Goal: Communication & Community: Share content

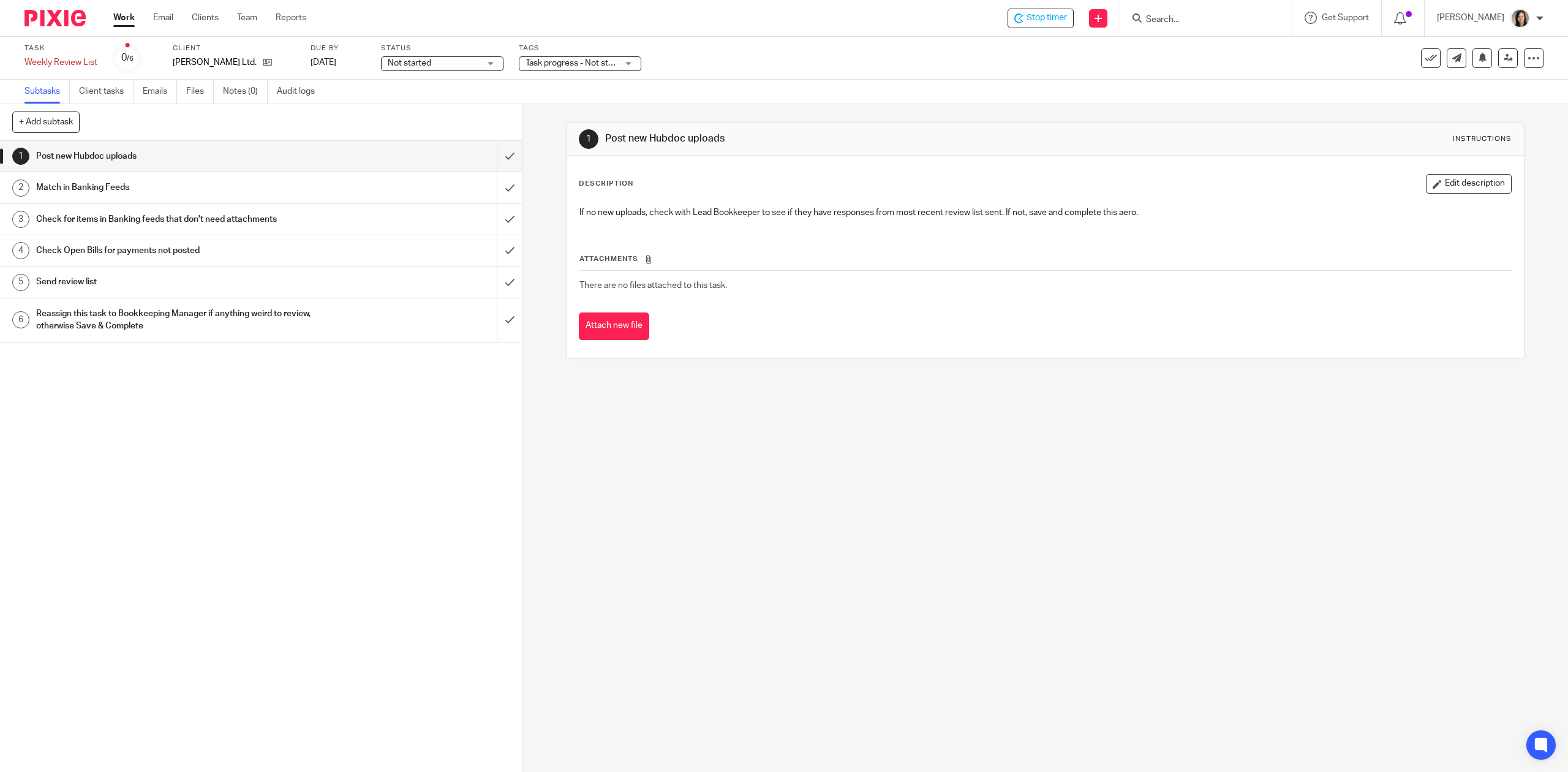
click at [81, 283] on h1 "Send review list" at bounding box center [186, 281] width 299 height 18
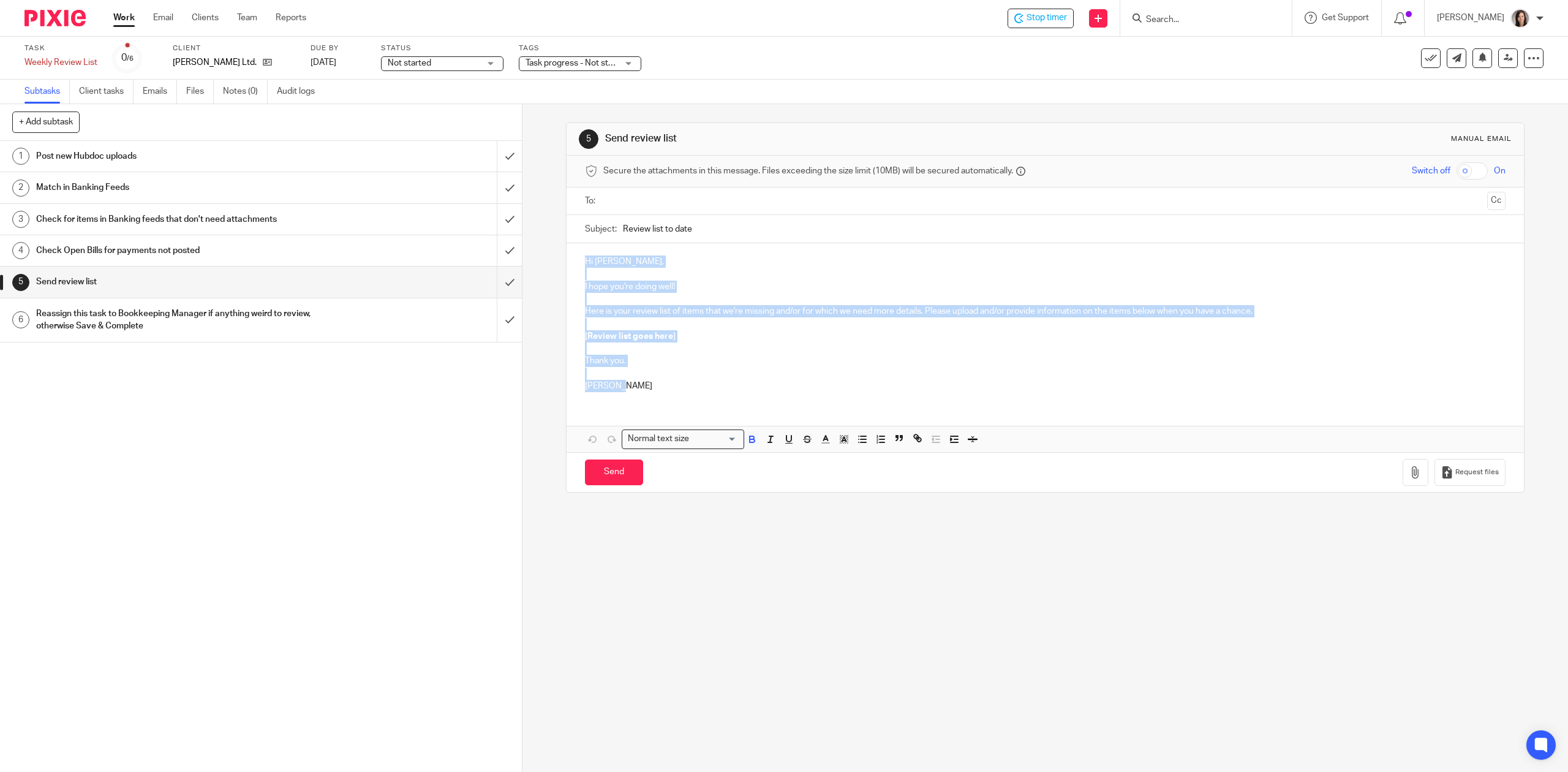
drag, startPoint x: 626, startPoint y: 391, endPoint x: 564, endPoint y: 267, distance: 138.6
click at [567, 267] on div "Hi Terry, I hope you're doing well! Here is your review list of items that we'r…" at bounding box center [1045, 322] width 957 height 158
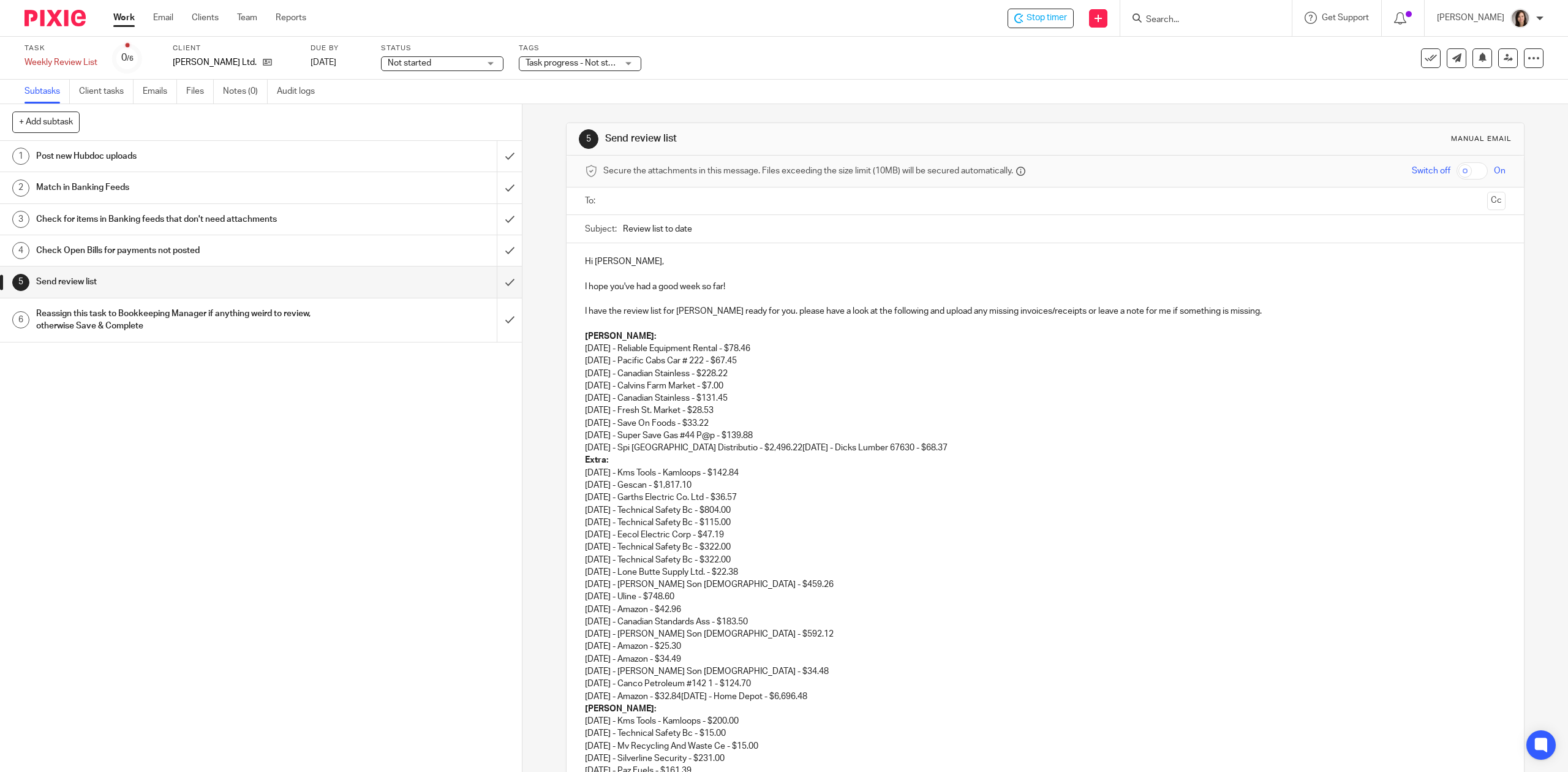
click at [1235, 315] on p "I have the review list for TG Schulz ready for you. please have a look at the f…" at bounding box center [1045, 310] width 920 height 12
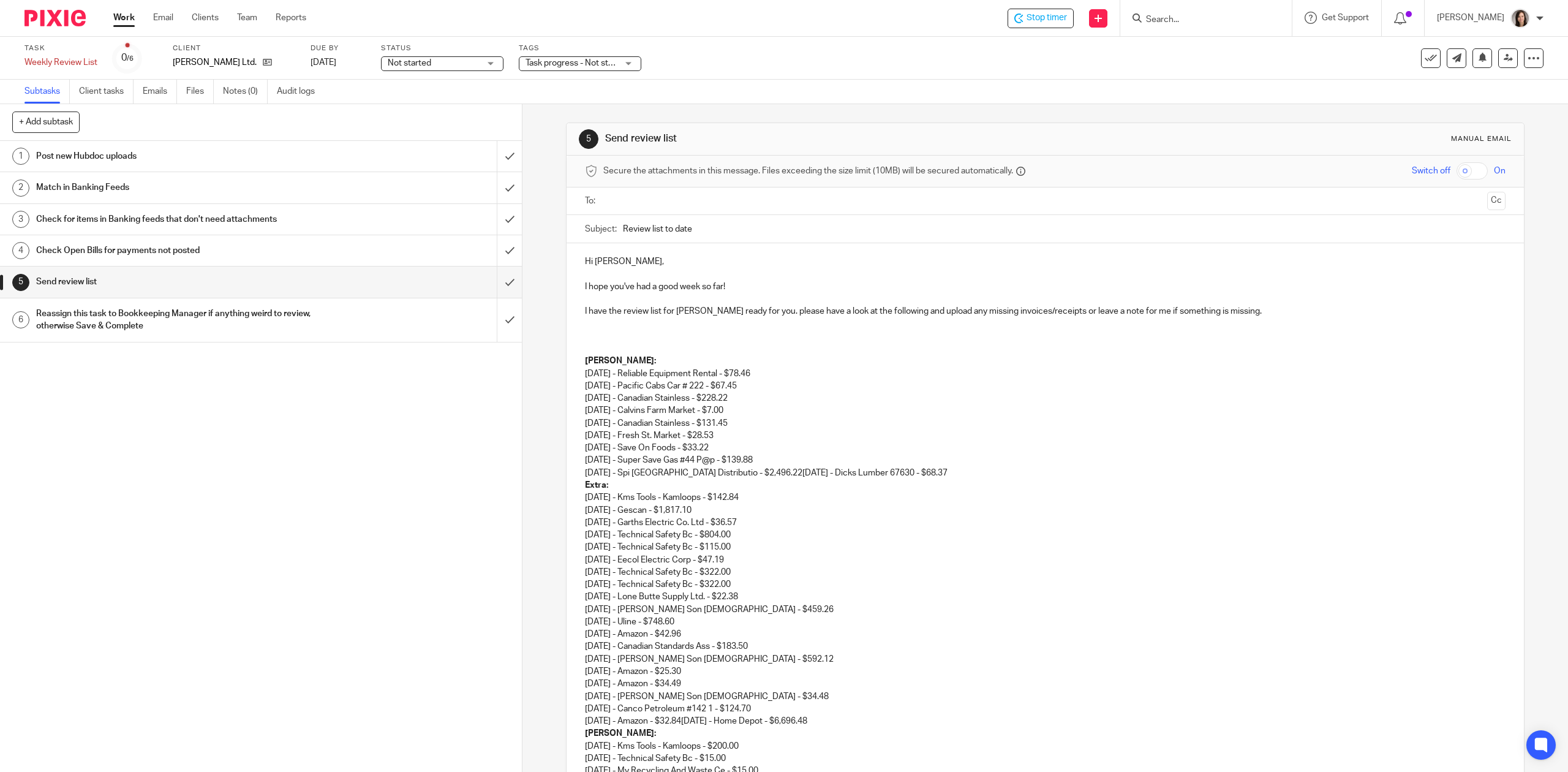
click at [626, 343] on p at bounding box center [1045, 348] width 920 height 12
drag, startPoint x: 618, startPoint y: 344, endPoint x: 578, endPoint y: 348, distance: 40.2
click at [578, 348] on div "Hi Monique, I hope you've had a good week so far! I have the review list for TG…" at bounding box center [1045, 744] width 957 height 1002
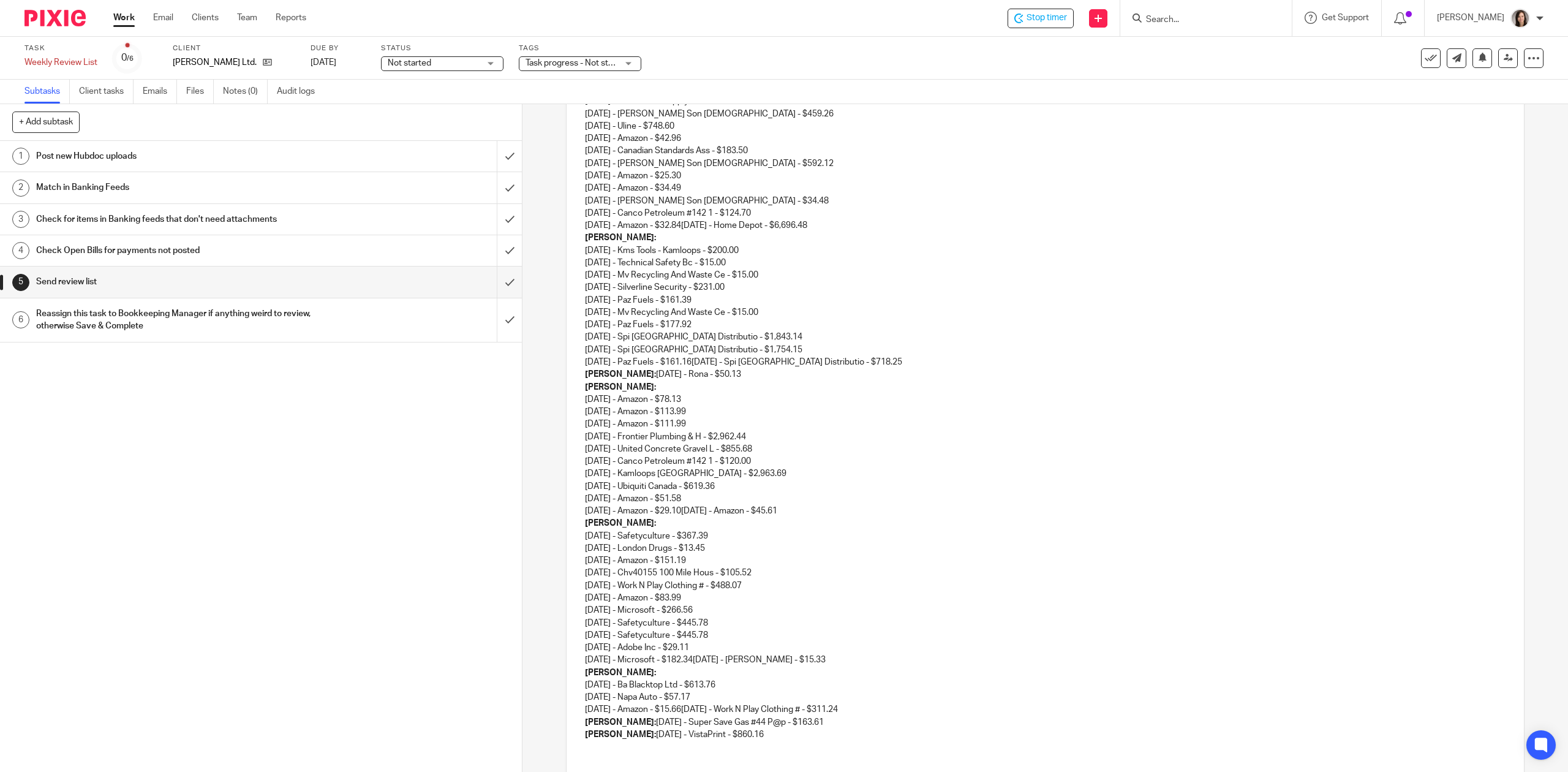
scroll to position [585, 0]
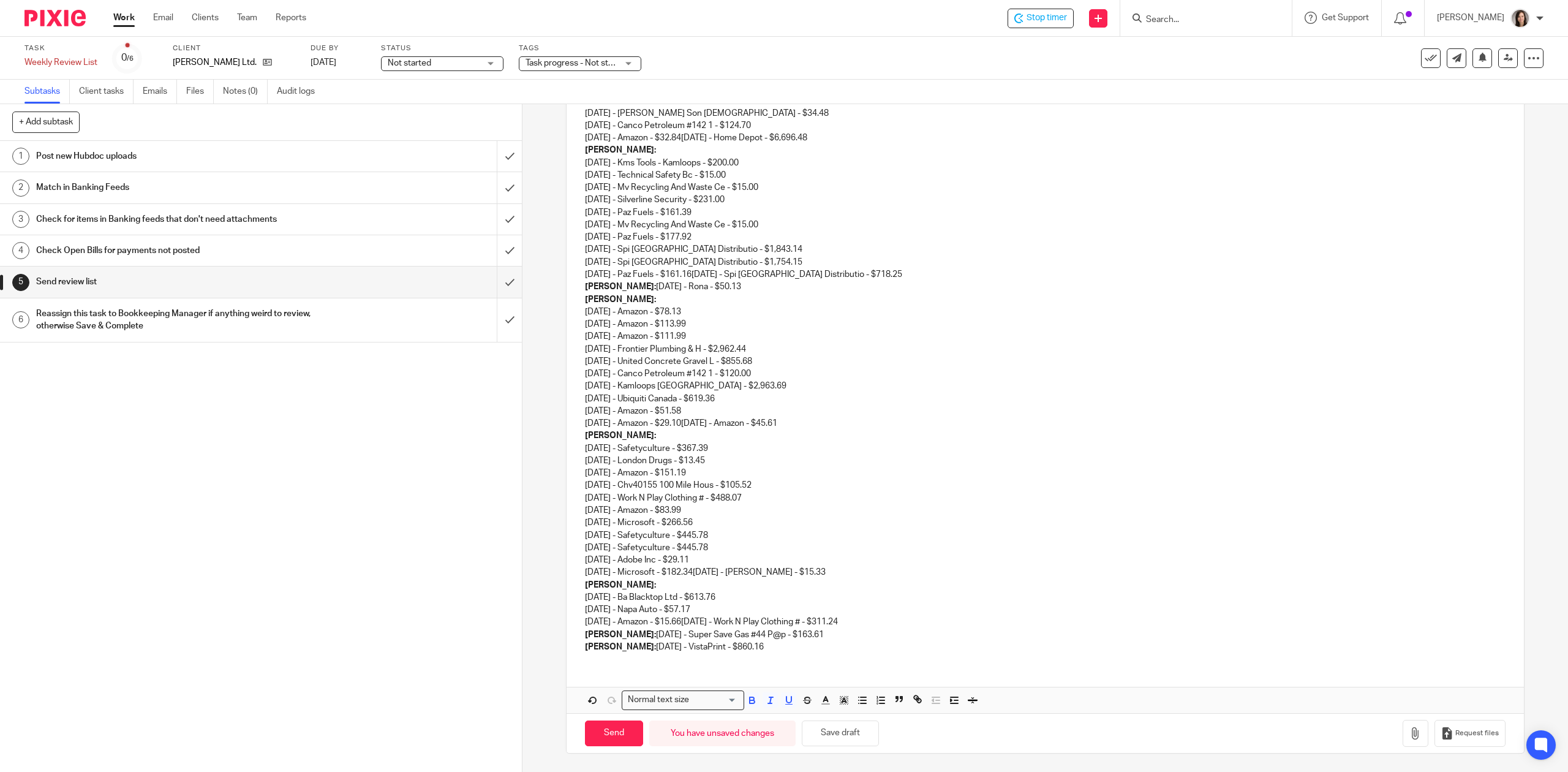
click at [657, 705] on div "Normal text size" at bounding box center [680, 698] width 116 height 15
click at [671, 760] on li "Heading 3" at bounding box center [683, 766] width 121 height 16
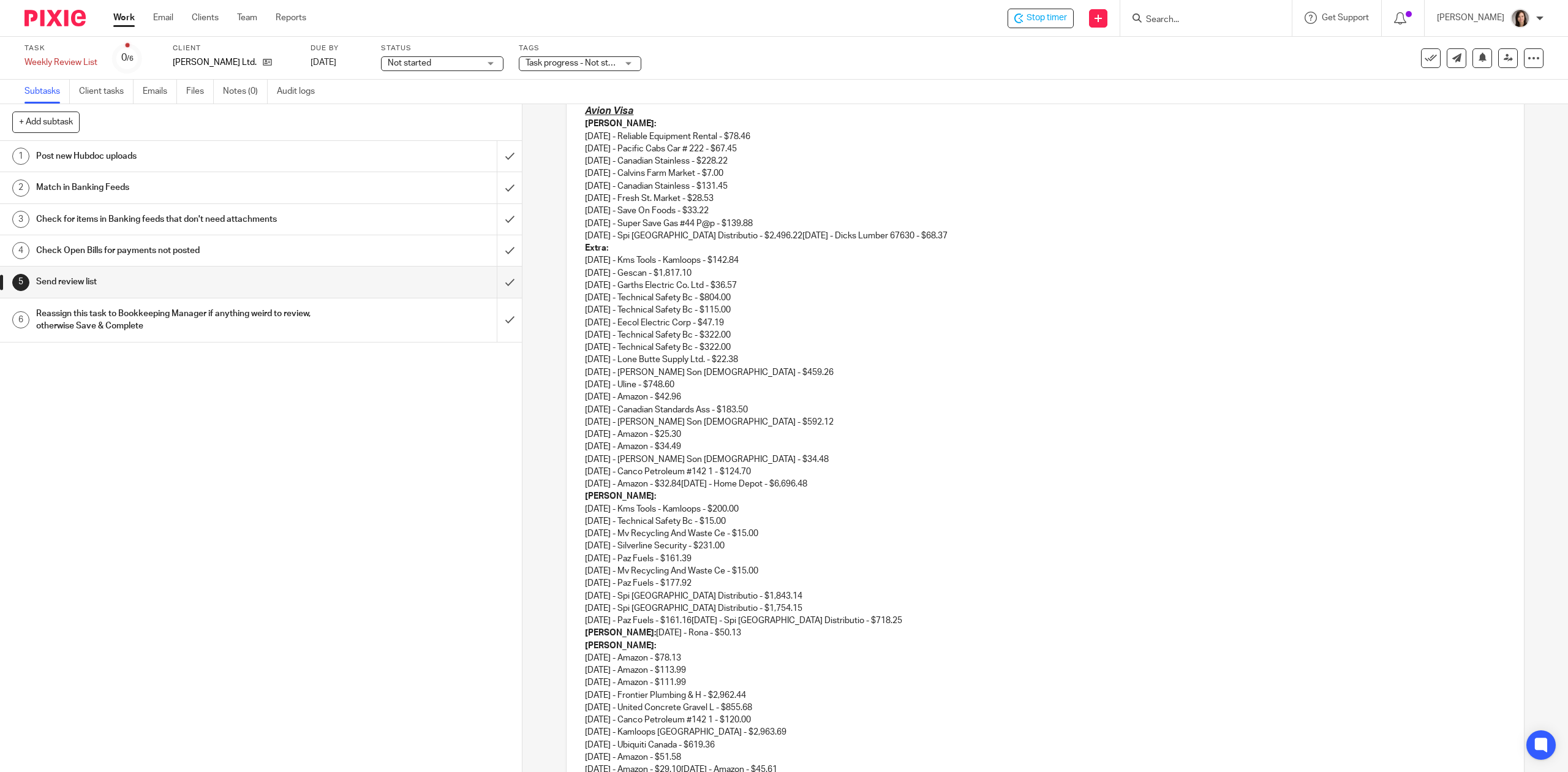
click at [755, 454] on p "Extra: 07/04/2025 - Kms Tools - Kamloops - $142.84 07/07/2025 - Gescan - $1,817…" at bounding box center [1045, 366] width 920 height 248
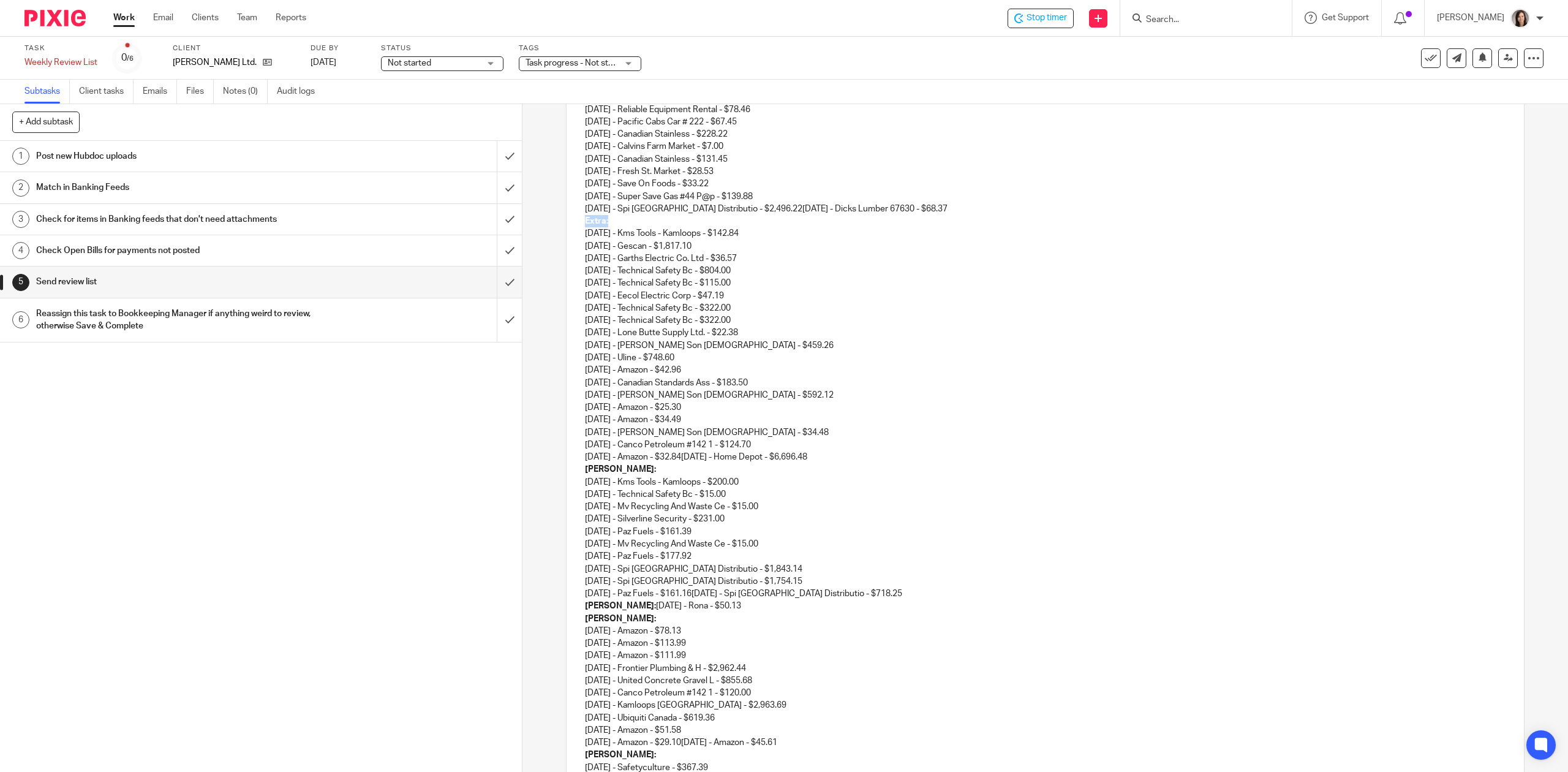
drag, startPoint x: 608, startPoint y: 222, endPoint x: 569, endPoint y: 222, distance: 39.0
click at [569, 222] on div "Hi Monique, I hope you've had a good week so far! I have the review list for TG…" at bounding box center [1045, 479] width 957 height 1003
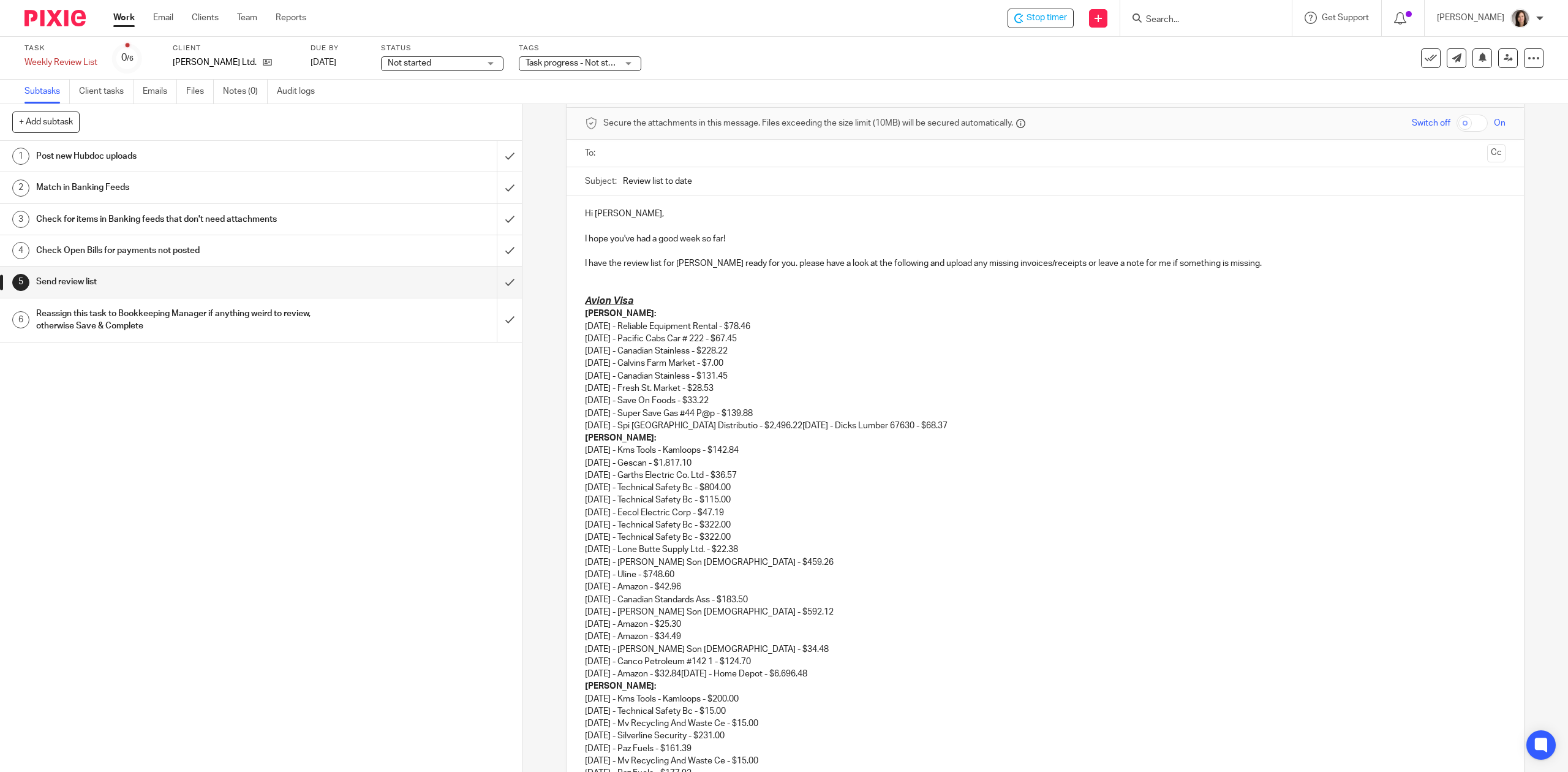
scroll to position [19, 0]
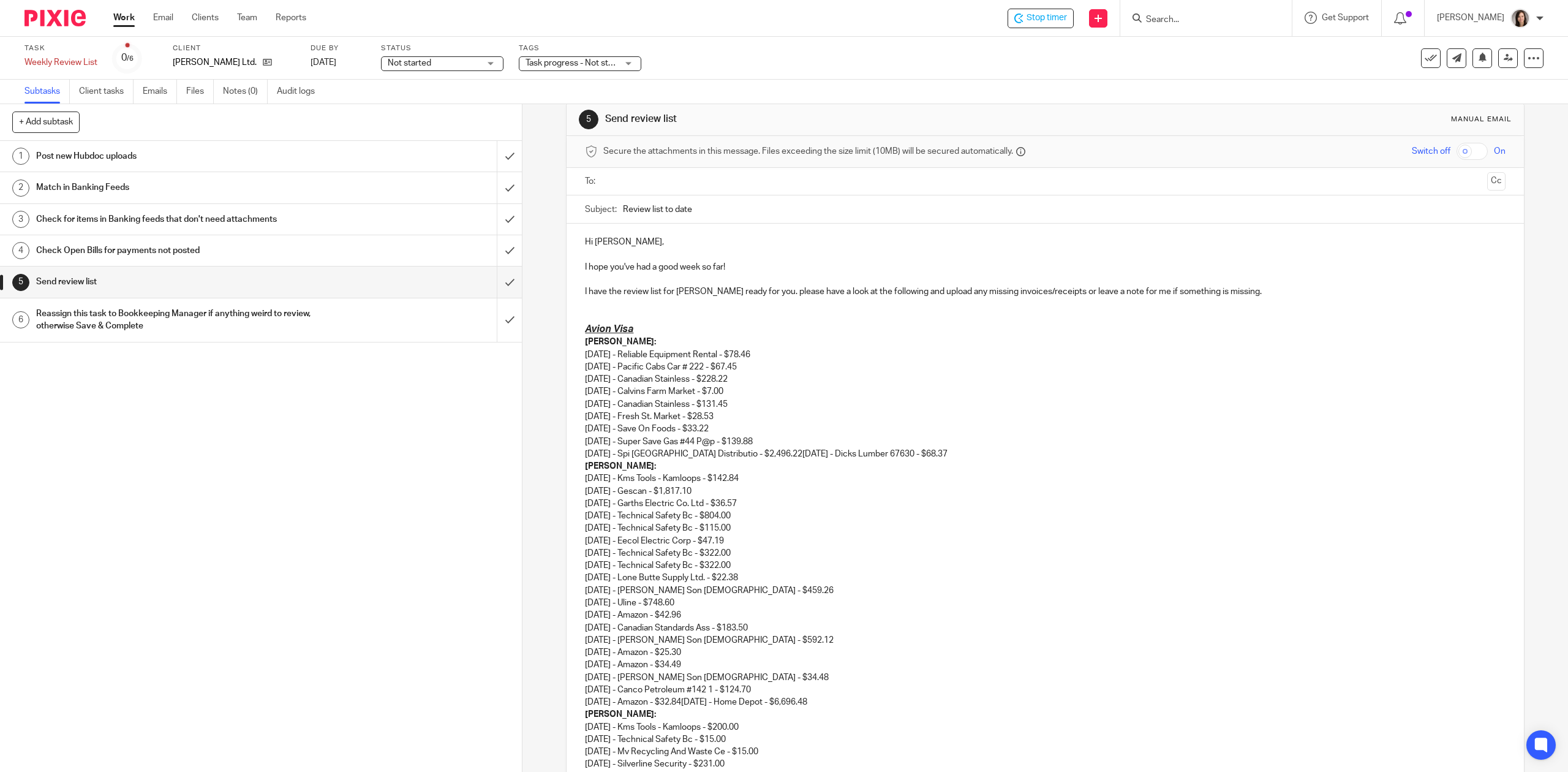
click at [993, 454] on p "Sean: 06/11/2025 - Reliable Equipment Rental - $78.46 07/14/2025 - Pacific Cabs…" at bounding box center [1045, 397] width 920 height 125
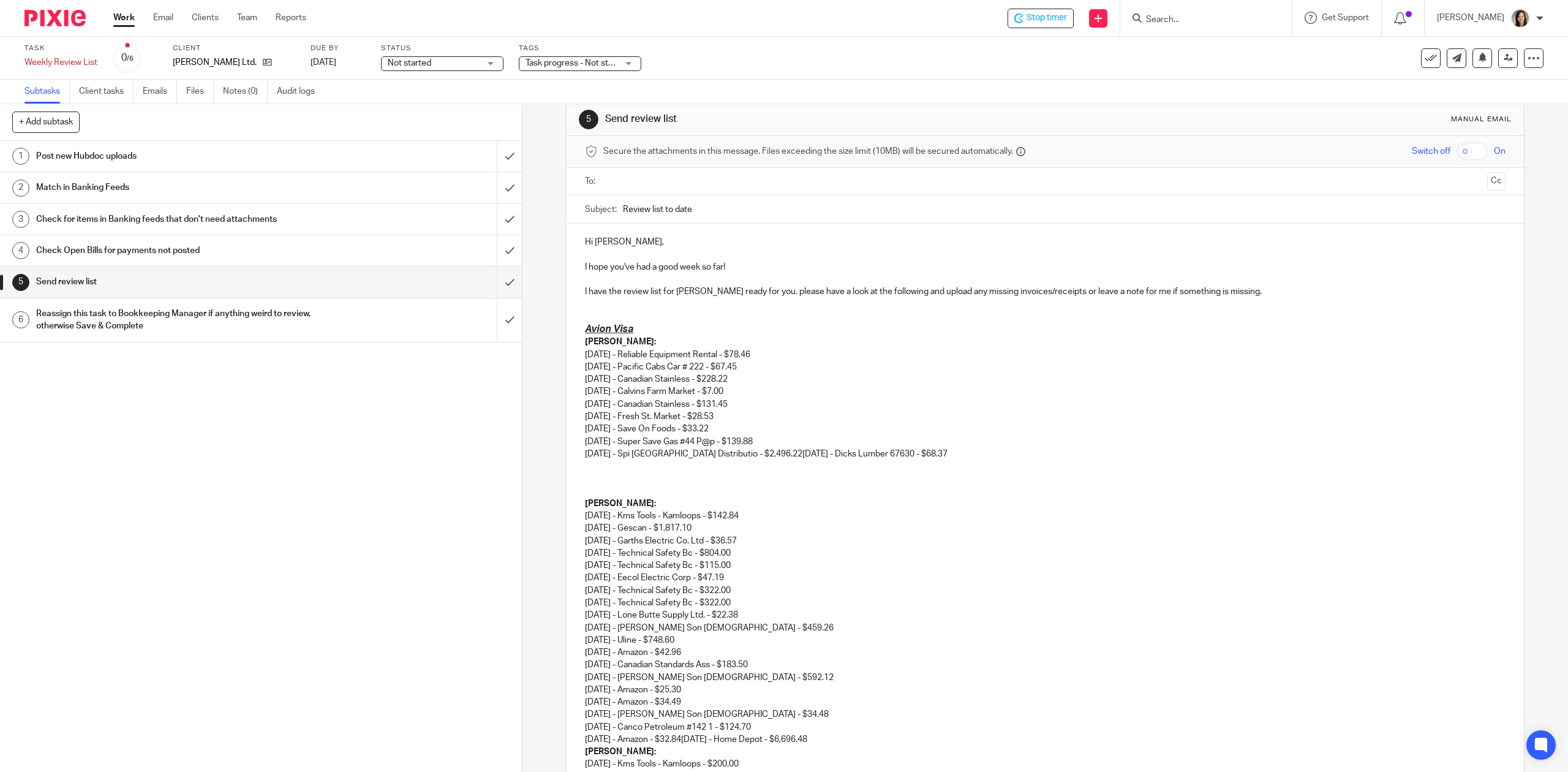
drag, startPoint x: 945, startPoint y: 450, endPoint x: 763, endPoint y: 452, distance: 182.0
click at [763, 452] on p "Sean: 06/11/2025 - Reliable Equipment Rental - $78.46 07/14/2025 - Pacific Cabs…" at bounding box center [1045, 397] width 920 height 125
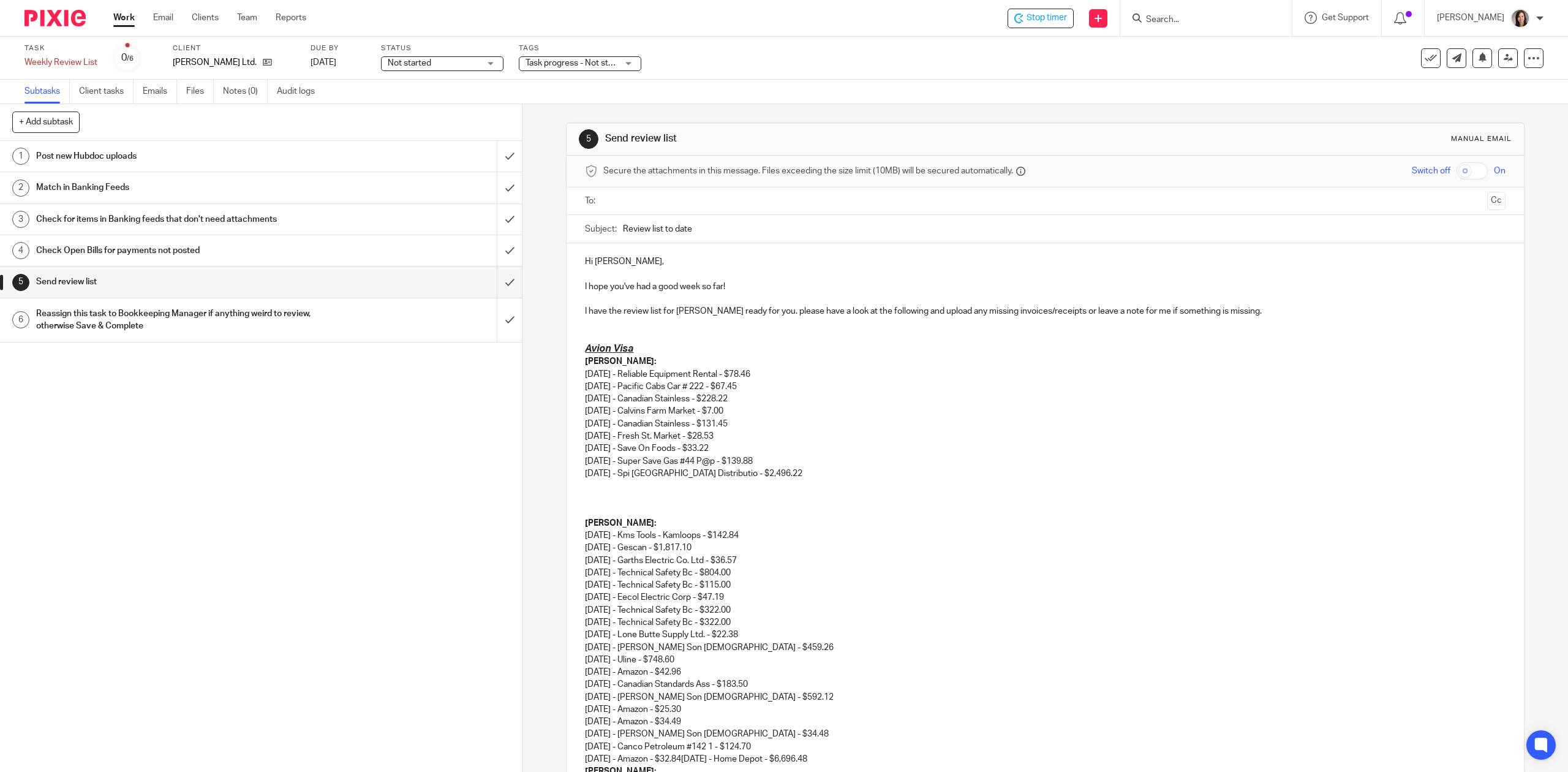
click at [638, 478] on p "Sean: 06/11/2025 - Reliable Equipment Rental - $78.46 07/14/2025 - Pacific Cabs…" at bounding box center [1045, 417] width 920 height 125
click at [610, 484] on p at bounding box center [1045, 485] width 920 height 12
click at [599, 510] on p at bounding box center [1045, 511] width 920 height 12
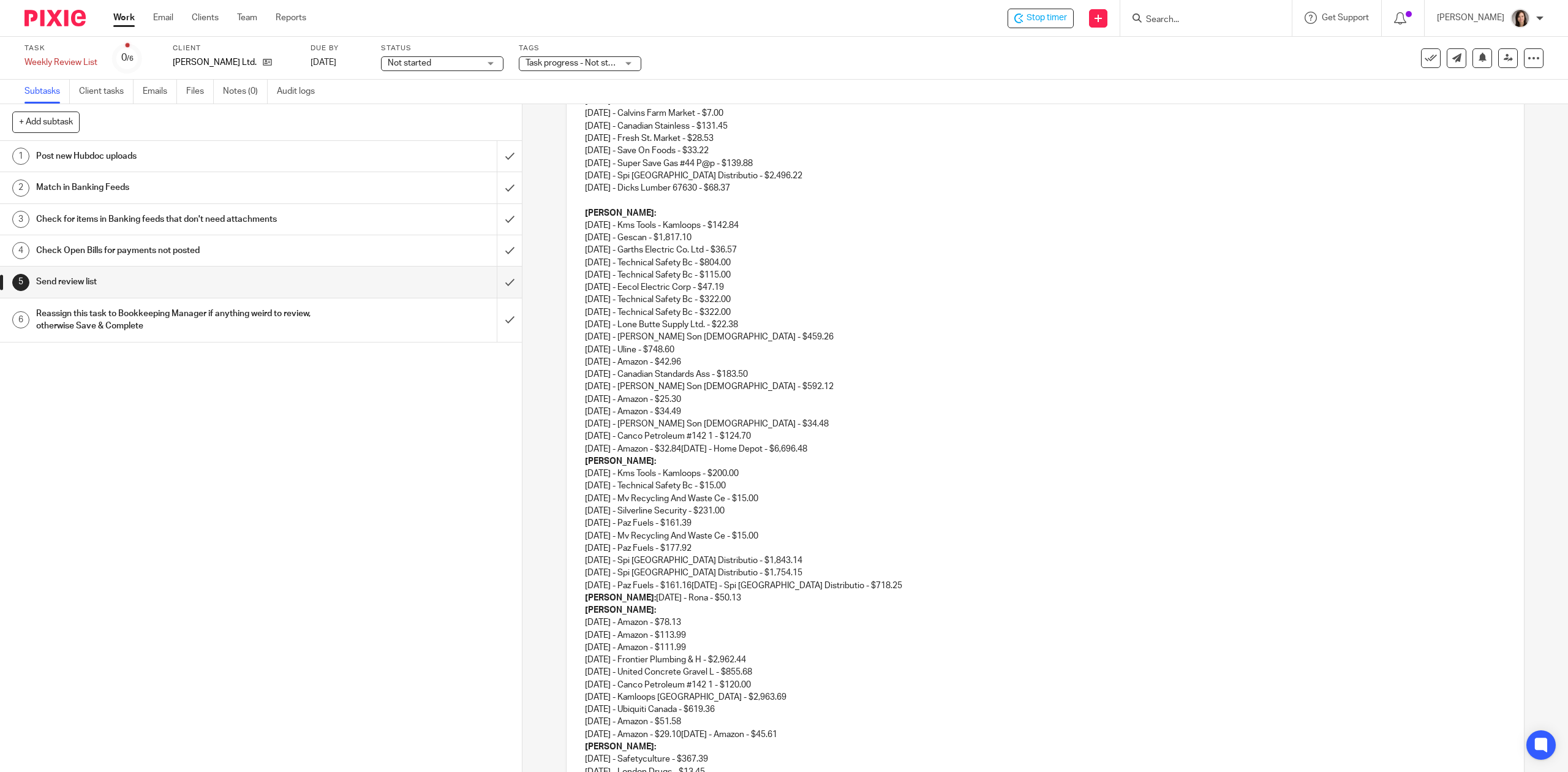
scroll to position [299, 0]
click at [875, 454] on p "Shaun: 07/04/2025 - Kms Tools - Kamloops - $142.84 07/07/2025 - Gescan - $1,817…" at bounding box center [1045, 329] width 920 height 248
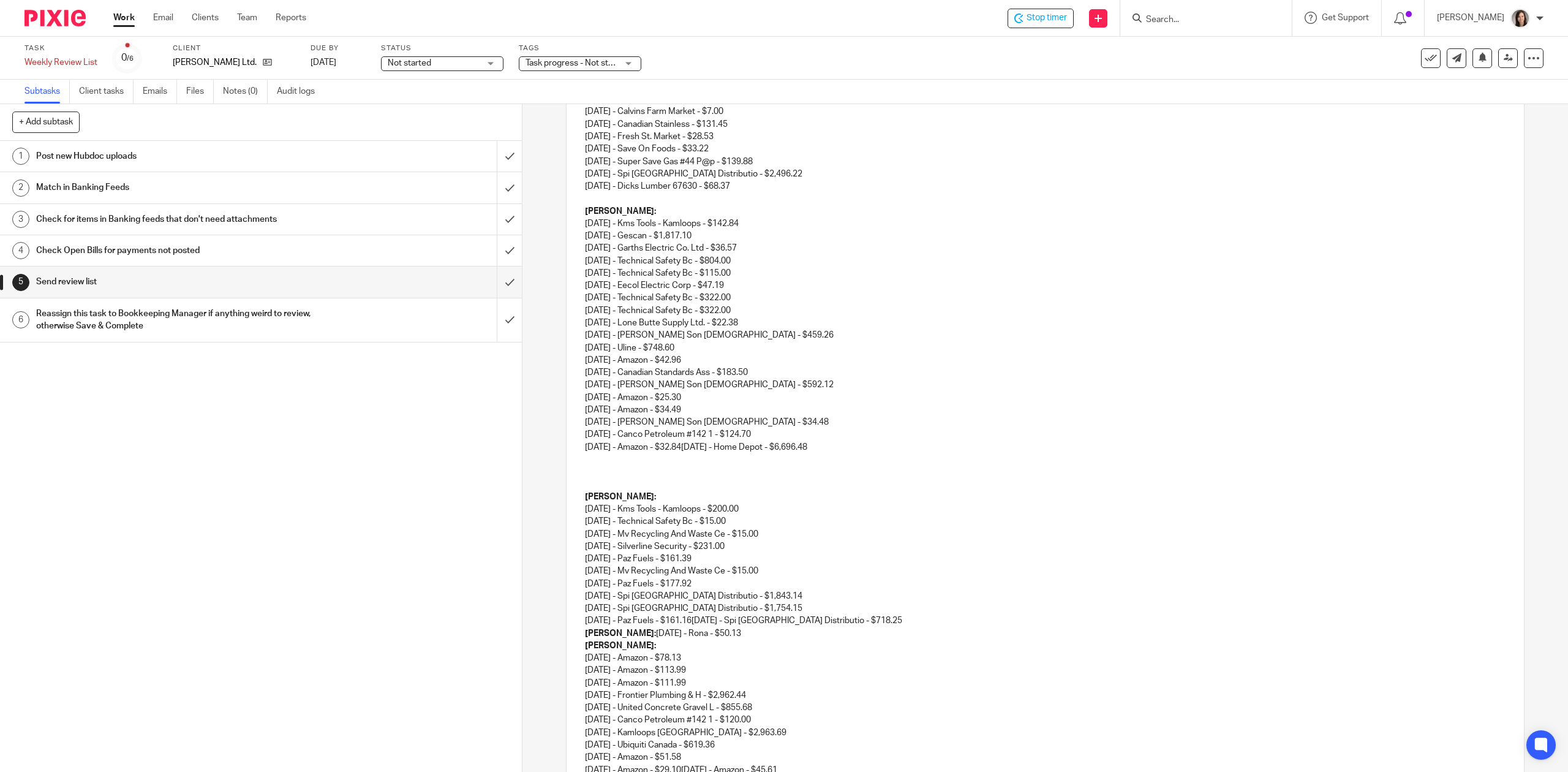
drag, startPoint x: 861, startPoint y: 451, endPoint x: 696, endPoint y: 446, distance: 165.1
click at [696, 446] on p "Shaun: 07/04/2025 - Kms Tools - Kamloops - $142.84 07/07/2025 - Gescan - $1,817…" at bounding box center [1045, 329] width 920 height 248
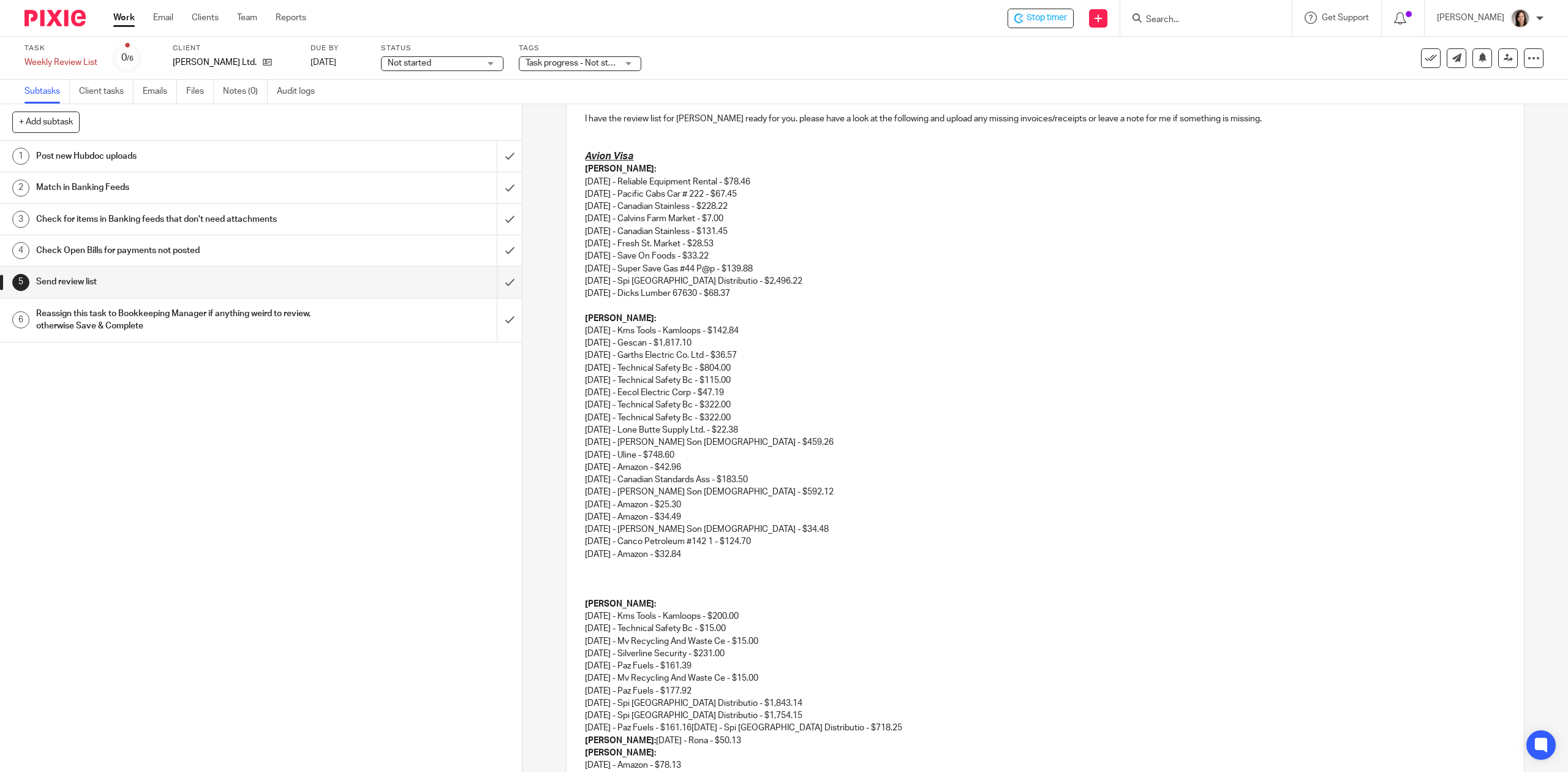
click at [597, 559] on p "Shaun: 07/04/2025 - Kms Tools - Kamloops - $142.84 07/07/2025 - Gescan - $1,817…" at bounding box center [1045, 436] width 920 height 248
click at [578, 562] on div "Hi Monique, I hope you've had a good week so far! I have the review list for TG…" at bounding box center [1045, 583] width 957 height 1065
click at [627, 589] on p at bounding box center [1045, 590] width 920 height 12
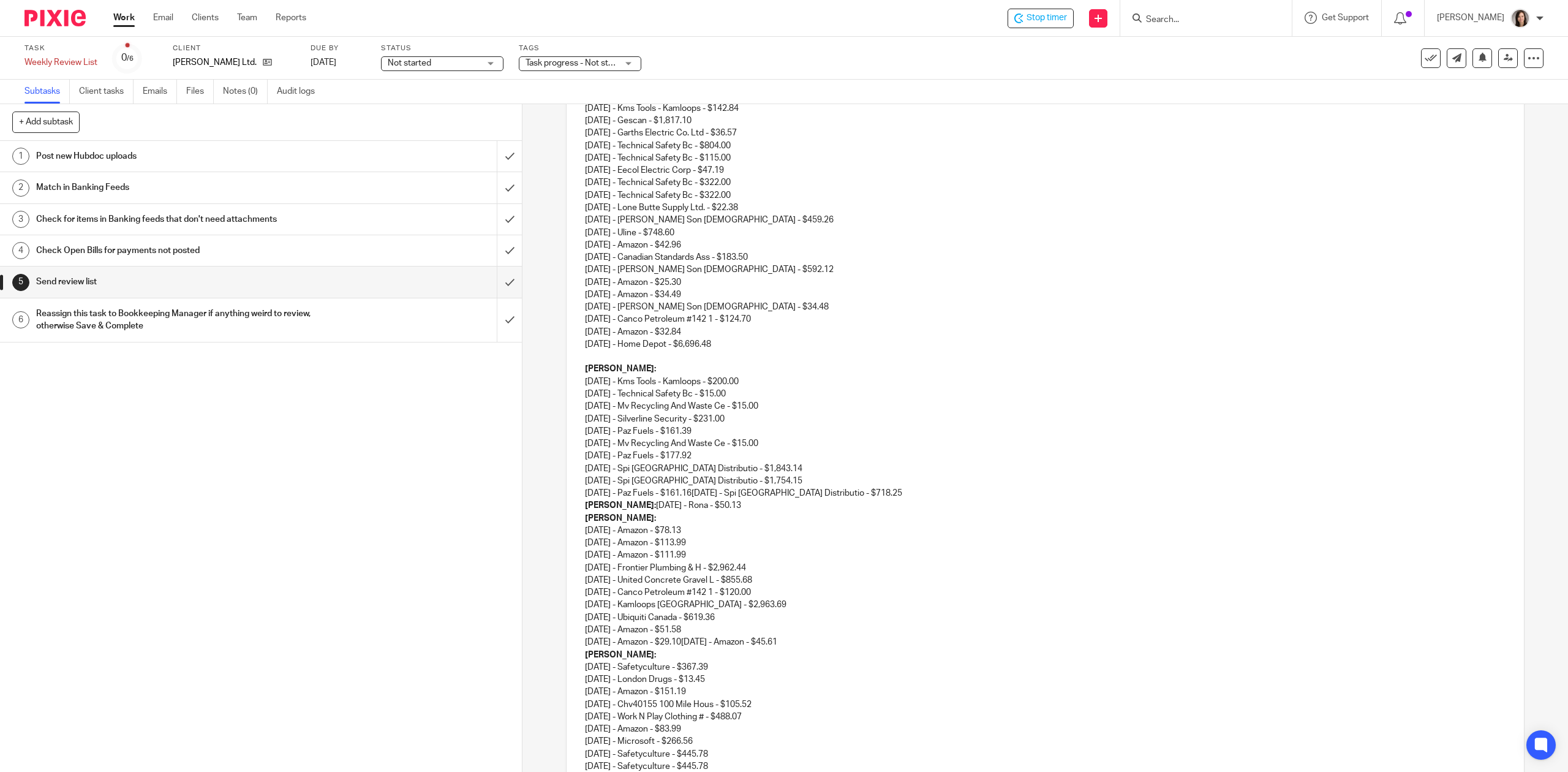
scroll to position [464, 0]
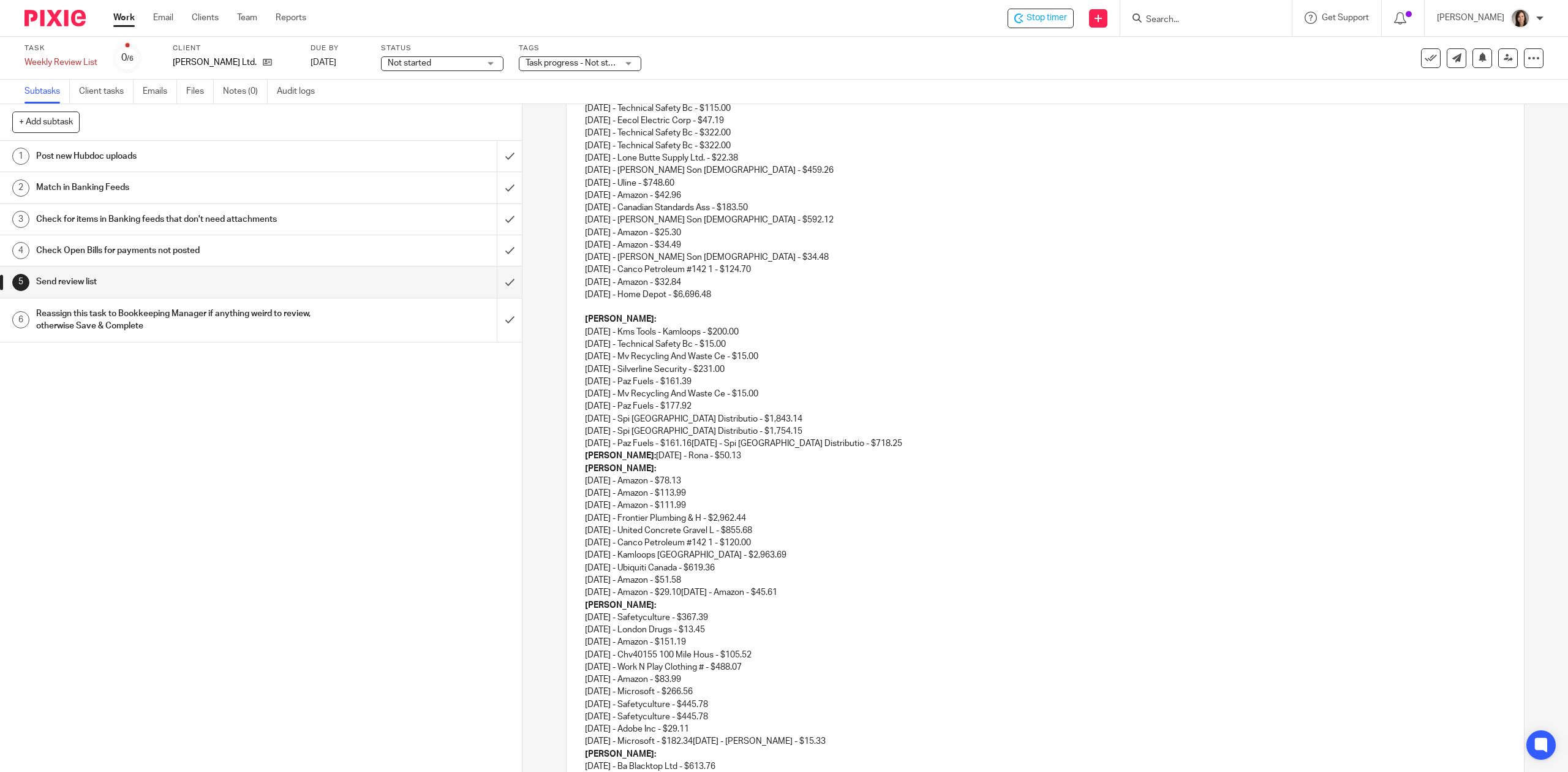
click at [719, 457] on p "Dan: 07/10/2025 - Rona - $50.13" at bounding box center [1045, 455] width 920 height 12
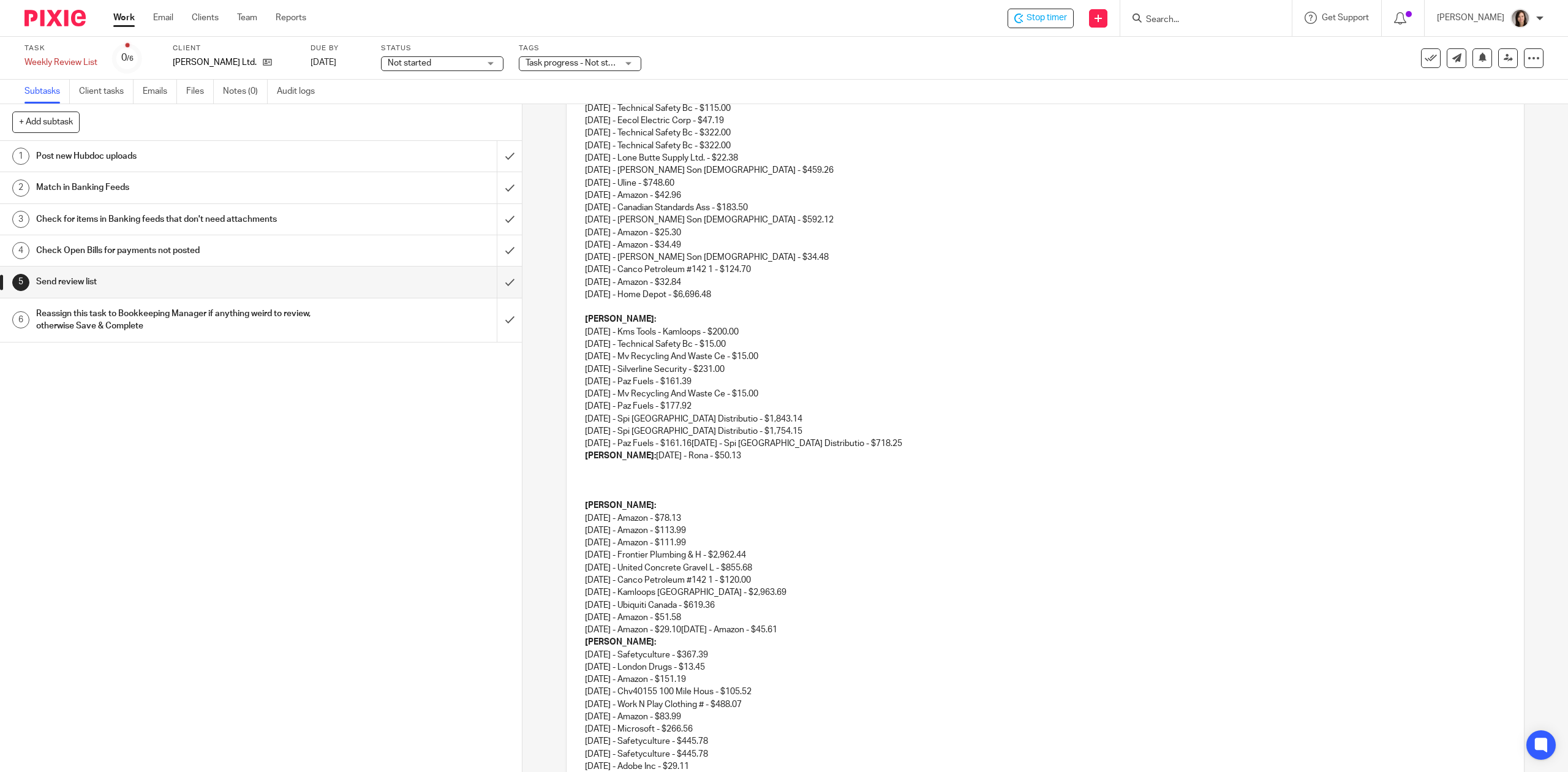
click at [929, 433] on p "Robbie: 07/04/2025 - Kms Tools - Kamloops - $200.00 07/10/2025 - Technical Safe…" at bounding box center [1045, 381] width 920 height 137
click at [902, 444] on p "Robbie: 07/04/2025 - Kms Tools - Kamloops - $200.00 07/10/2025 - Technical Safe…" at bounding box center [1045, 381] width 920 height 137
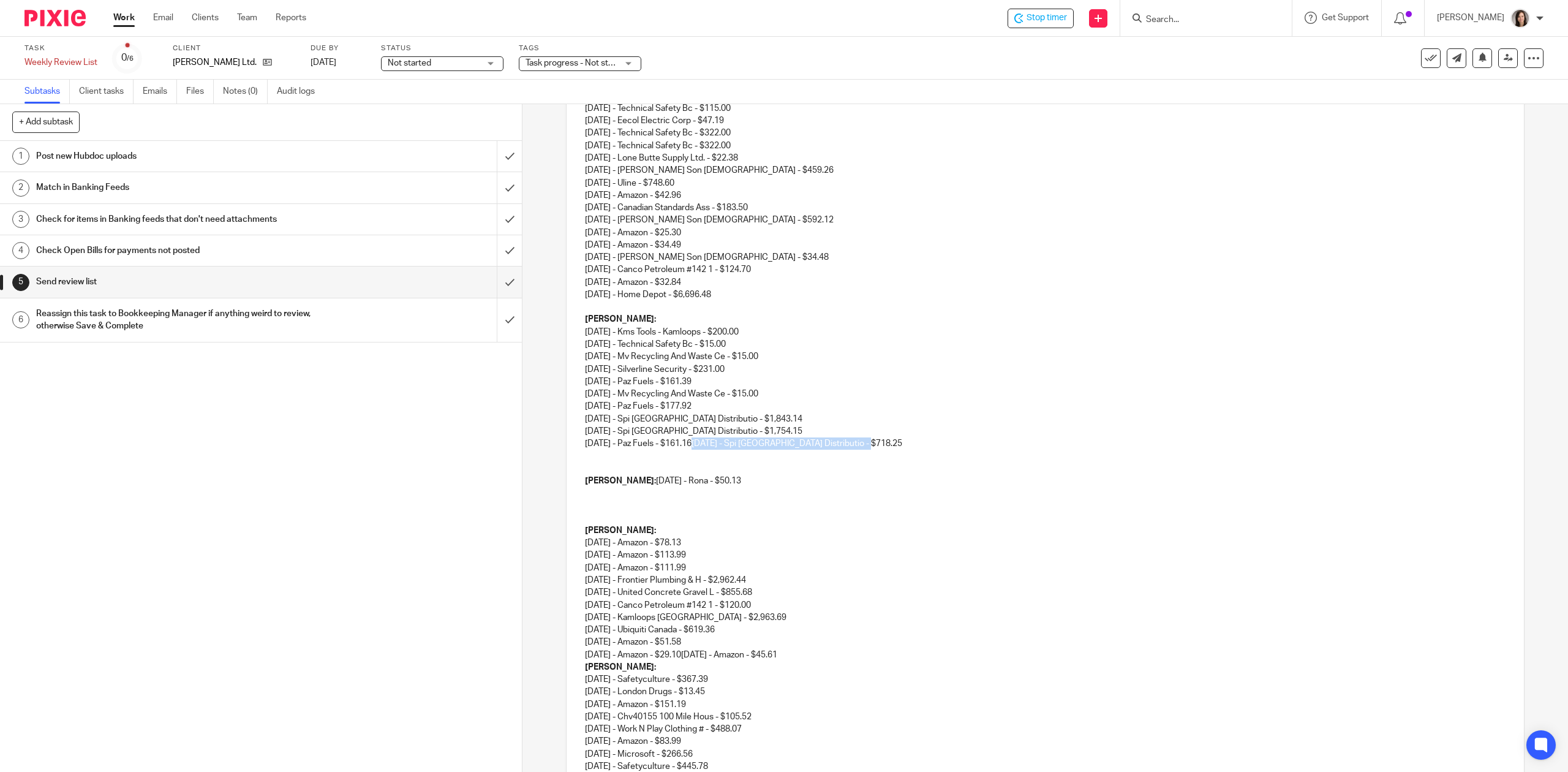
drag, startPoint x: 885, startPoint y: 443, endPoint x: 711, endPoint y: 445, distance: 174.0
click at [711, 445] on p "Robbie: 07/04/2025 - Kms Tools - Kamloops - $200.00 07/10/2025 - Technical Safe…" at bounding box center [1045, 381] width 920 height 137
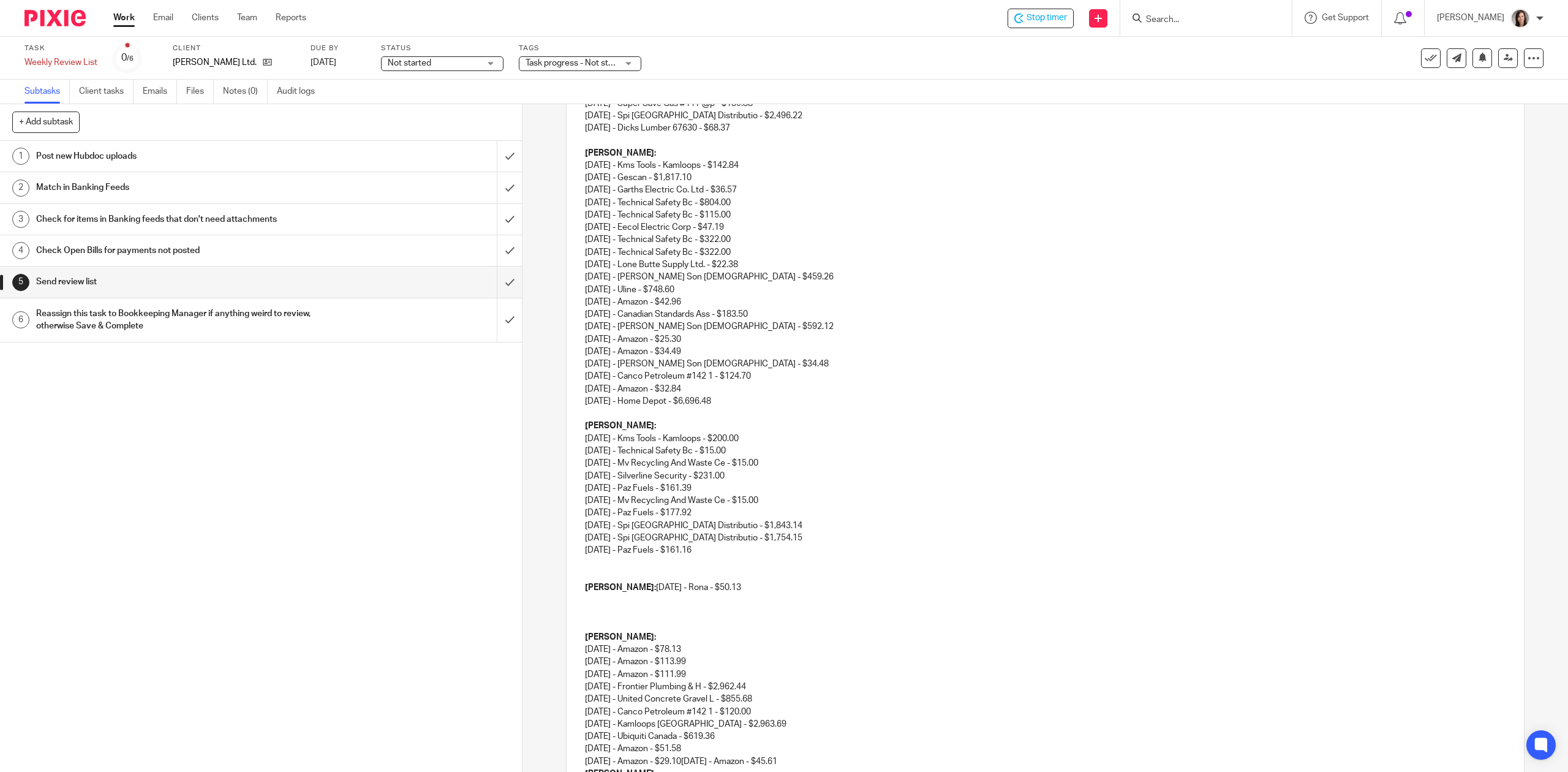
click at [626, 562] on p at bounding box center [1045, 562] width 920 height 12
click at [597, 588] on strong "Dan:" at bounding box center [620, 587] width 71 height 9
click at [599, 588] on p "Dan: 07/10/2025 - Rona - $50.13" at bounding box center [1045, 587] width 920 height 12
drag, startPoint x: 736, startPoint y: 592, endPoint x: 598, endPoint y: 593, distance: 138.0
click at [598, 593] on p "Dan: 07/10/2025 - Rona - $50.13" at bounding box center [1045, 587] width 920 height 12
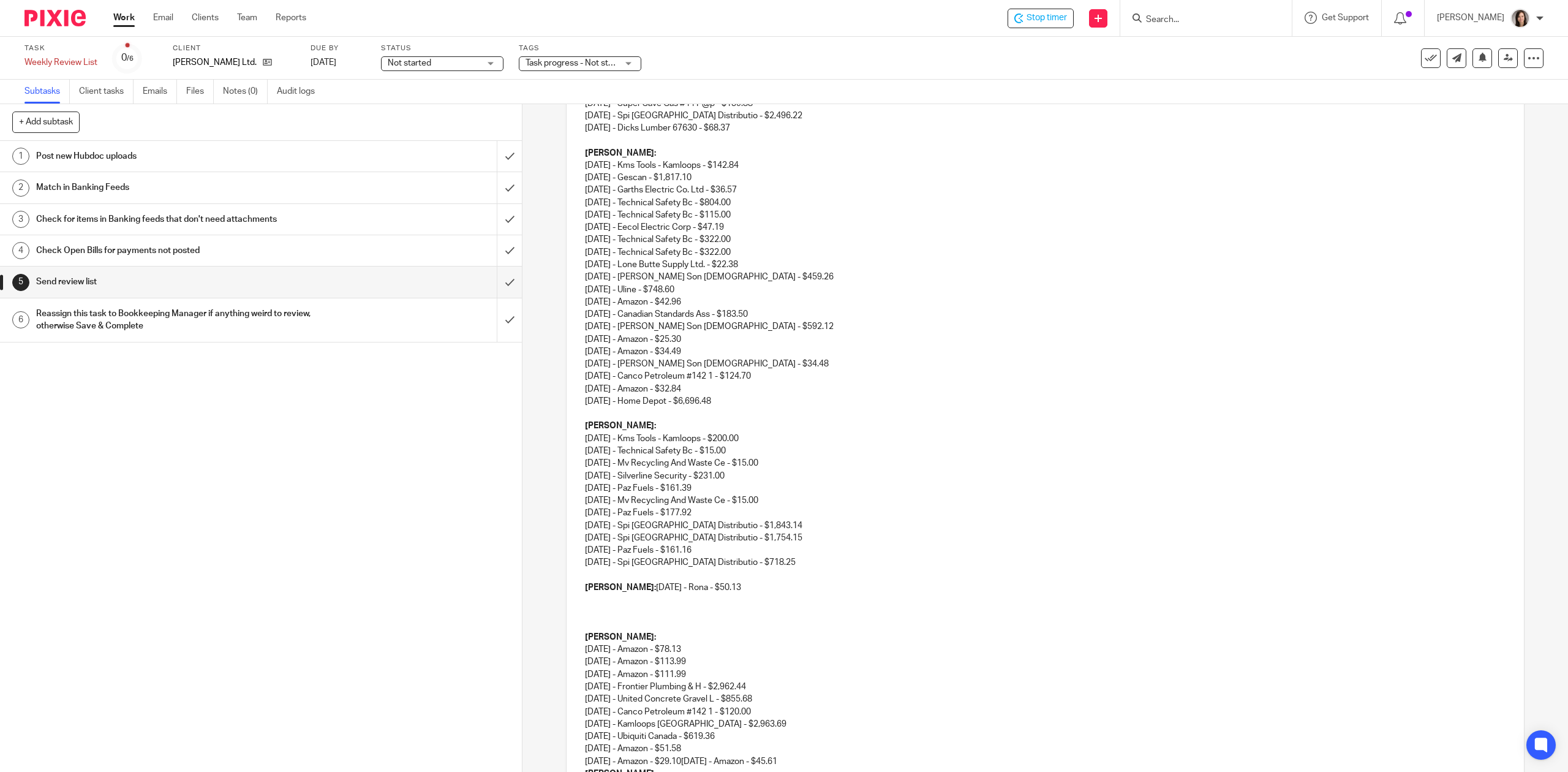
scroll to position [251, 0]
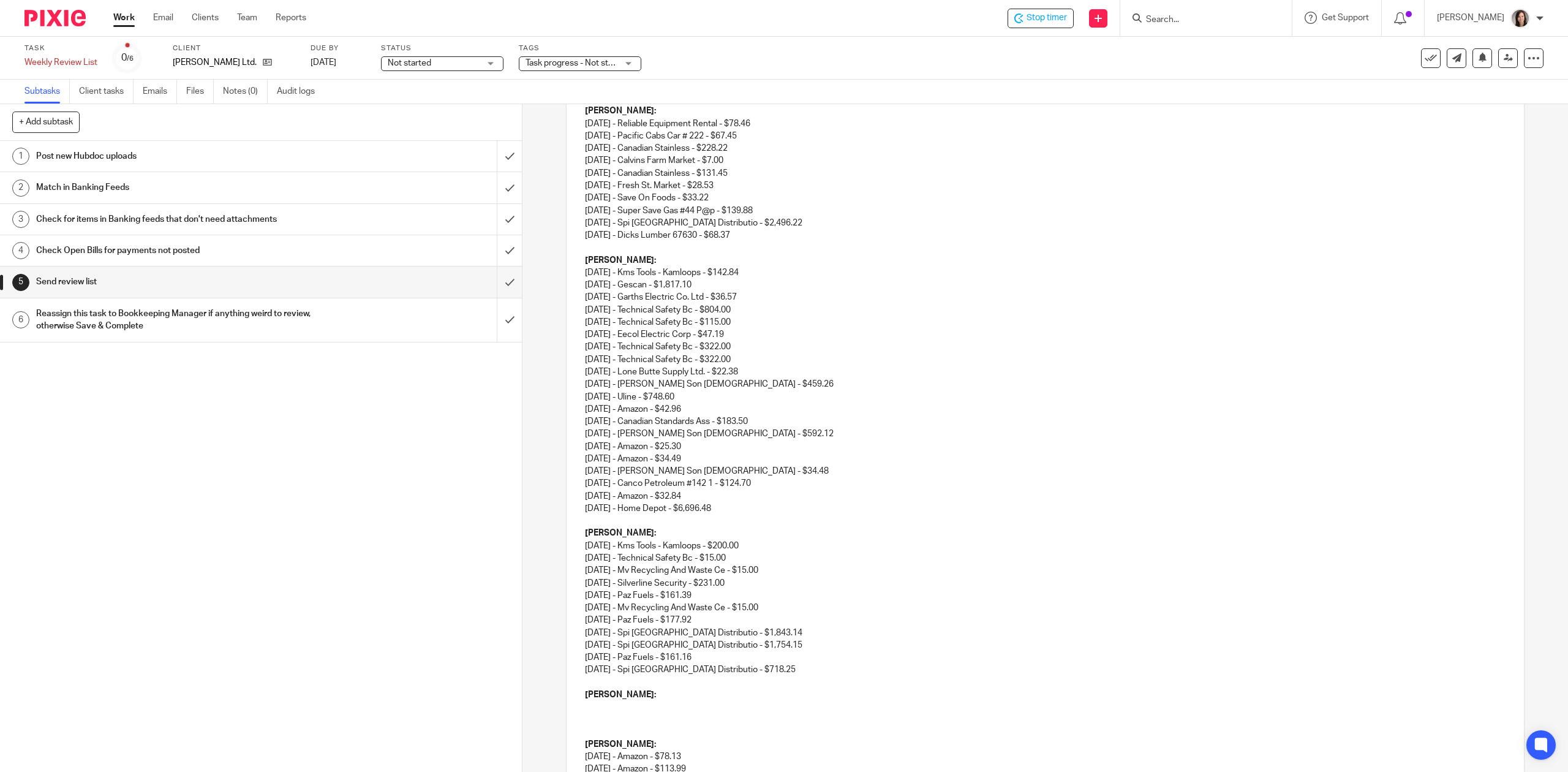
click at [593, 700] on p "Dan:" at bounding box center [1045, 694] width 920 height 12
click at [585, 707] on p at bounding box center [1045, 706] width 920 height 12
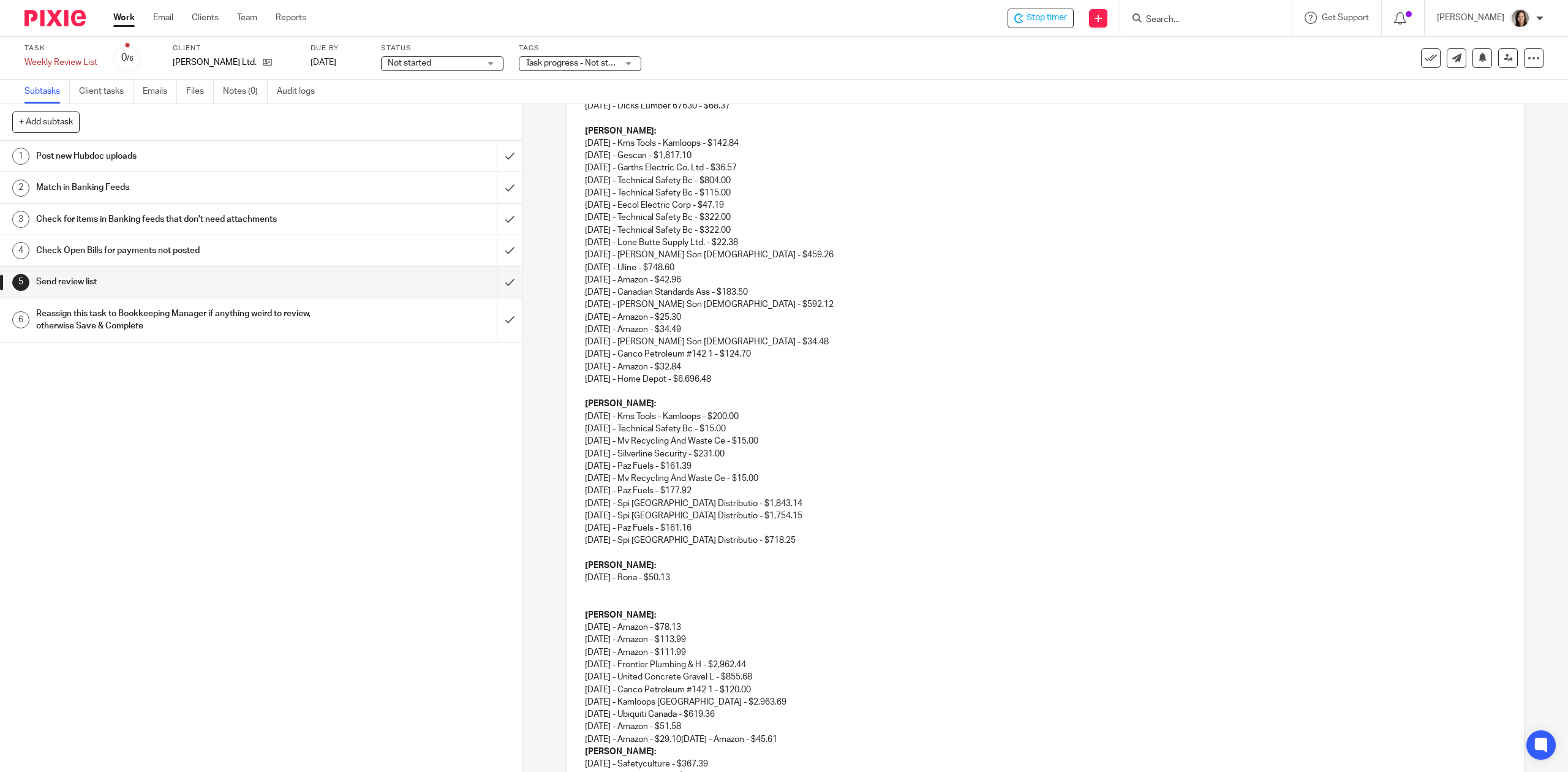
scroll to position [469, 0]
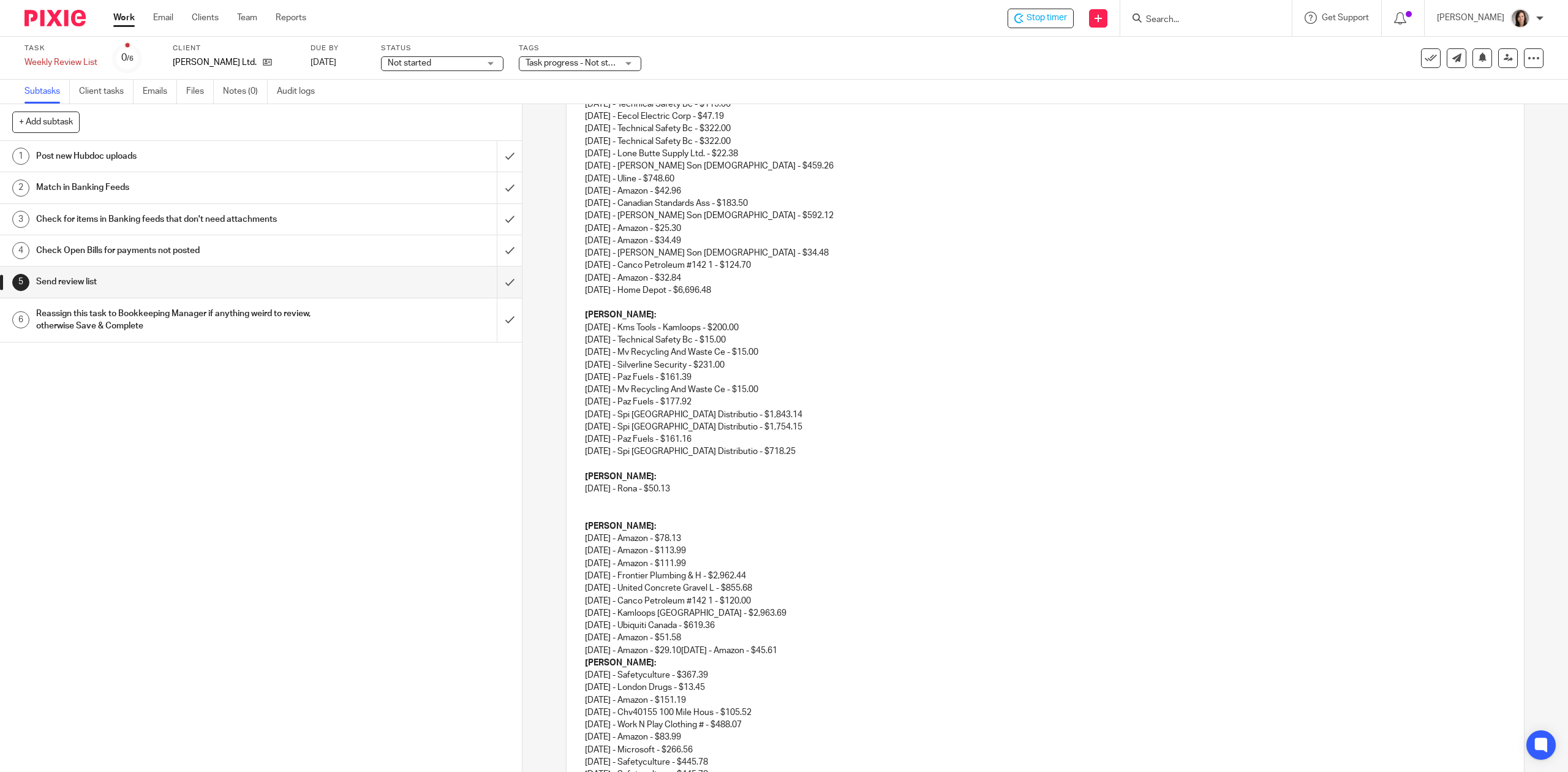
click at [589, 503] on p at bounding box center [1045, 500] width 920 height 12
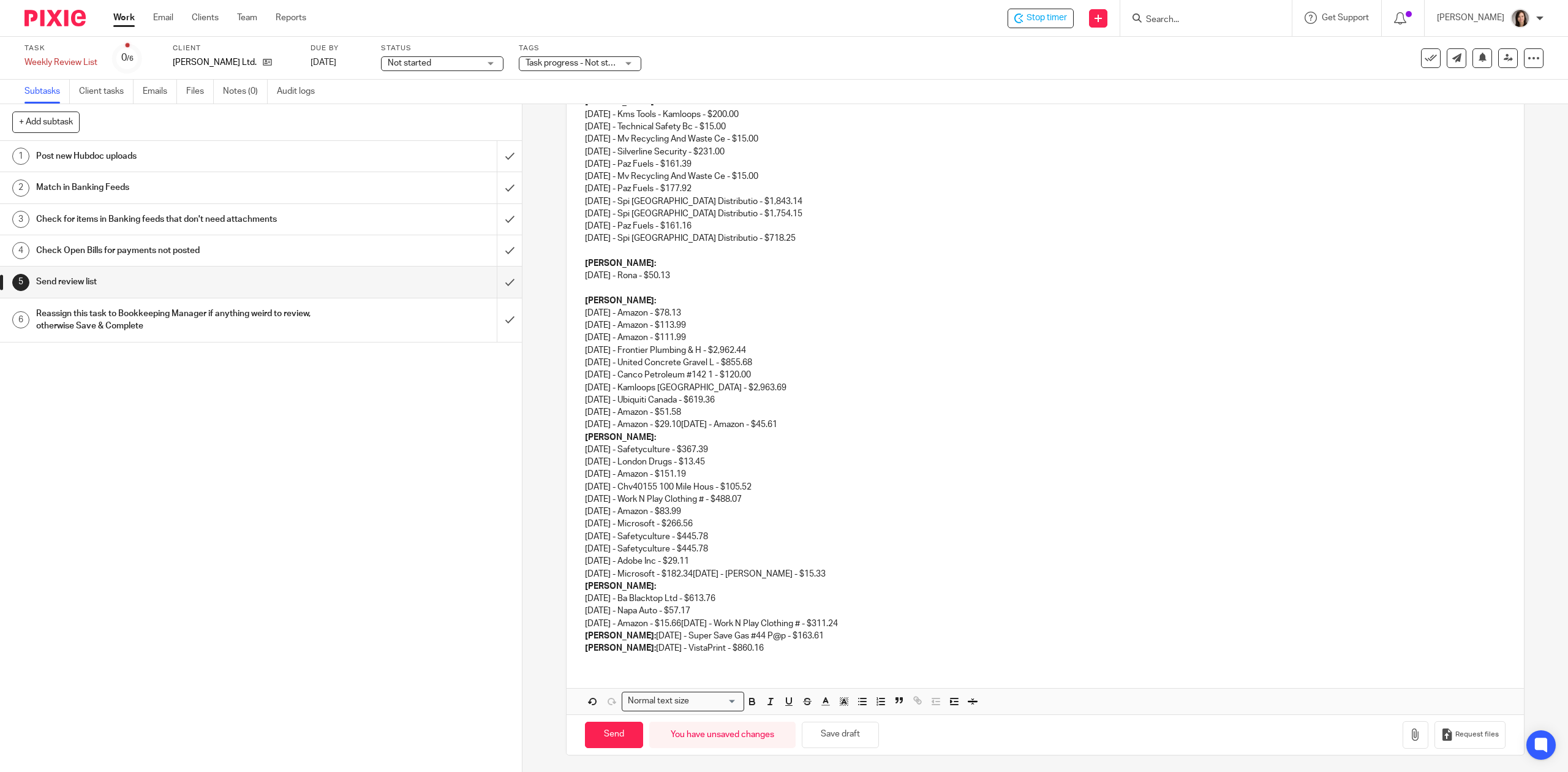
scroll to position [686, 0]
click at [838, 422] on p "Randy: 07/14/2025 - Amazon - $78.13 07/14/2025 - Amazon - $113.99 07/30/2025 - …" at bounding box center [1045, 361] width 920 height 137
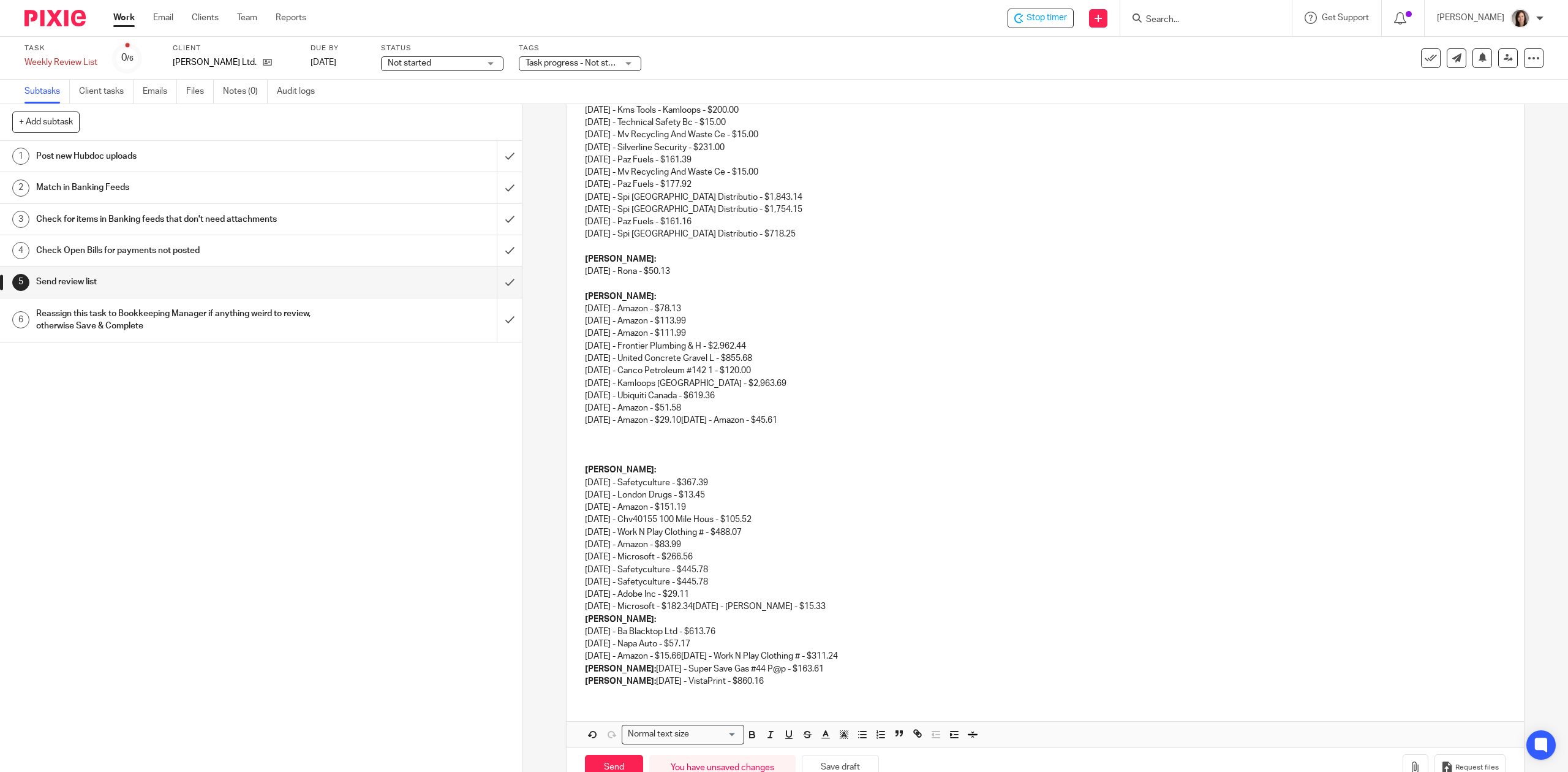
drag, startPoint x: 819, startPoint y: 421, endPoint x: 699, endPoint y: 421, distance: 120.0
click at [699, 421] on p "Randy: 07/14/2025 - Amazon - $78.13 07/14/2025 - Amazon - $113.99 07/30/2025 - …" at bounding box center [1045, 359] width 920 height 137
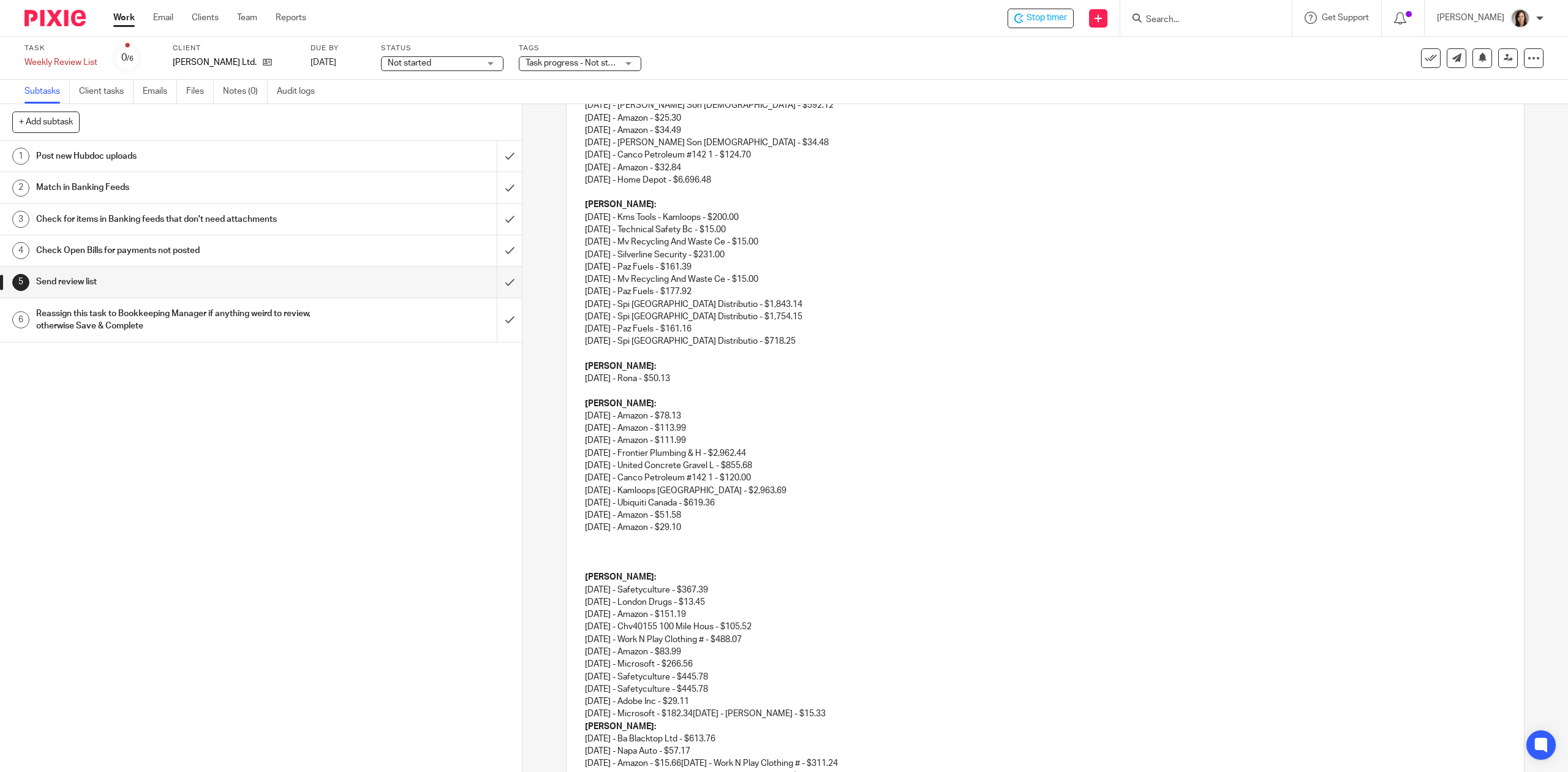
click at [592, 537] on p at bounding box center [1045, 540] width 920 height 12
click at [595, 565] on p at bounding box center [1045, 565] width 920 height 12
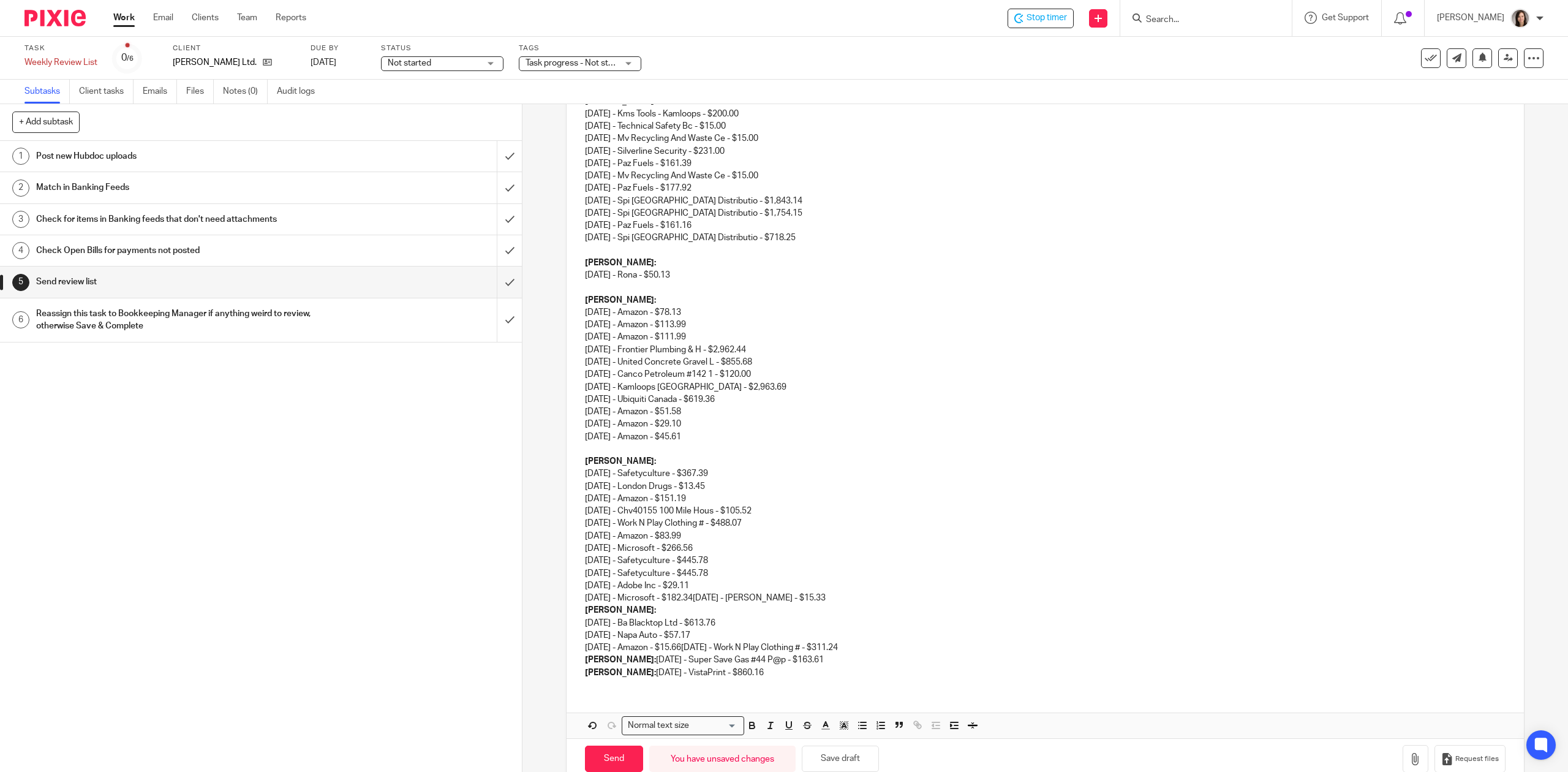
scroll to position [711, 0]
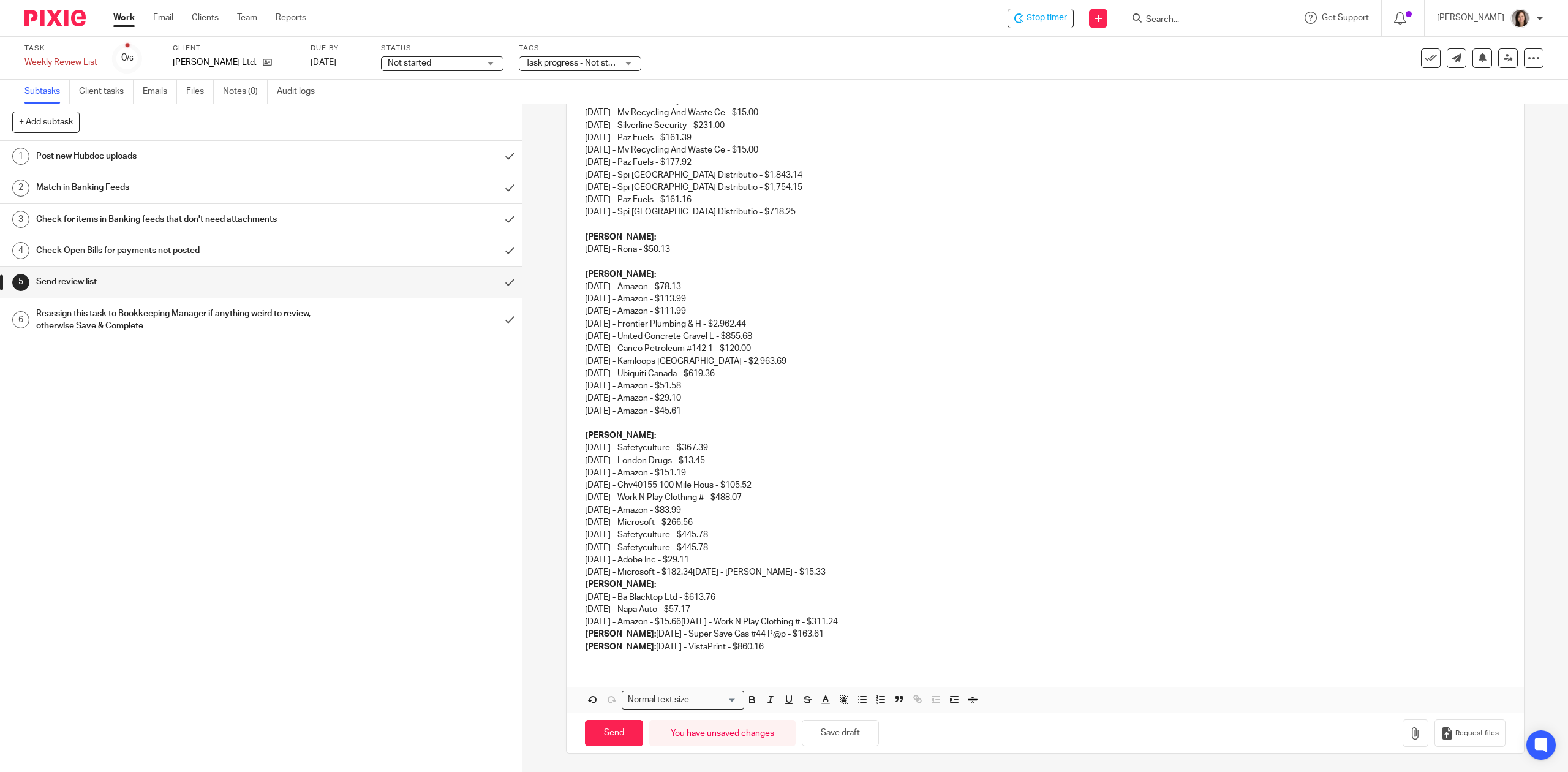
click at [847, 565] on p "Matthew: 07/14/2025 - Safetyculture - $367.39 07/28/2025 - London Drugs - $13.4…" at bounding box center [1045, 503] width 920 height 149
click at [831, 578] on p "Terry: 07/18/2025 - Ba Blacktop Ltd - $613.76 07/23/2025 - Napa Auto - $57.17 0…" at bounding box center [1045, 603] width 920 height 50
click at [829, 574] on p "Matthew: 07/14/2025 - Safetyculture - $367.39 07/28/2025 - London Drugs - $13.4…" at bounding box center [1045, 503] width 920 height 149
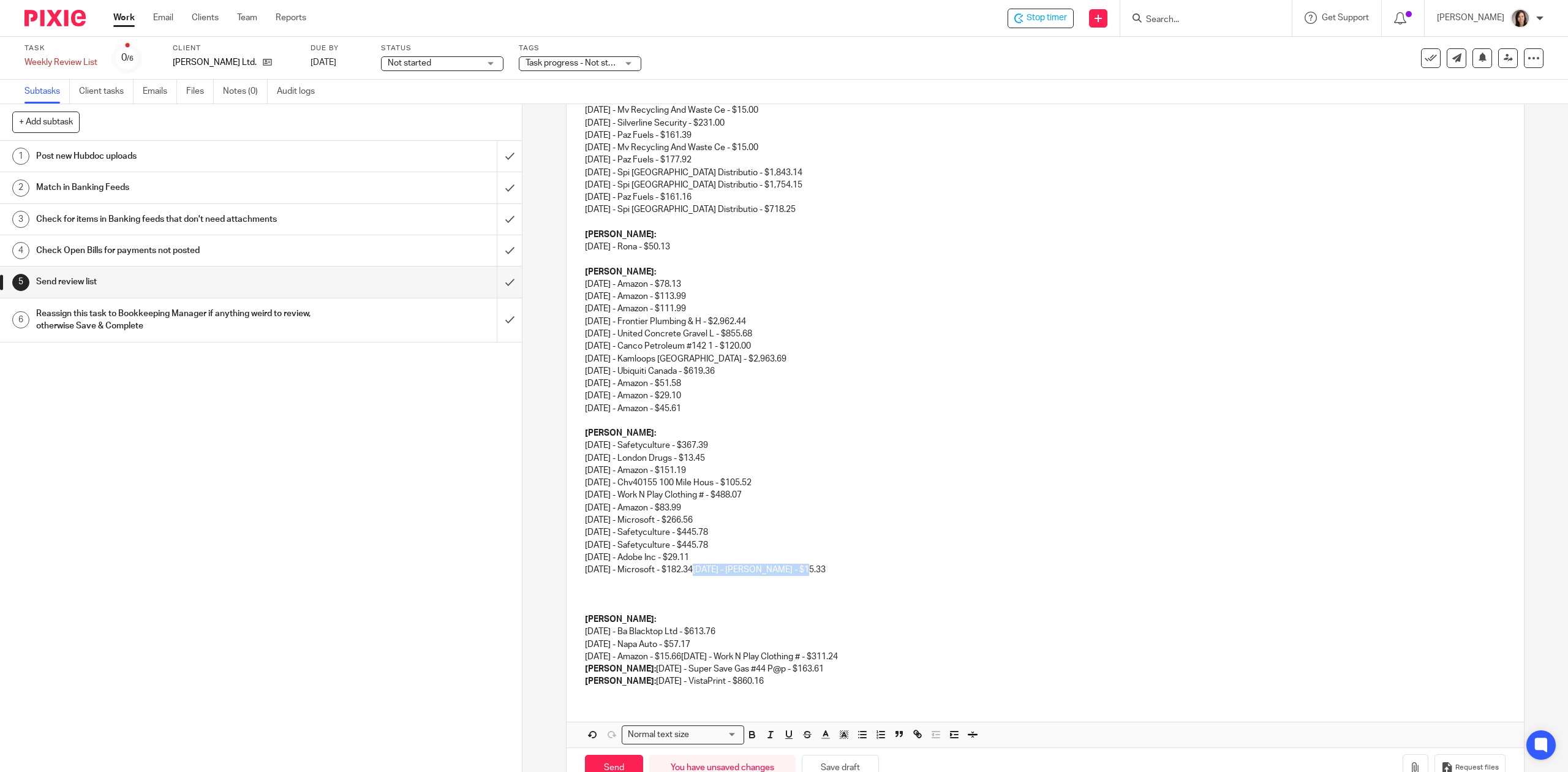
drag, startPoint x: 839, startPoint y: 567, endPoint x: 712, endPoint y: 567, distance: 127.0
click at [712, 567] on p "Matthew: 07/14/2025 - Safetyculture - $367.39 07/28/2025 - London Drugs - $13.4…" at bounding box center [1045, 501] width 920 height 149
click at [599, 581] on p at bounding box center [1045, 580] width 920 height 12
click at [609, 595] on p at bounding box center [1045, 593] width 920 height 12
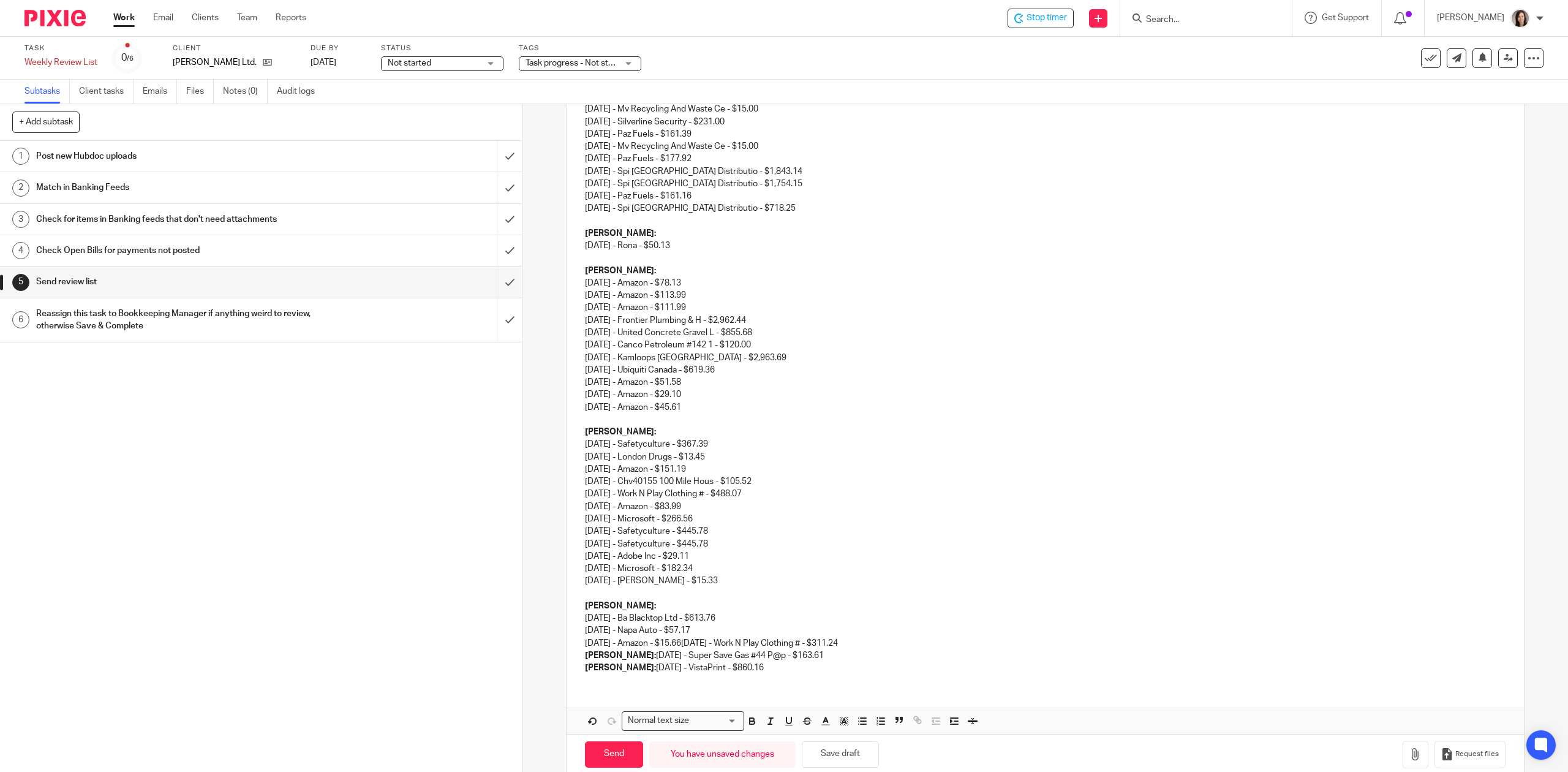
scroll to position [735, 0]
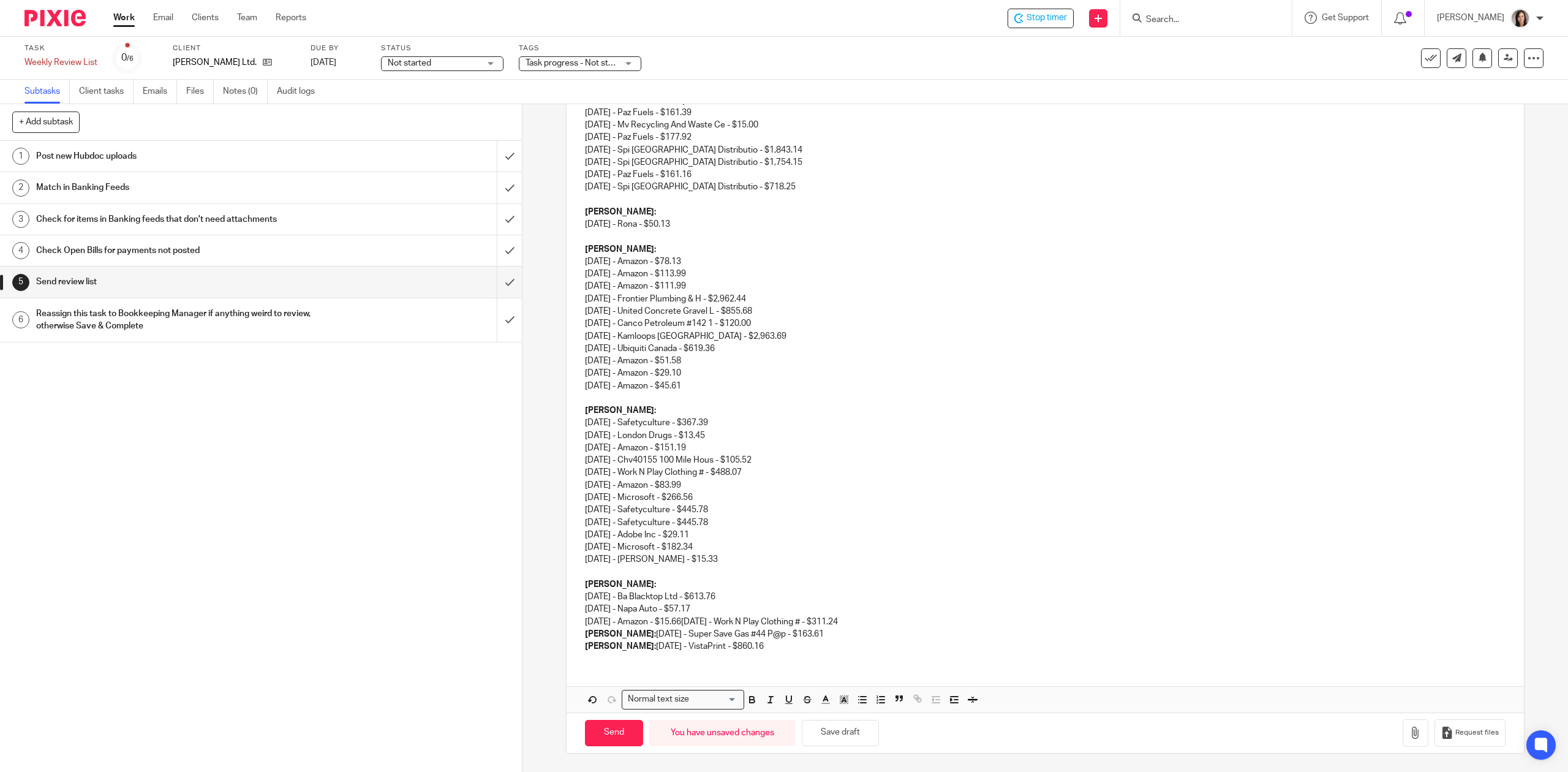
click at [804, 630] on p "David: 07/21/2025 - Super Save Gas #44 P@p - $163.61" at bounding box center [1045, 634] width 920 height 12
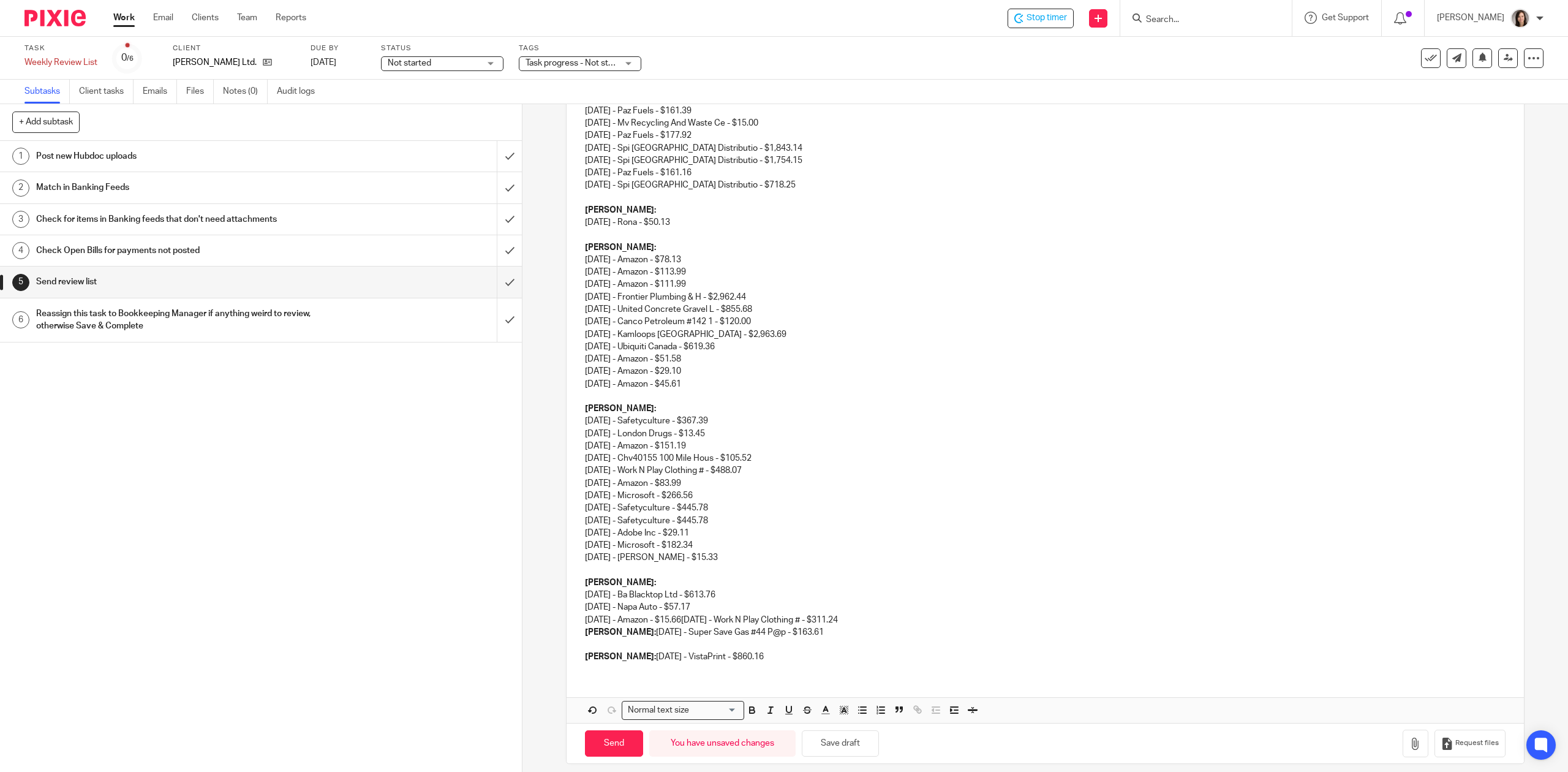
click at [899, 622] on p "Terry: 07/18/2025 - Ba Blacktop Ltd - $613.76 07/23/2025 - Napa Auto - $57.17 0…" at bounding box center [1045, 602] width 920 height 50
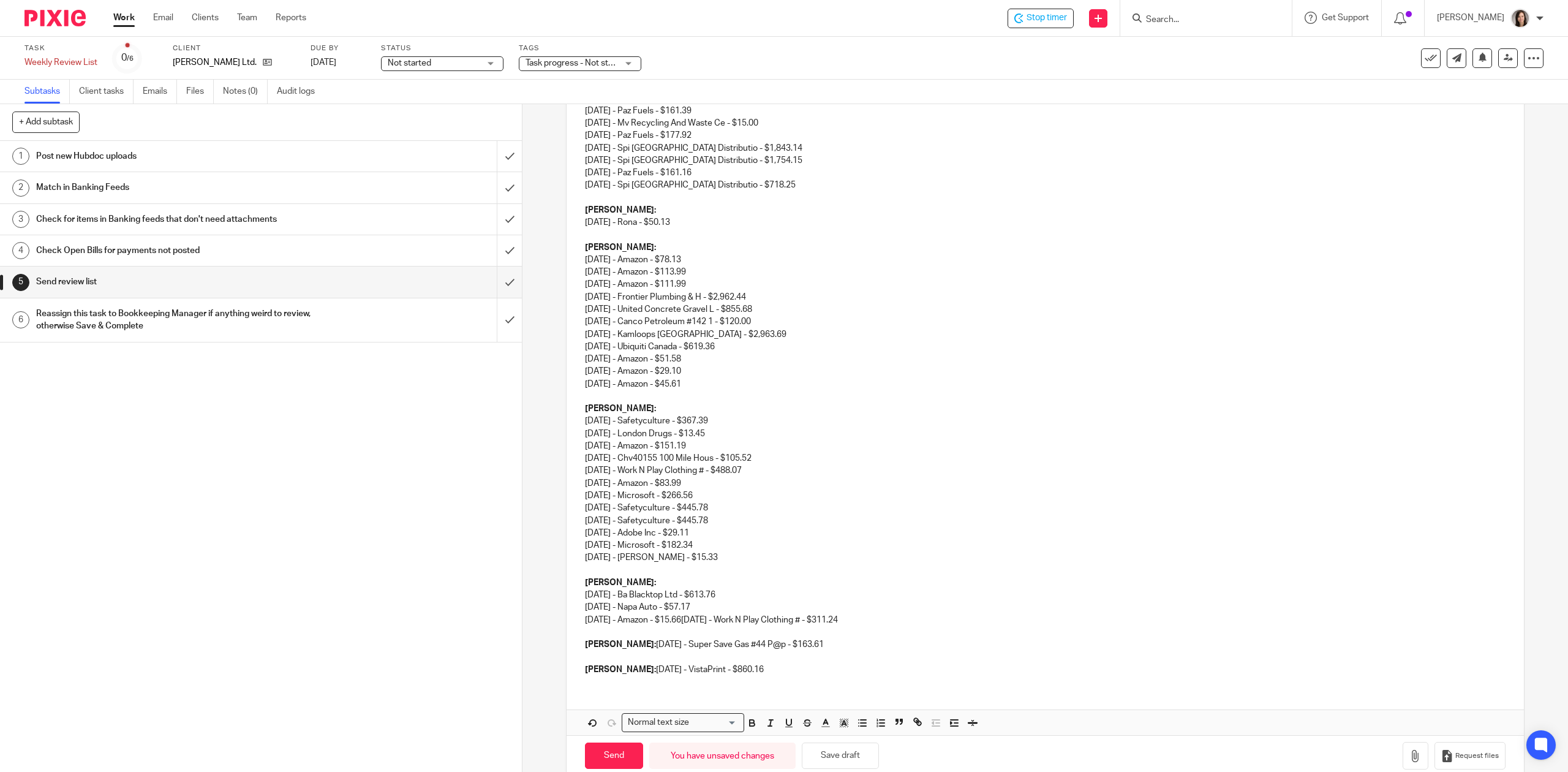
drag, startPoint x: 814, startPoint y: 644, endPoint x: 605, endPoint y: 642, distance: 209.0
click at [605, 642] on p "David: 07/21/2025 - Super Save Gas #44 P@p - $163.61" at bounding box center [1045, 644] width 920 height 12
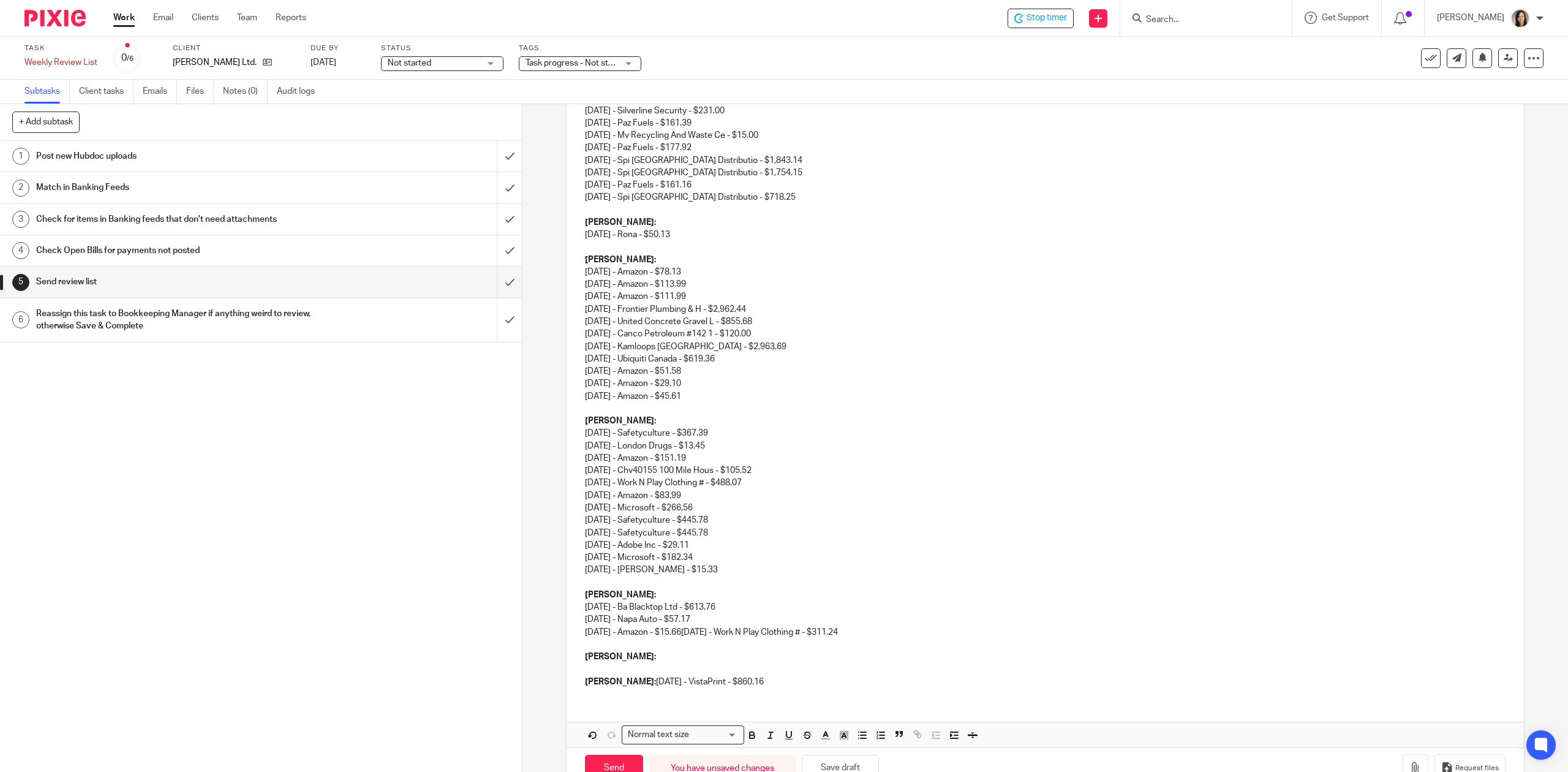
scroll to position [760, 0]
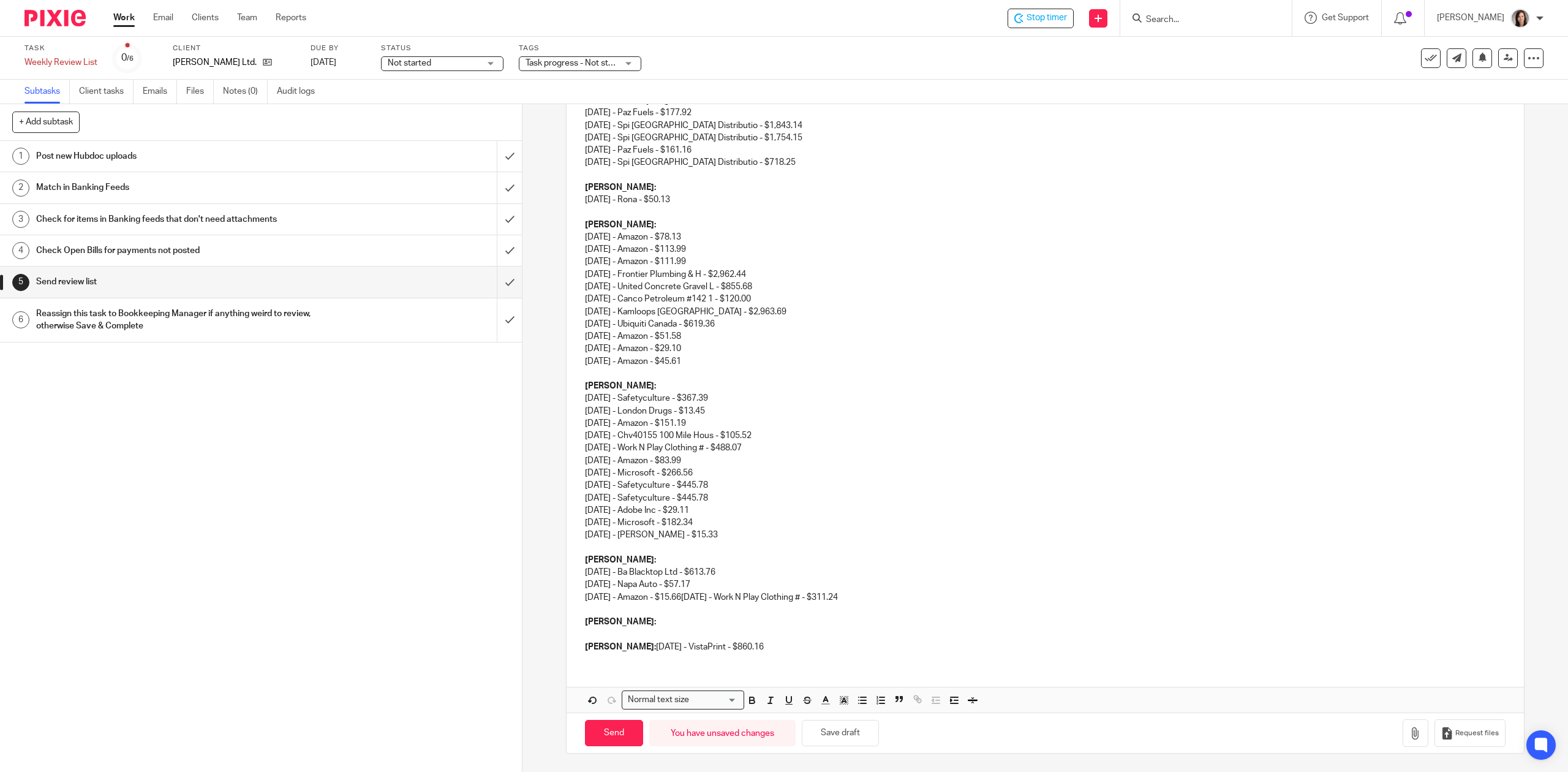
click at [592, 628] on p at bounding box center [1045, 634] width 920 height 12
click at [802, 635] on p "07/21/2025 - Super Save Gas #44 P@p - $163.61" at bounding box center [1045, 634] width 920 height 12
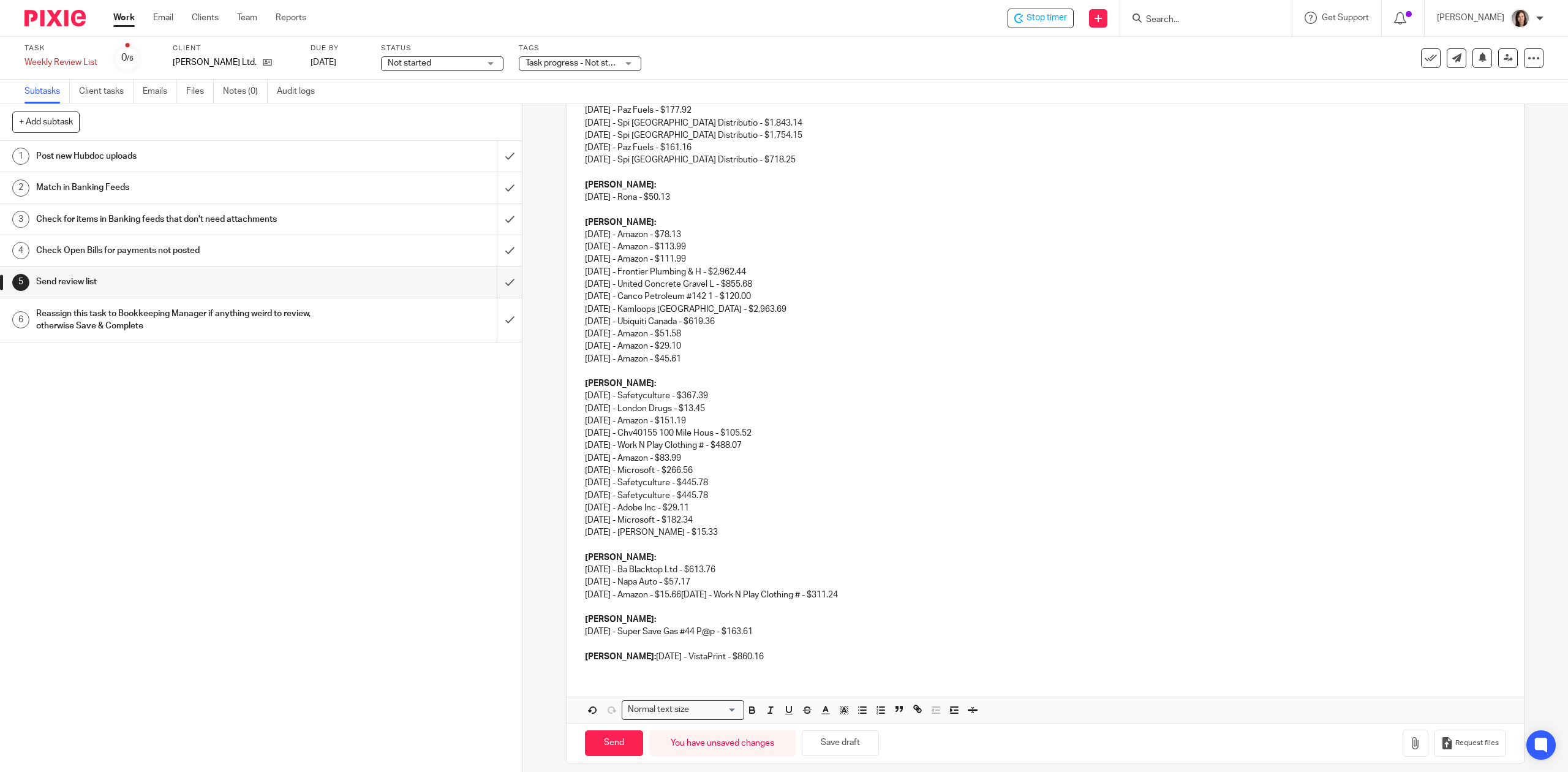
drag, startPoint x: 780, startPoint y: 662, endPoint x: 620, endPoint y: 657, distance: 160.1
click at [620, 657] on p "Monique: 07/22/2025 - VistaPrint - $860.16" at bounding box center [1045, 656] width 920 height 12
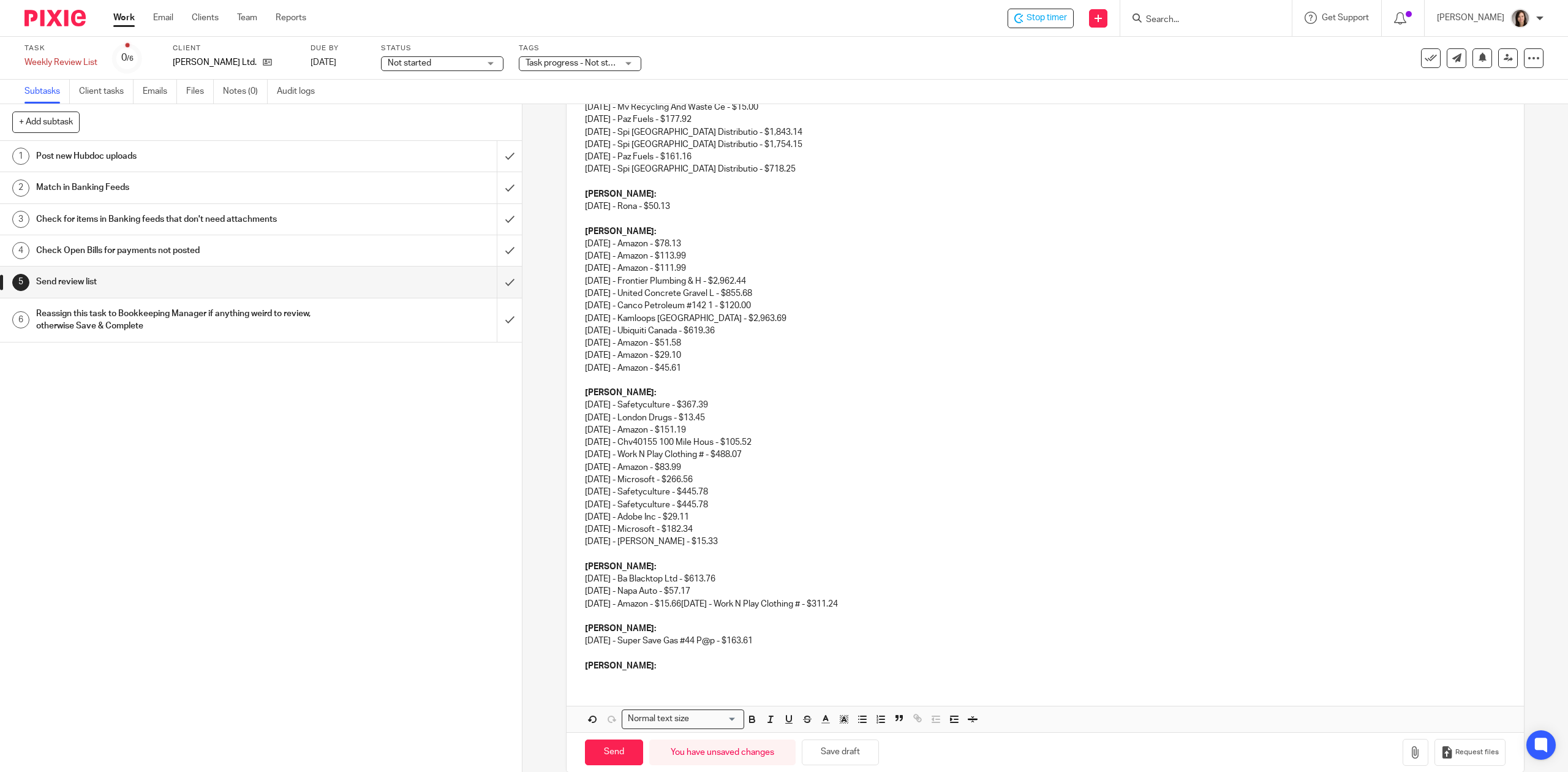
scroll to position [773, 0]
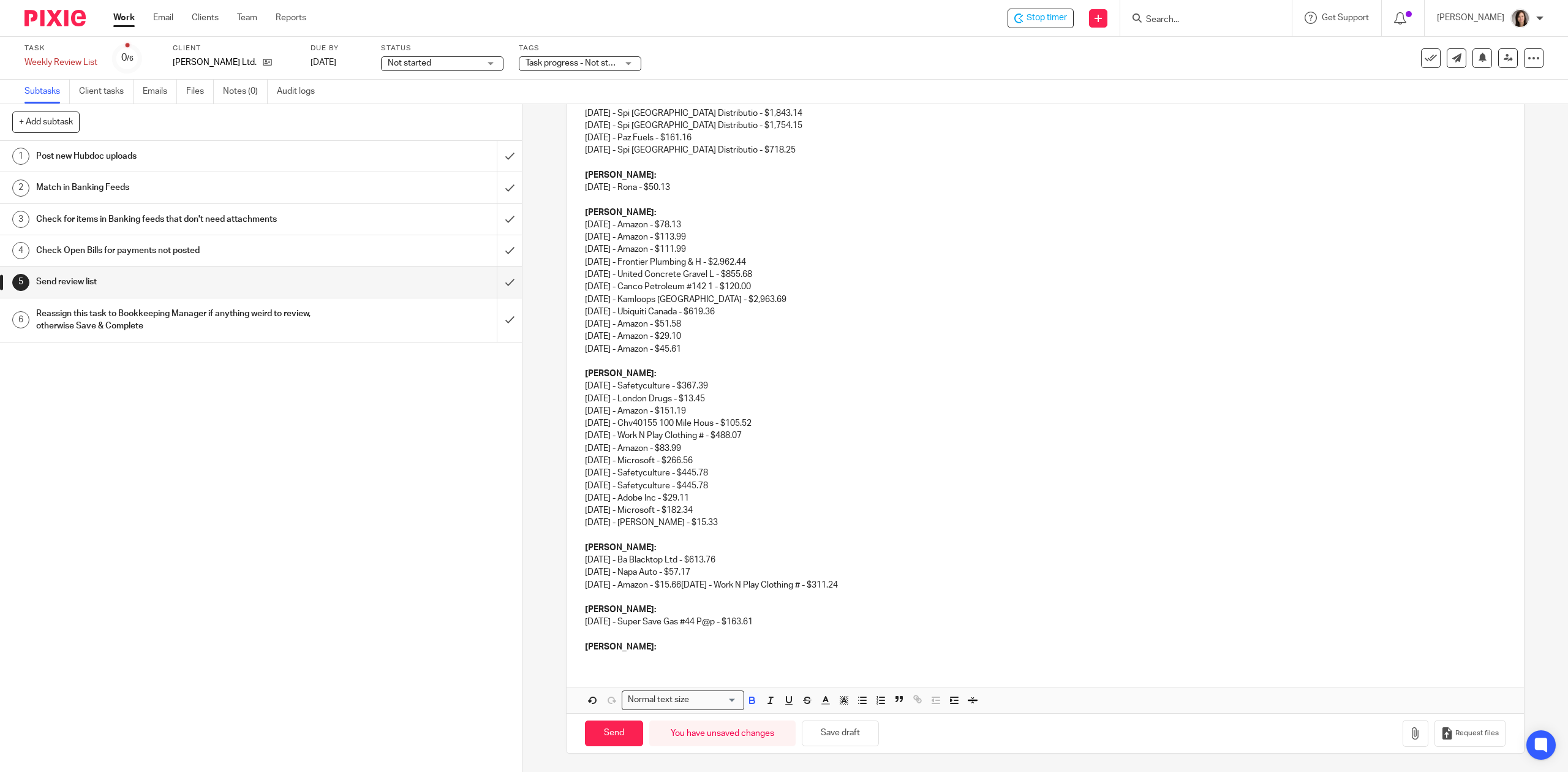
click at [588, 659] on div "Hi Monique, I hope you've had a good week so far! I have the review list for TG…" at bounding box center [1045, 68] width 957 height 1189
click at [622, 643] on p "Monique:" at bounding box center [1045, 647] width 920 height 12
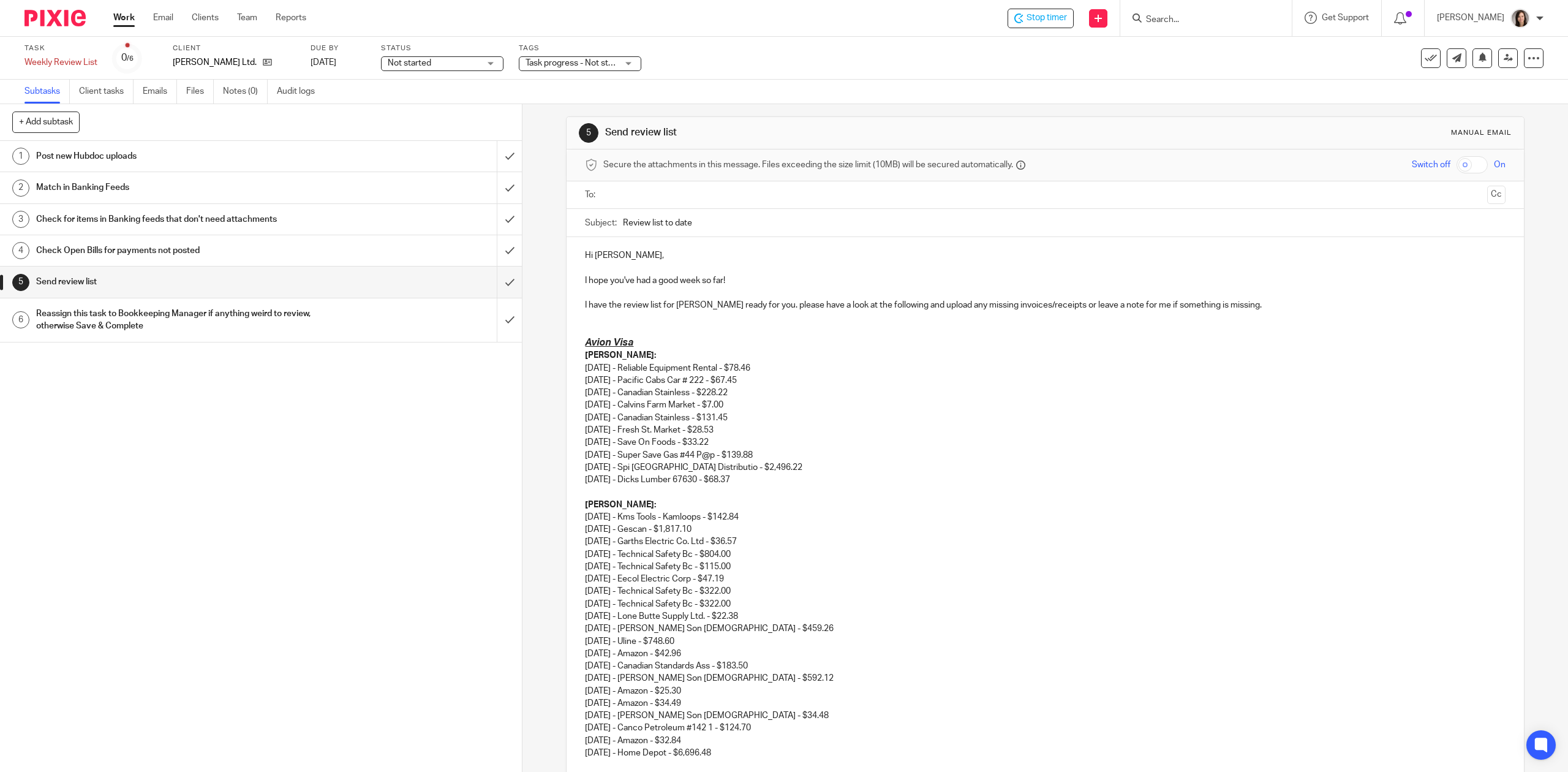
scroll to position [0, 0]
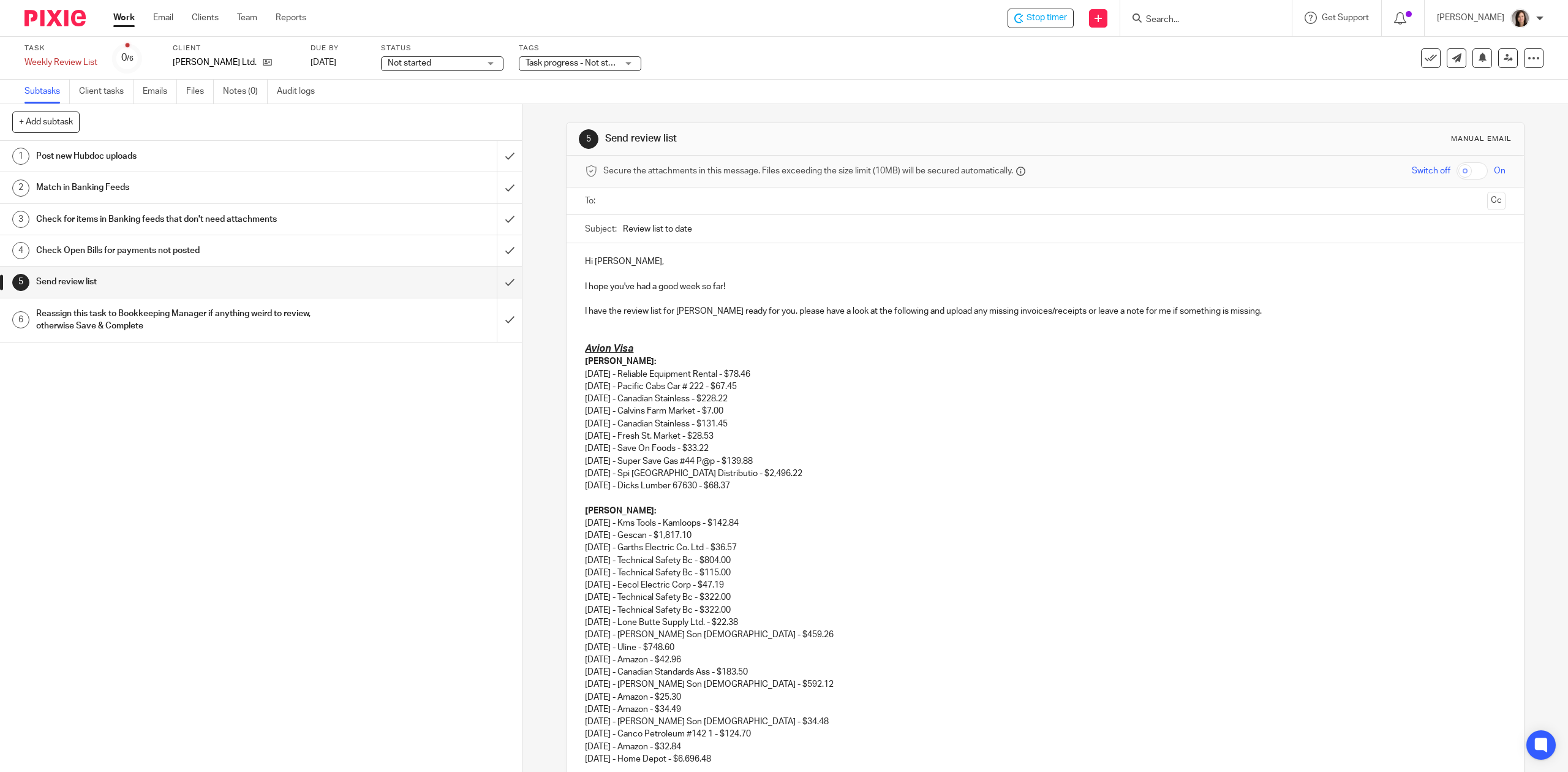
click at [736, 238] on input "Review list to date" at bounding box center [1064, 228] width 882 height 27
type input "Review list to date - August"
click at [610, 329] on p at bounding box center [1045, 323] width 920 height 12
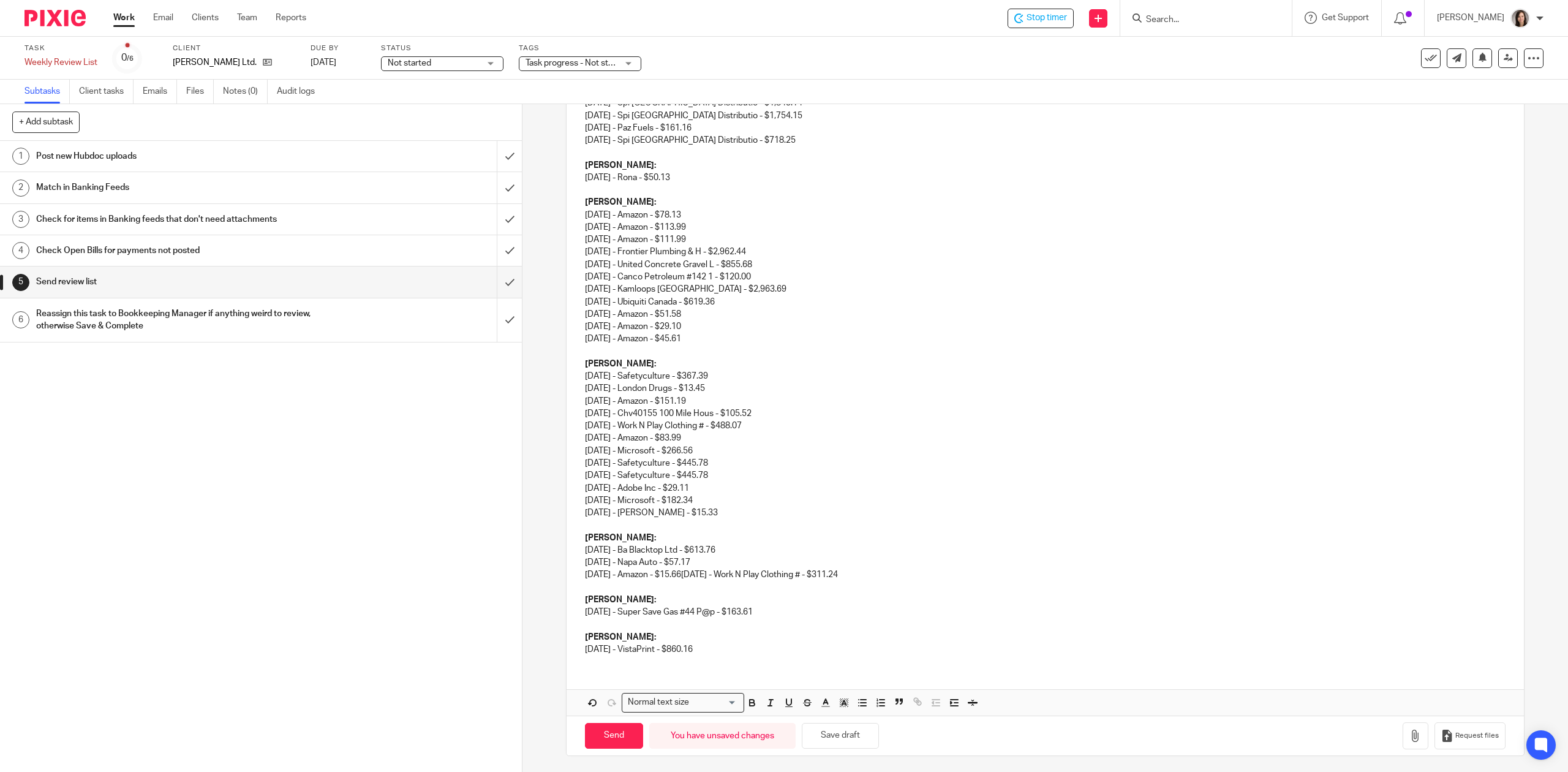
scroll to position [773, 0]
click at [730, 646] on p "07/22/2025 - VistaPrint - $860.16" at bounding box center [1045, 647] width 920 height 12
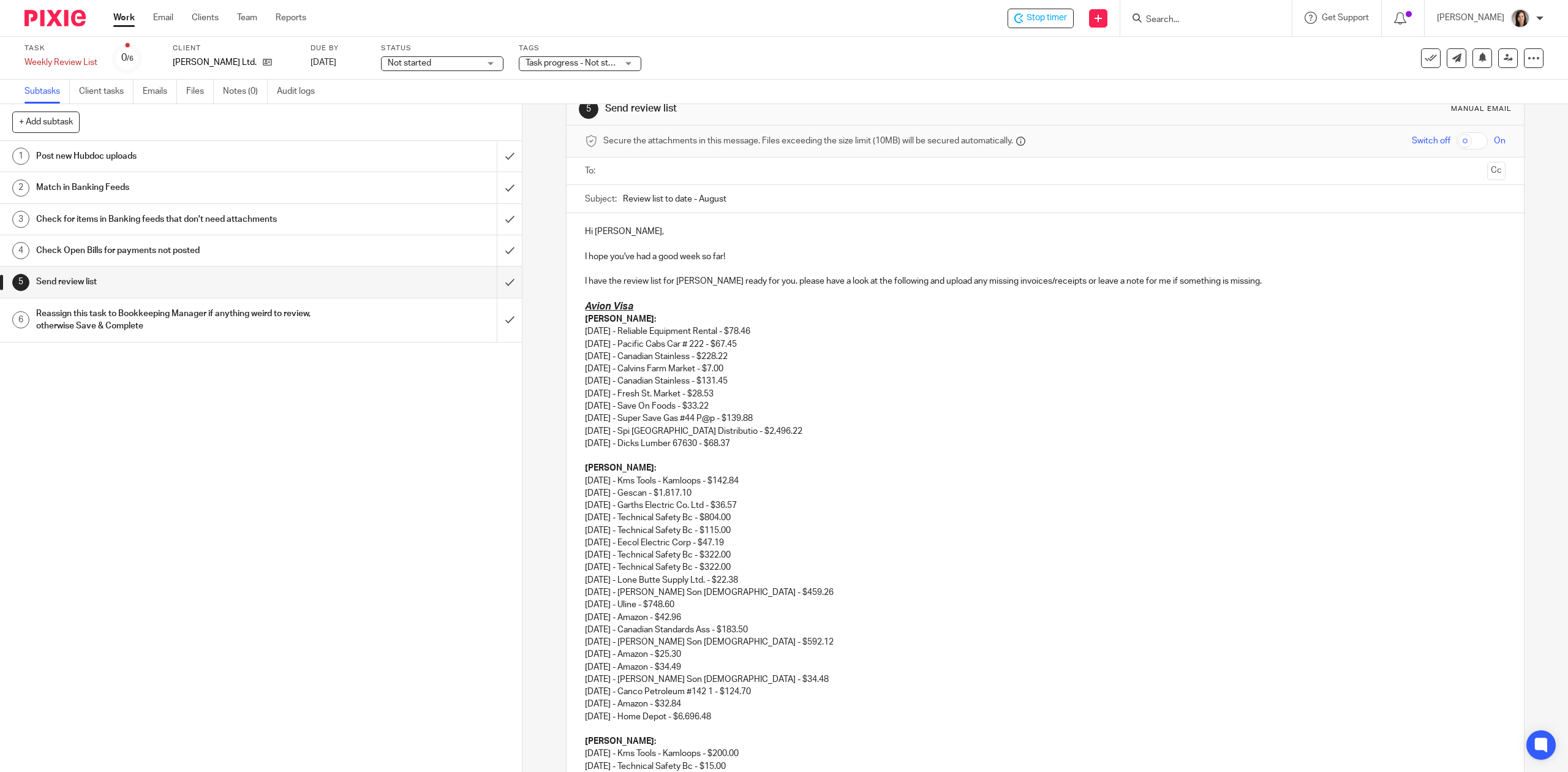
scroll to position [0, 0]
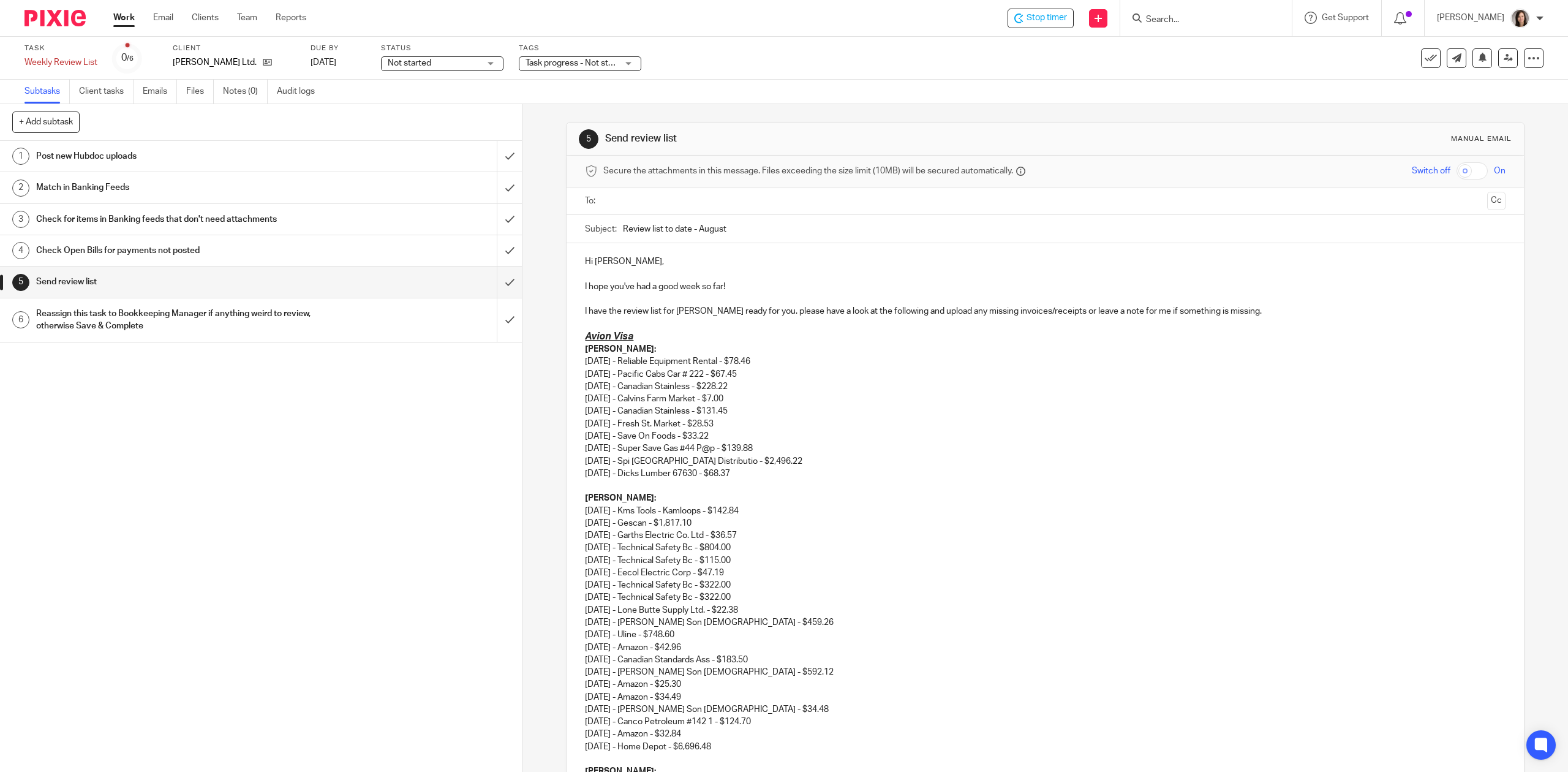
click at [659, 199] on input "text" at bounding box center [1045, 201] width 874 height 14
type input "Monique@tgschulz.ca"
click at [1487, 202] on button "Cc" at bounding box center [1496, 200] width 18 height 18
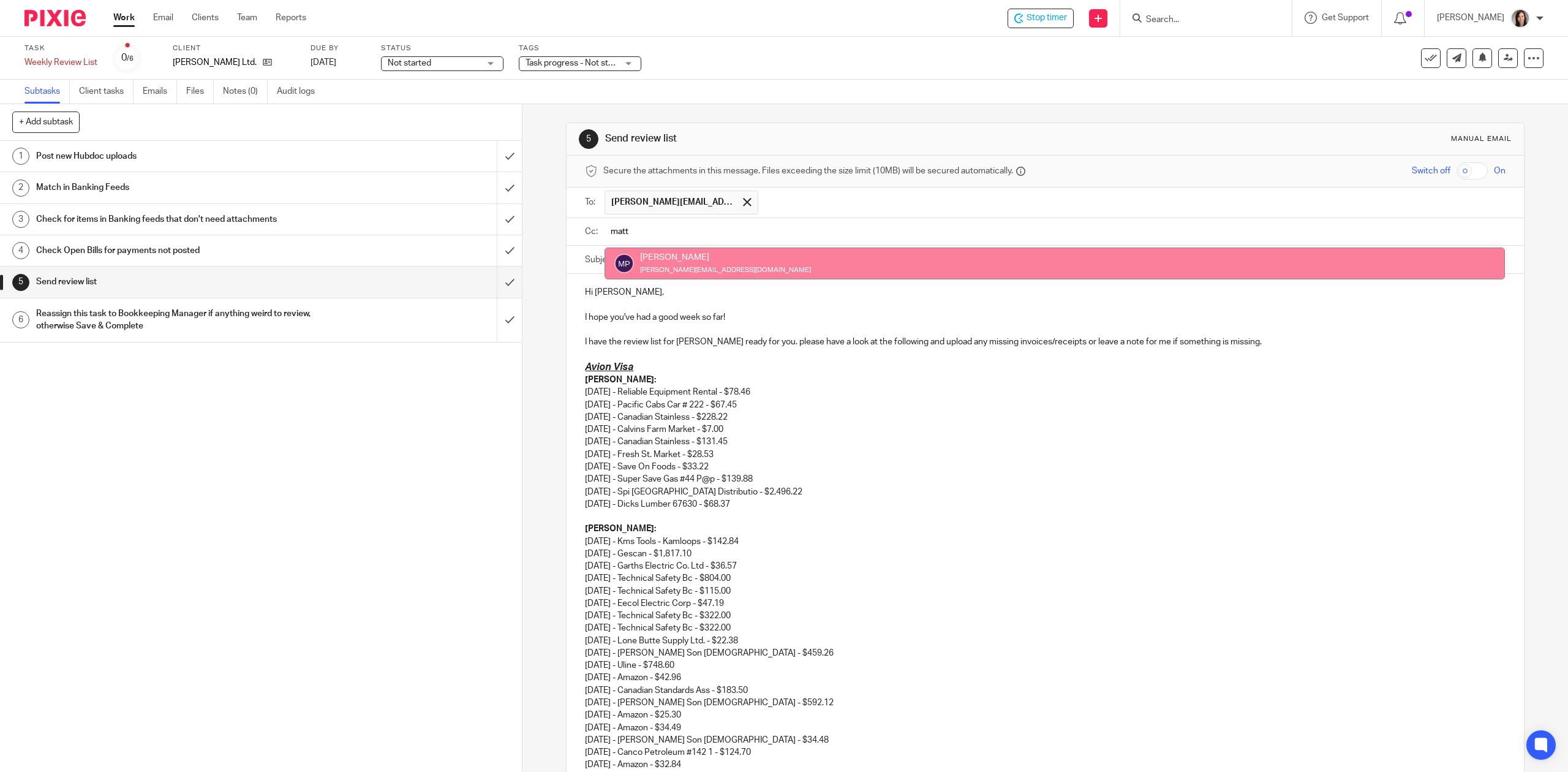
type input "matt"
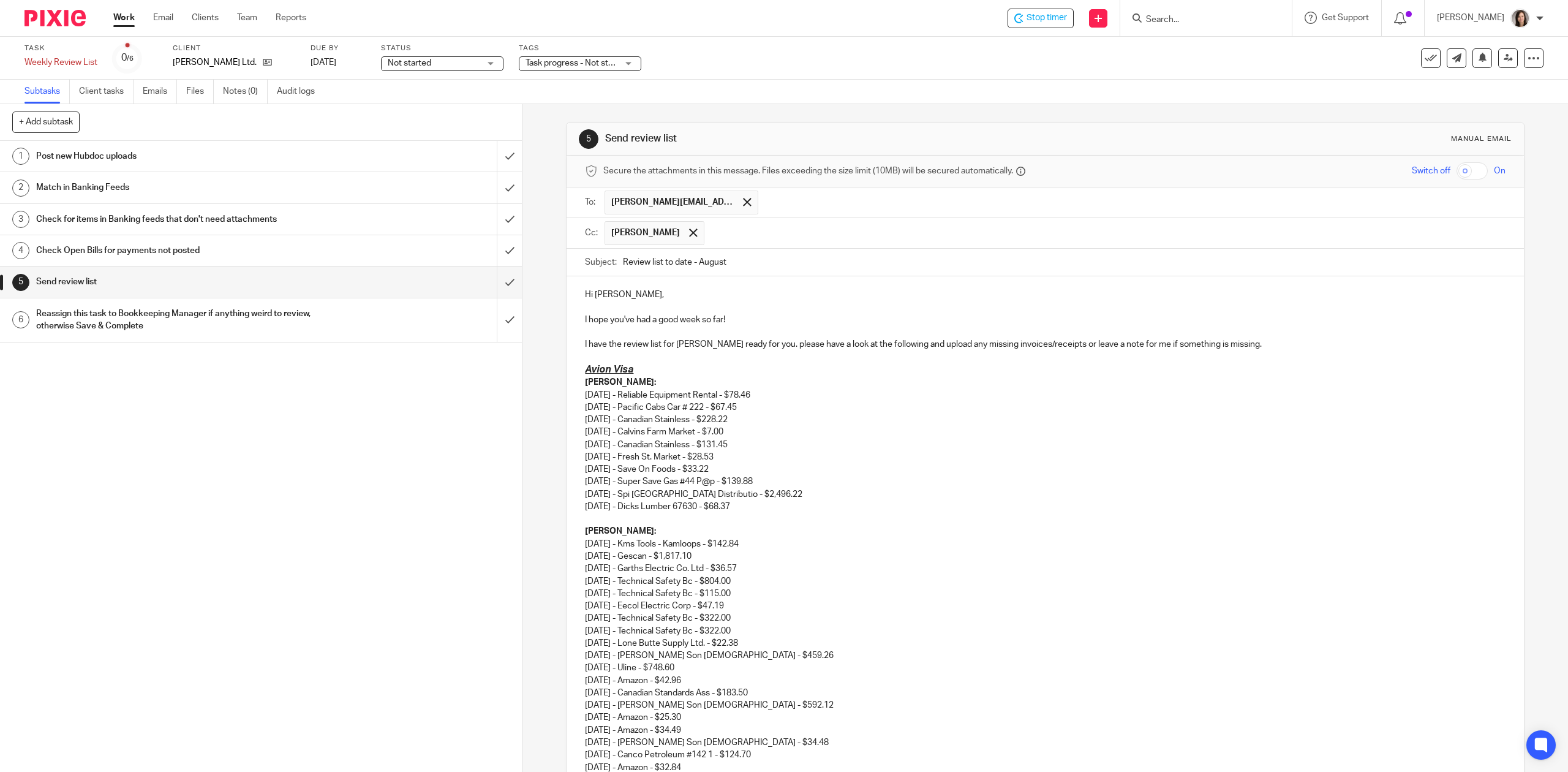
click at [961, 415] on p "Sean: 06/11/2025 - Reliable Equipment Rental - $78.46 07/14/2025 - Pacific Cabs…" at bounding box center [1045, 438] width 920 height 125
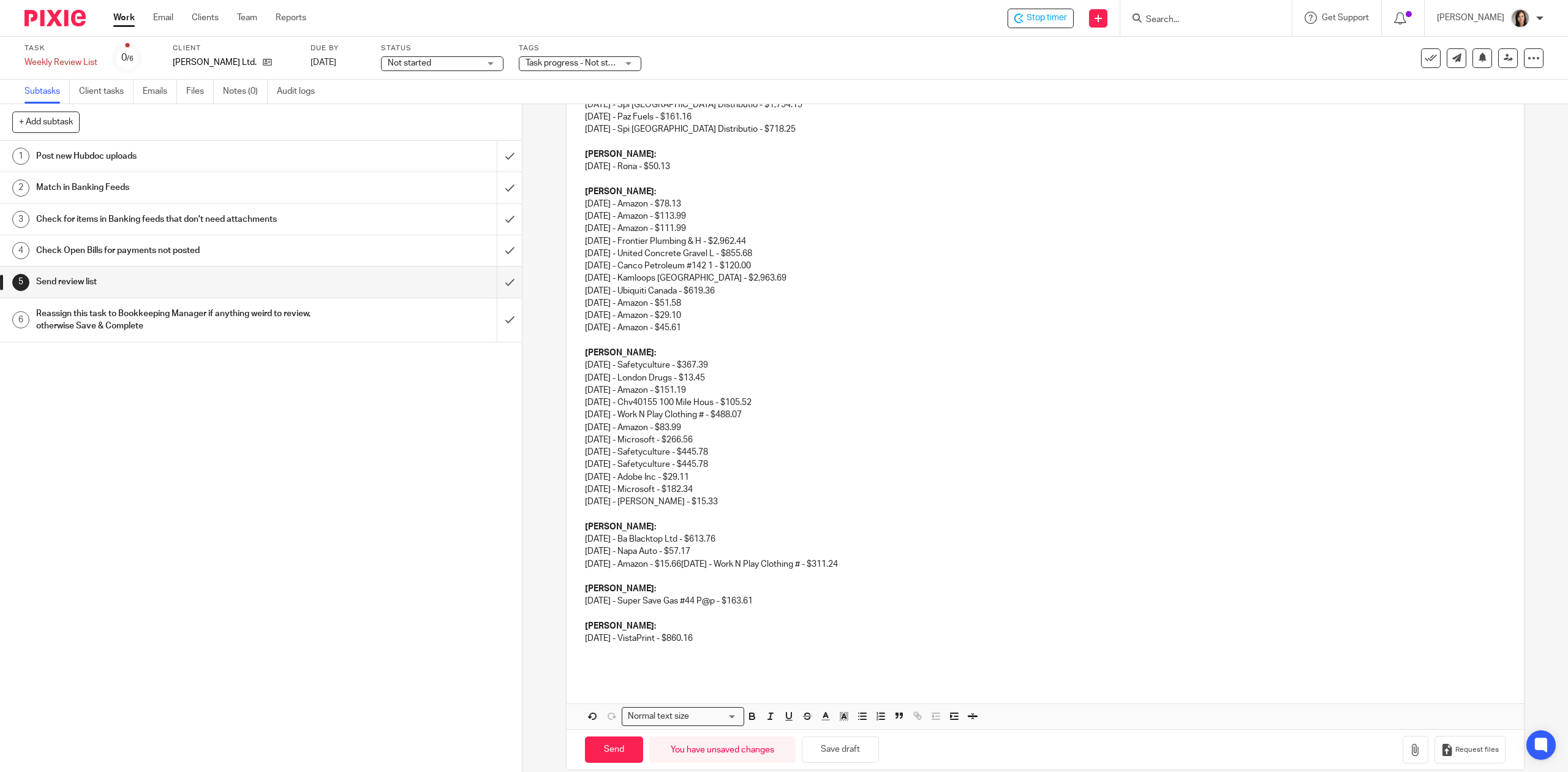
scroll to position [816, 0]
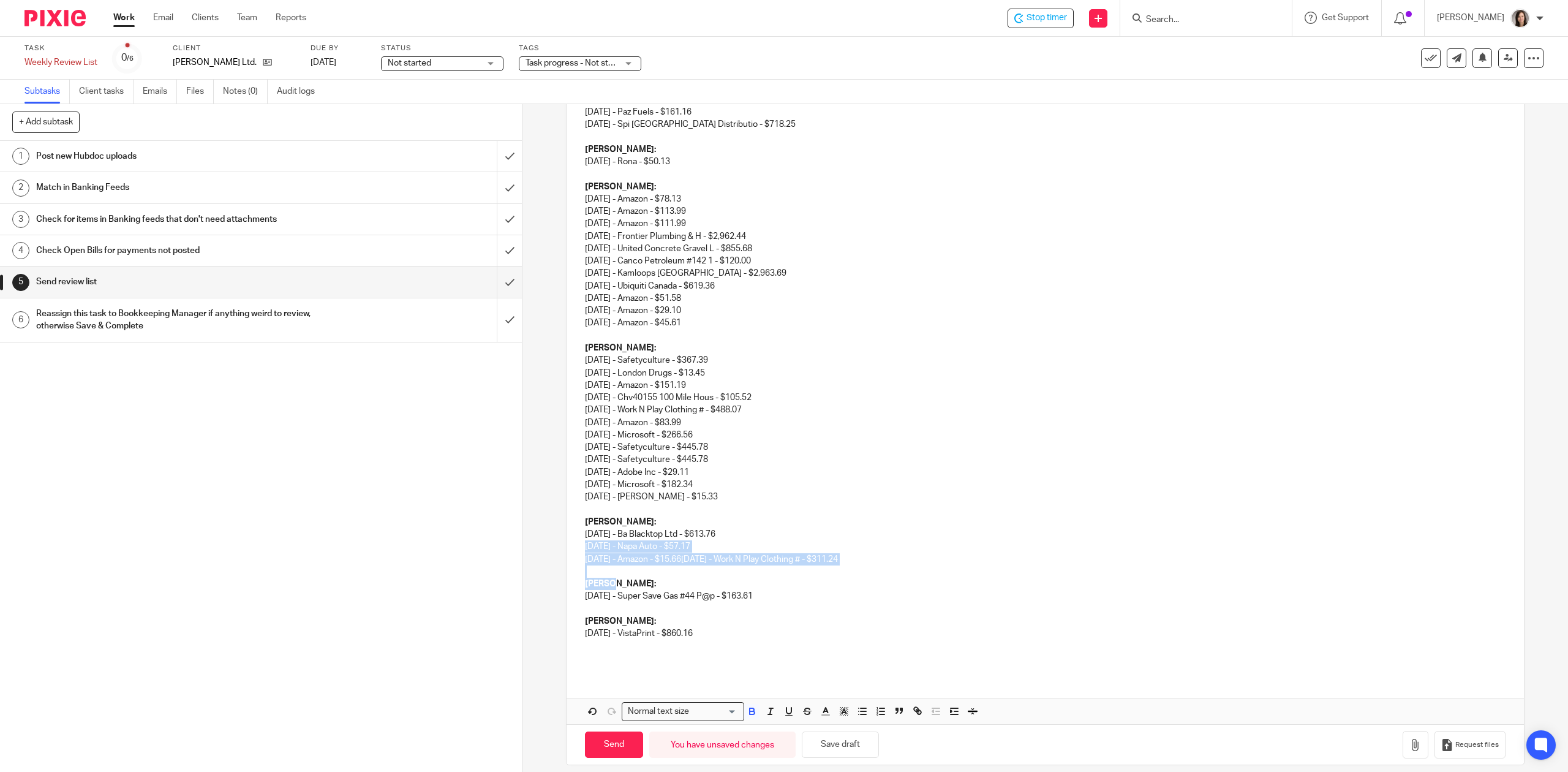
drag, startPoint x: 893, startPoint y: 554, endPoint x: 807, endPoint y: 580, distance: 89.8
click at [807, 580] on div "Hi Monique, I hope you've had a good week so far! I have the review list for TG…" at bounding box center [1045, 67] width 957 height 1214
click at [810, 576] on p at bounding box center [1045, 571] width 920 height 12
click at [885, 565] on p "Terry: 07/18/2025 - Ba Blacktop Ltd - $613.76 07/23/2025 - Napa Auto - $57.17 0…" at bounding box center [1045, 540] width 920 height 50
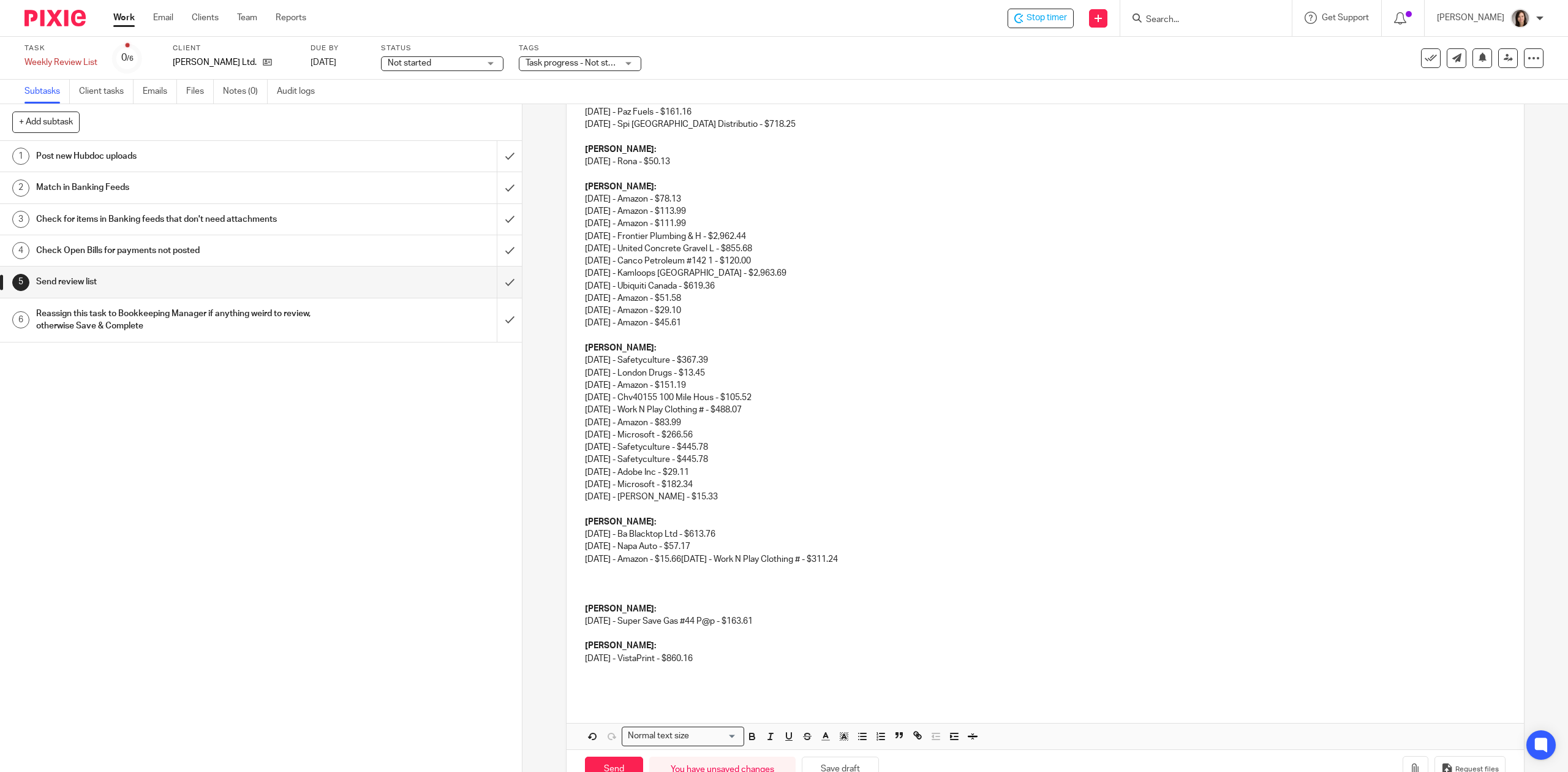
drag, startPoint x: 885, startPoint y: 565, endPoint x: 697, endPoint y: 565, distance: 188.0
click at [697, 565] on p "Terry: 07/18/2025 - Ba Blacktop Ltd - $613.76 07/23/2025 - Napa Auto - $57.17 0…" at bounding box center [1045, 540] width 920 height 50
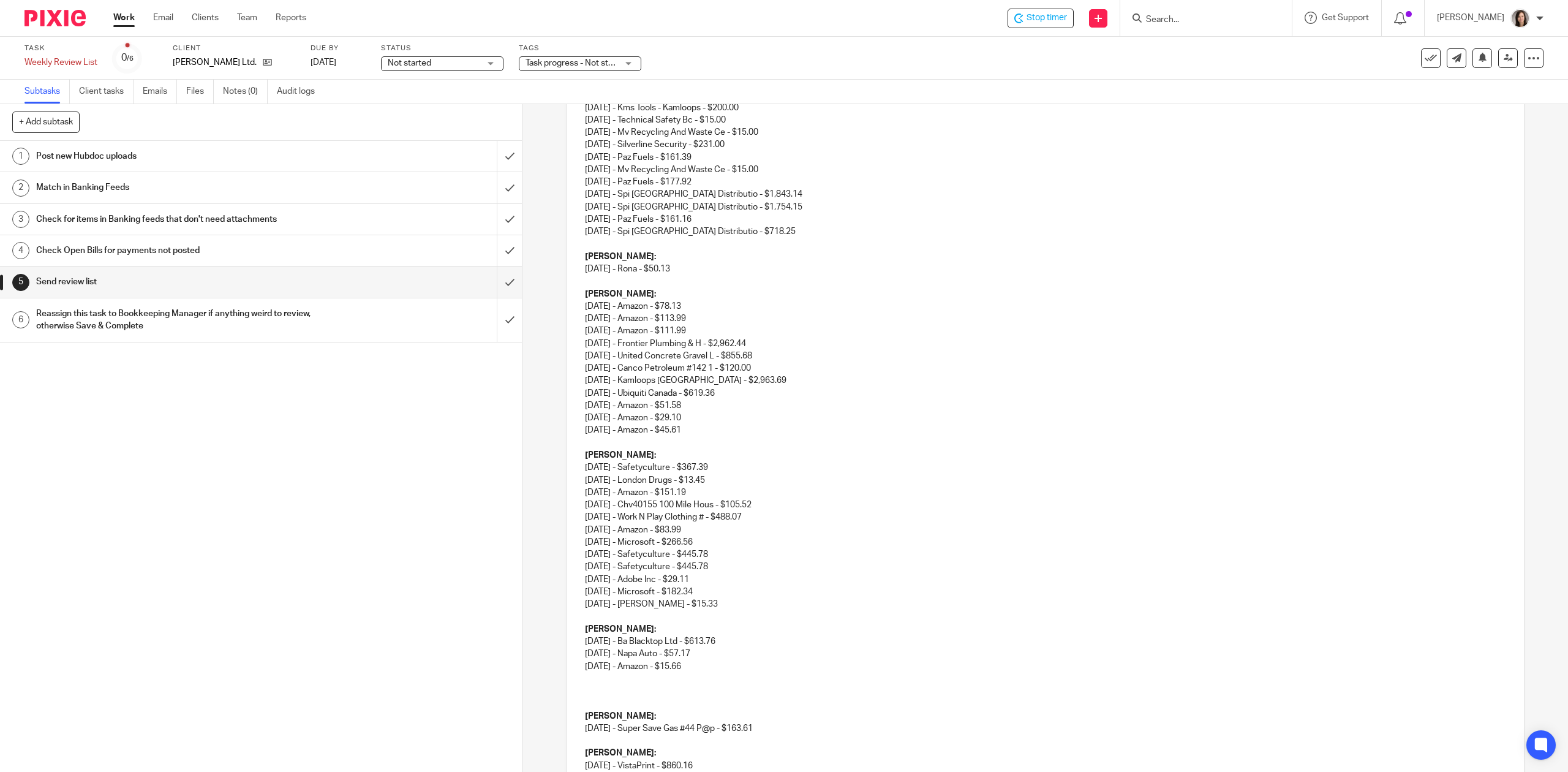
click at [614, 675] on p at bounding box center [1045, 678] width 920 height 12
click at [616, 704] on p at bounding box center [1045, 703] width 920 height 12
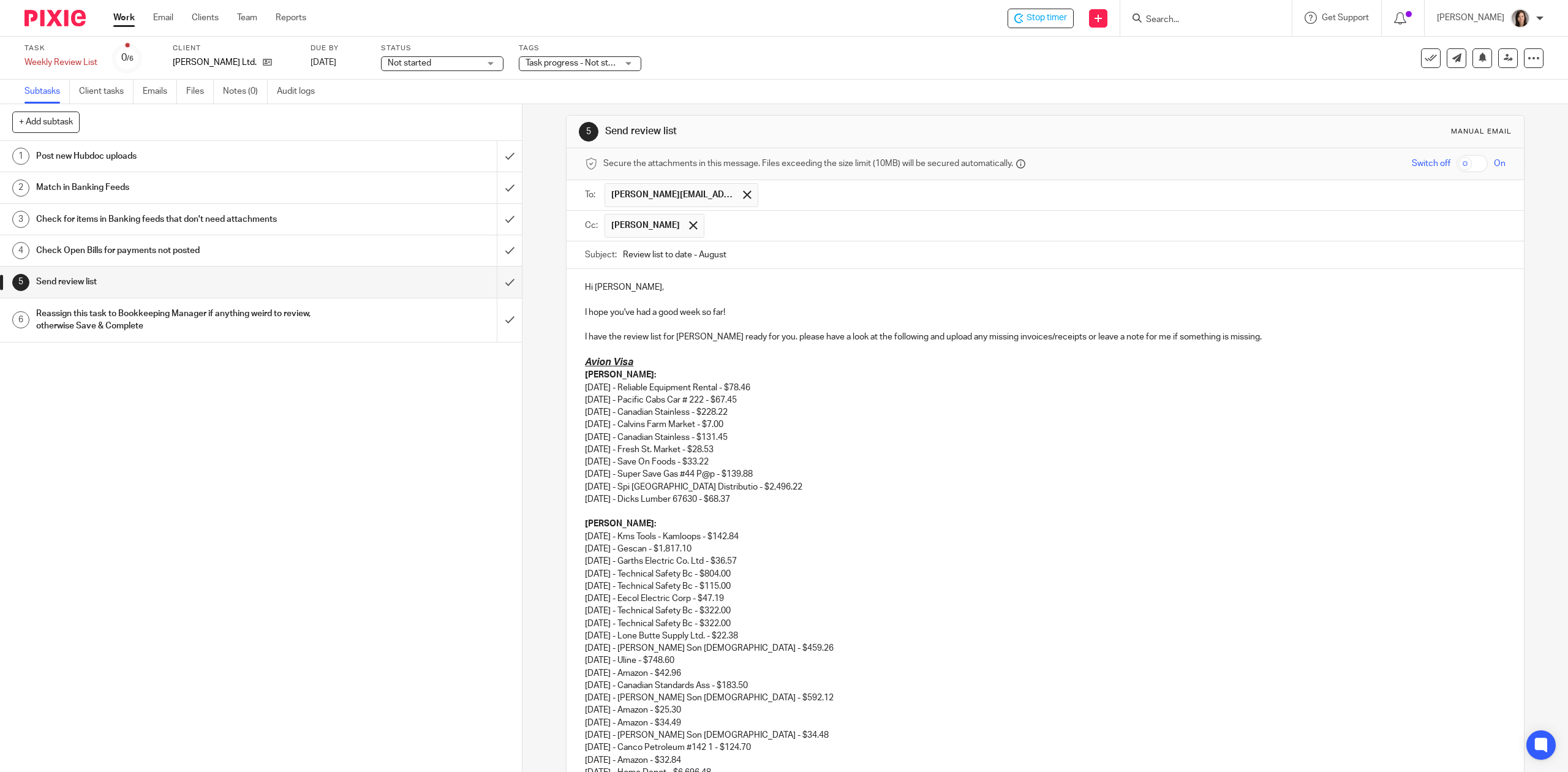
scroll to position [0, 0]
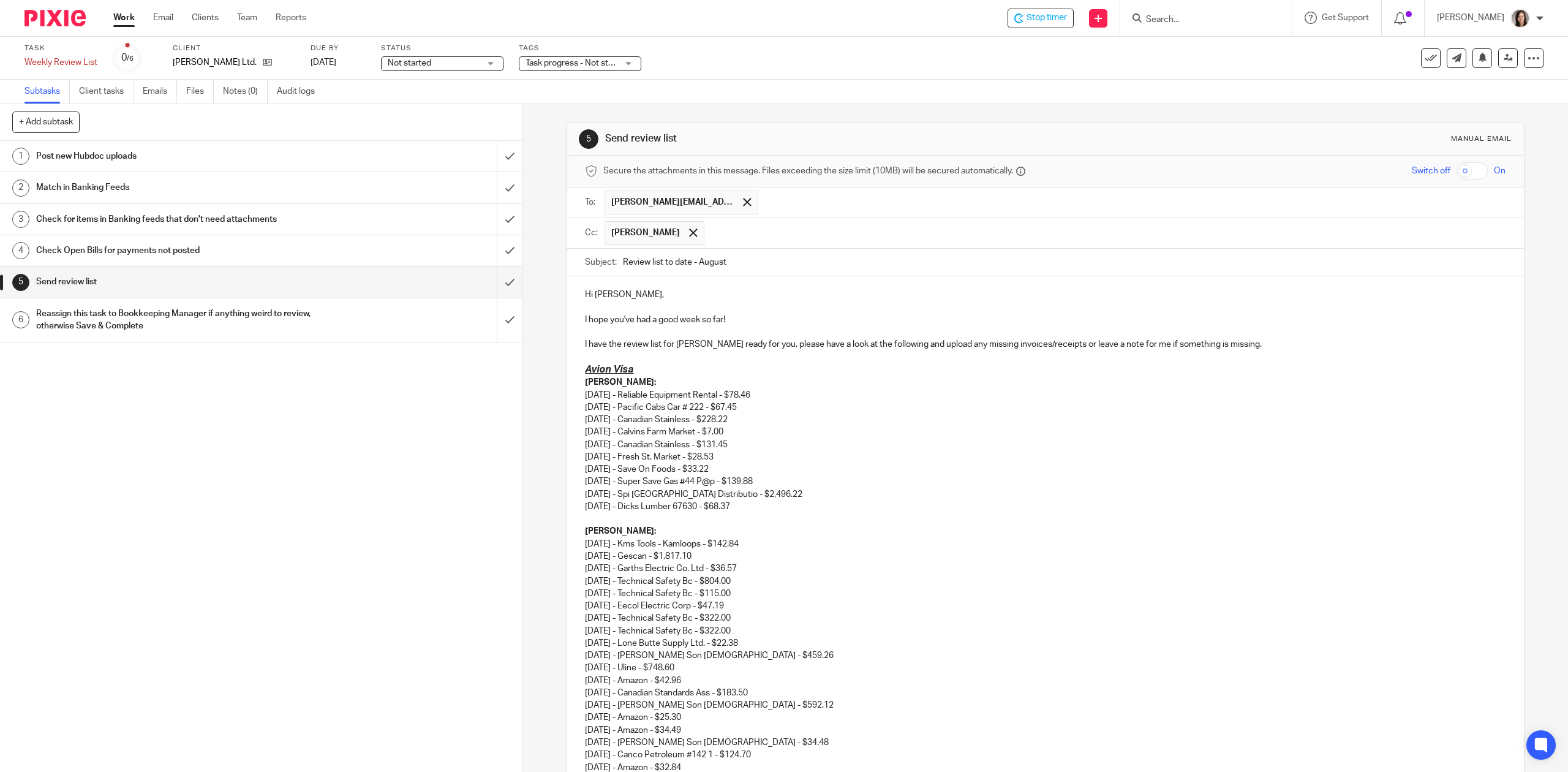
click at [1253, 347] on p "I have the review list for TG Schulz ready for you. please have a look at the f…" at bounding box center [1045, 343] width 920 height 12
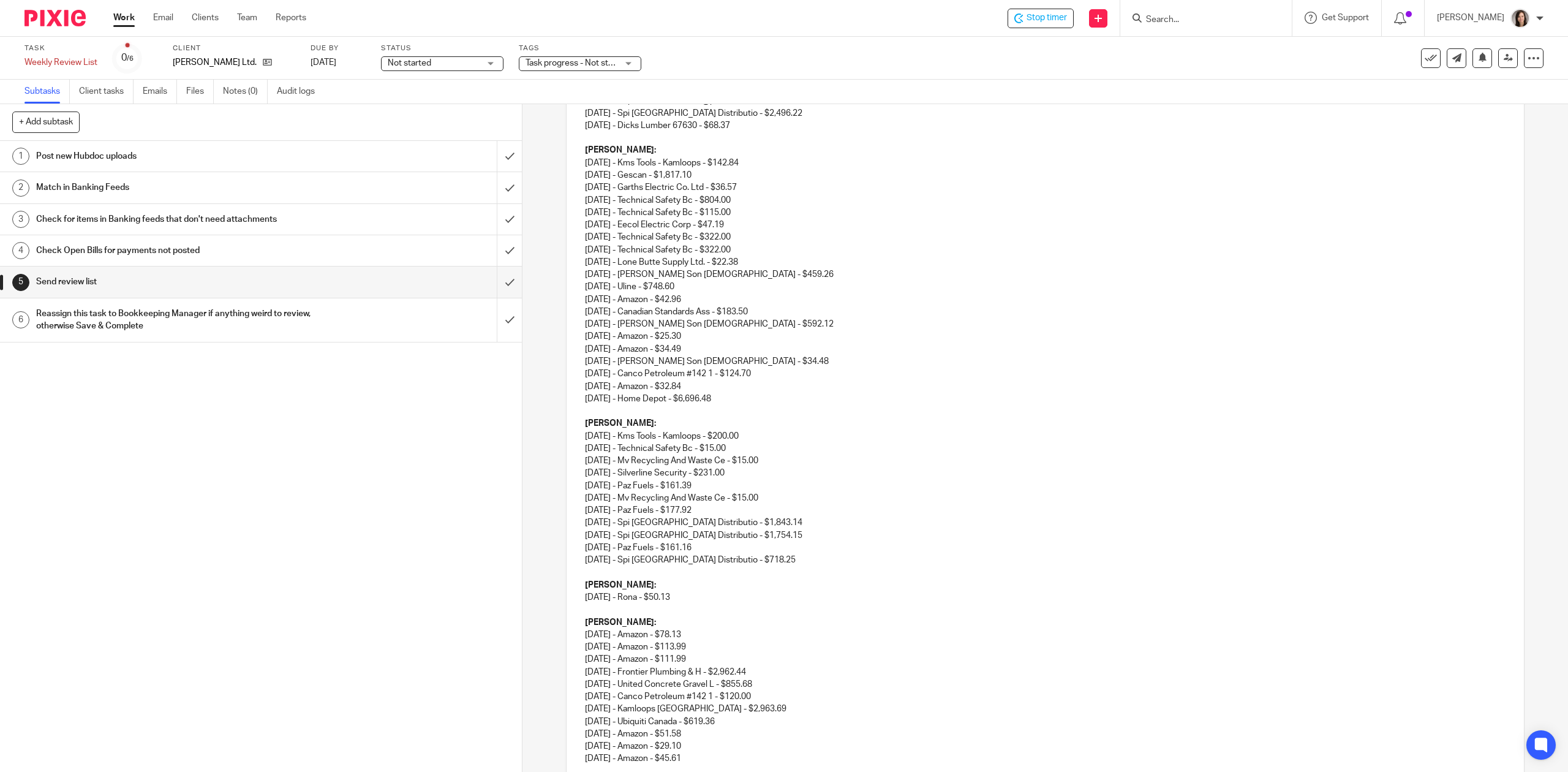
scroll to position [272, 0]
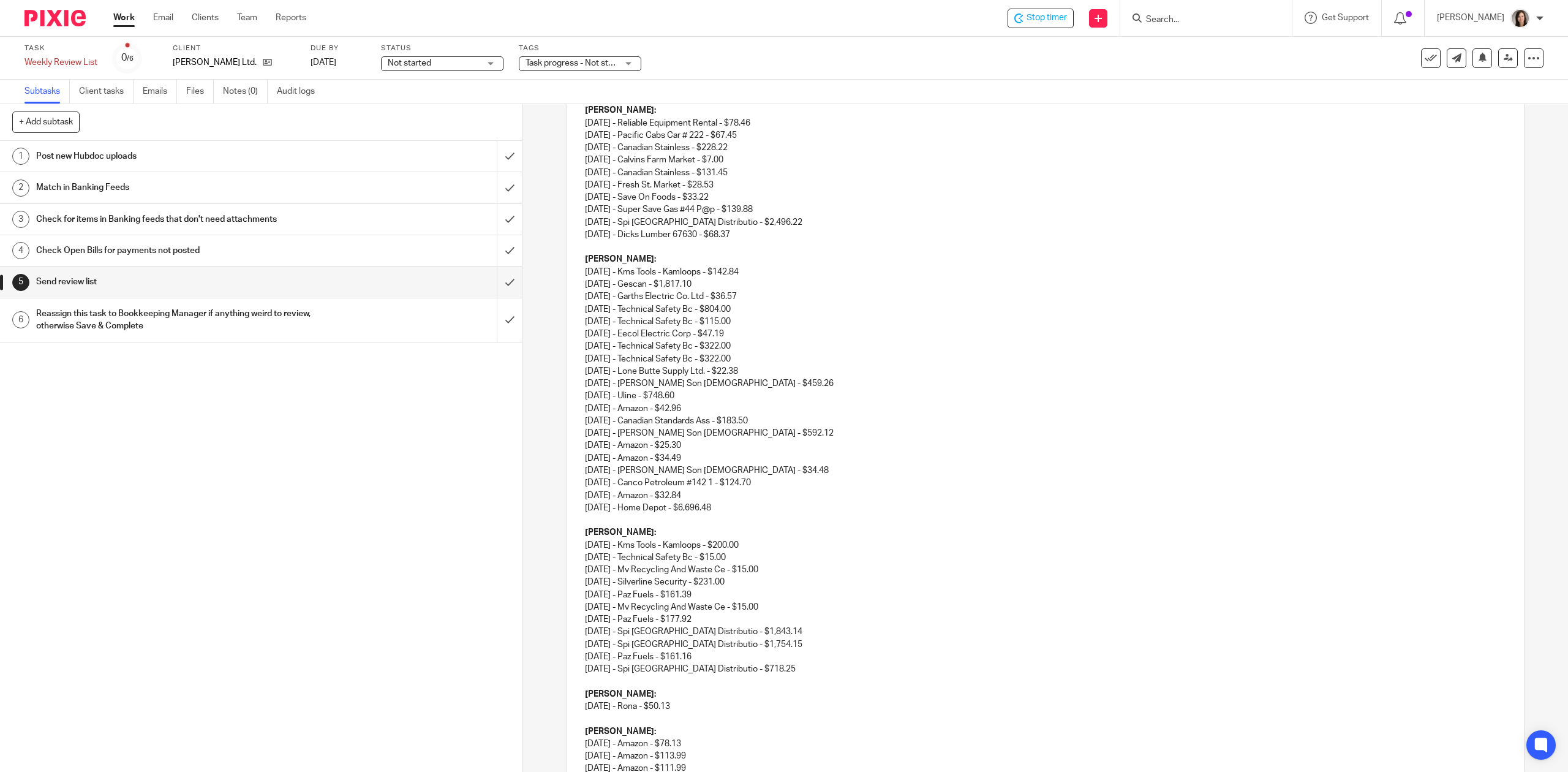
drag, startPoint x: 737, startPoint y: 512, endPoint x: 579, endPoint y: 273, distance: 286.5
click at [579, 273] on div "Hi Monique, I hope you've had a good week so far! I have the review list for TG…" at bounding box center [1045, 617] width 957 height 1226
click at [775, 513] on p "08/15/2025 - Home Depot - $6,696.48" at bounding box center [1045, 507] width 920 height 12
click at [725, 514] on p "08/15/2025 - Home Depot - $6,696.48" at bounding box center [1045, 507] width 920 height 12
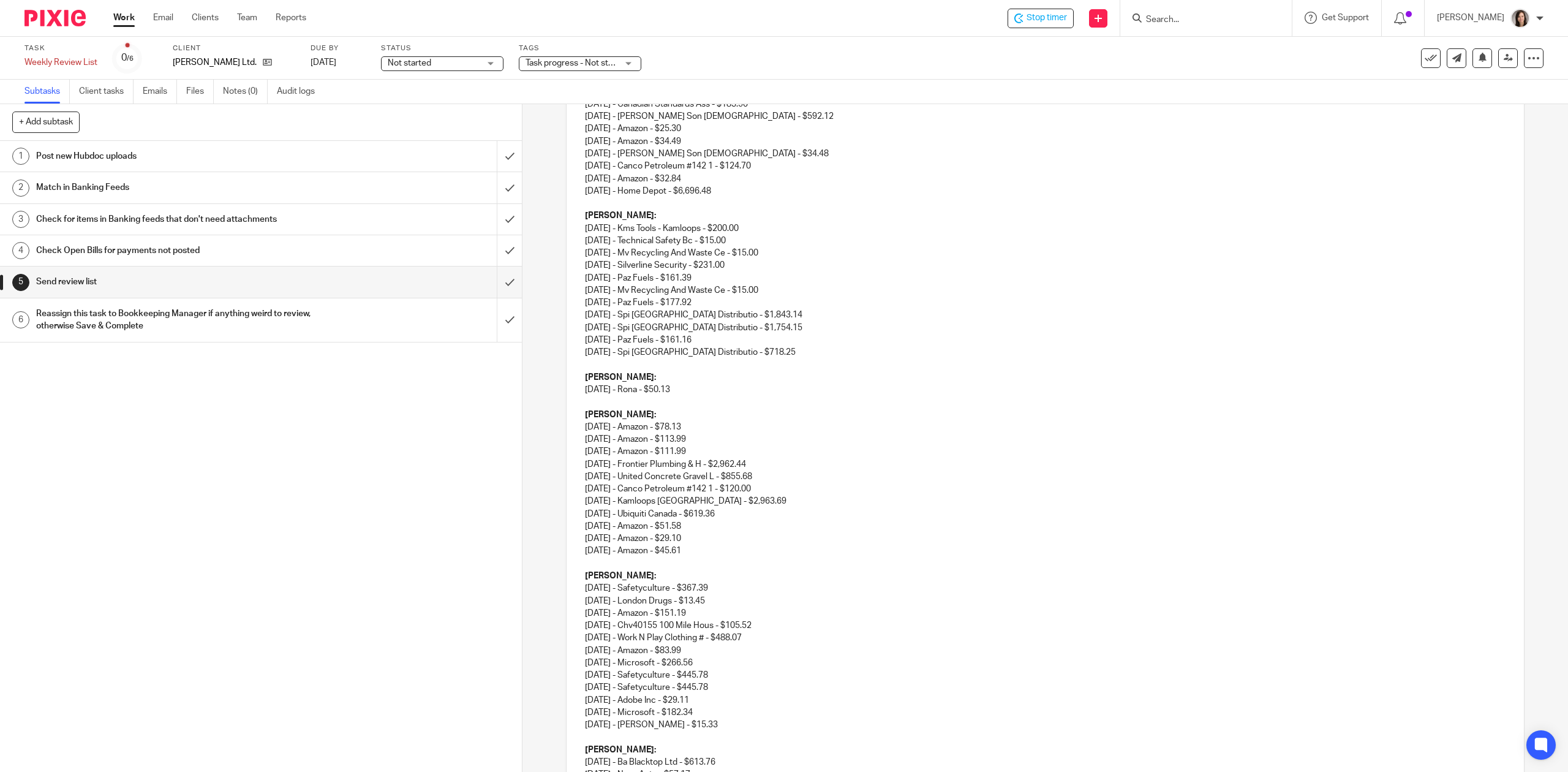
scroll to position [626, 0]
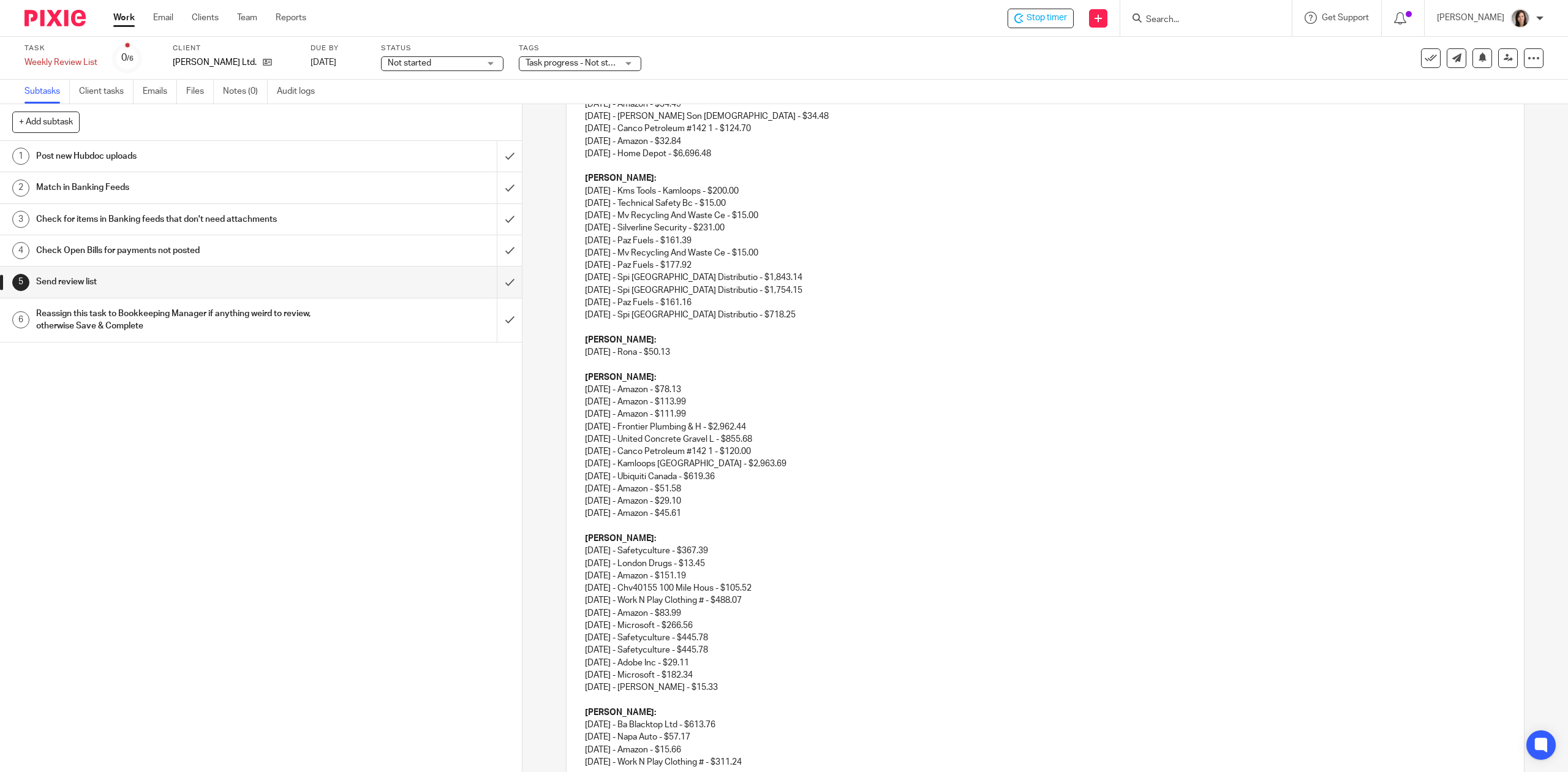
click at [786, 439] on p "Randy: 07/14/2025 - Amazon - $78.13 07/14/2025 - Amazon - $113.99 07/30/2025 - …" at bounding box center [1045, 440] width 920 height 137
click at [767, 441] on p "Randy: 07/14/2025 - Amazon - $78.13 07/14/2025 - Amazon - $113.99 07/30/2025 - …" at bounding box center [1045, 440] width 920 height 137
click at [770, 441] on p "Randy: 07/14/2025 - Amazon - $78.13 07/14/2025 - Amazon - $113.99 07/30/2025 - …" at bounding box center [1045, 440] width 920 height 137
click at [905, 508] on p "08/20/2025 - Amazon - $45.61" at bounding box center [1045, 513] width 920 height 12
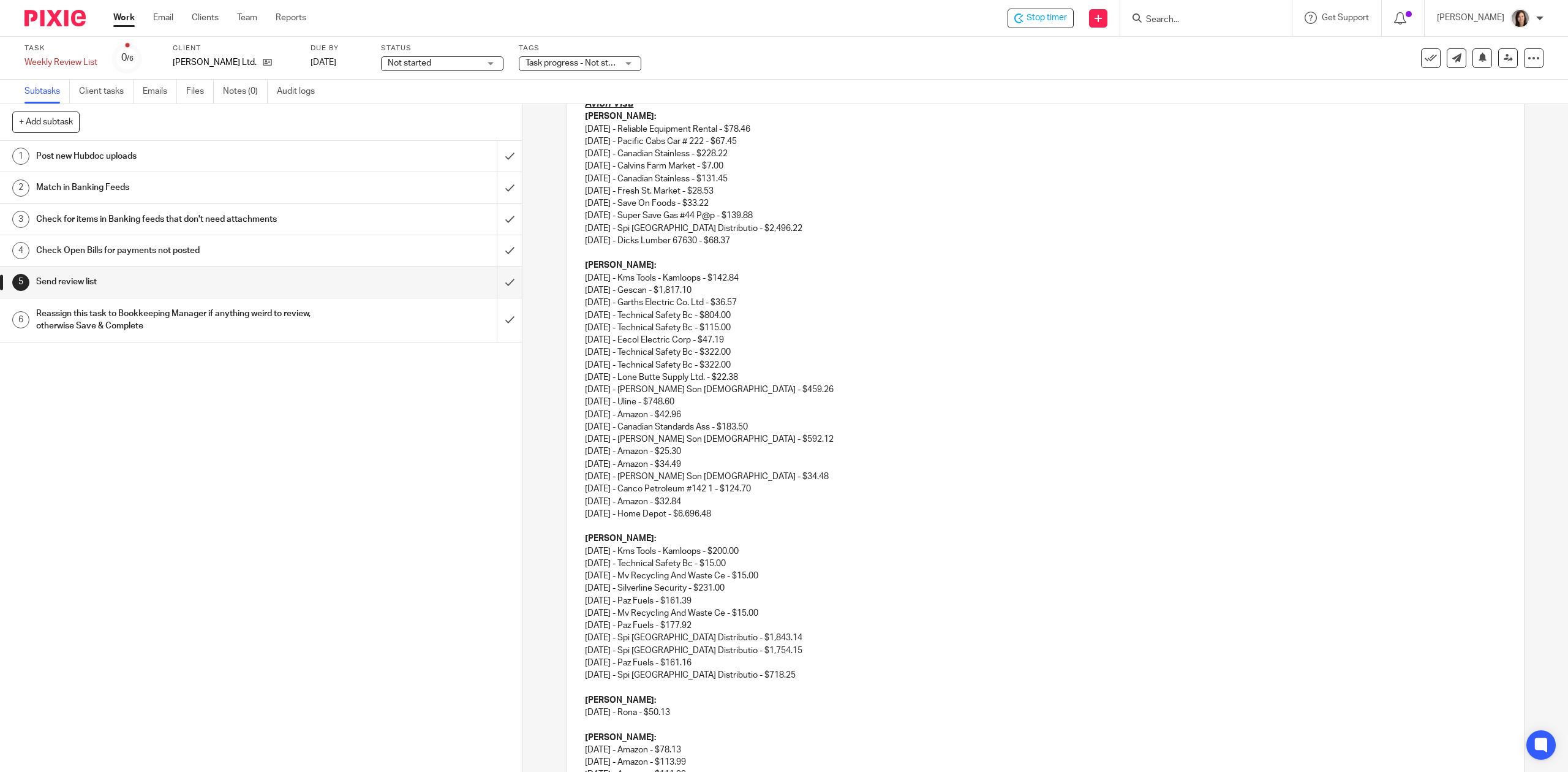
scroll to position [272, 0]
click at [770, 220] on p "Sean: 06/11/2025 - Reliable Equipment Rental - $78.46 07/14/2025 - Pacific Cabs…" at bounding box center [1045, 166] width 920 height 125
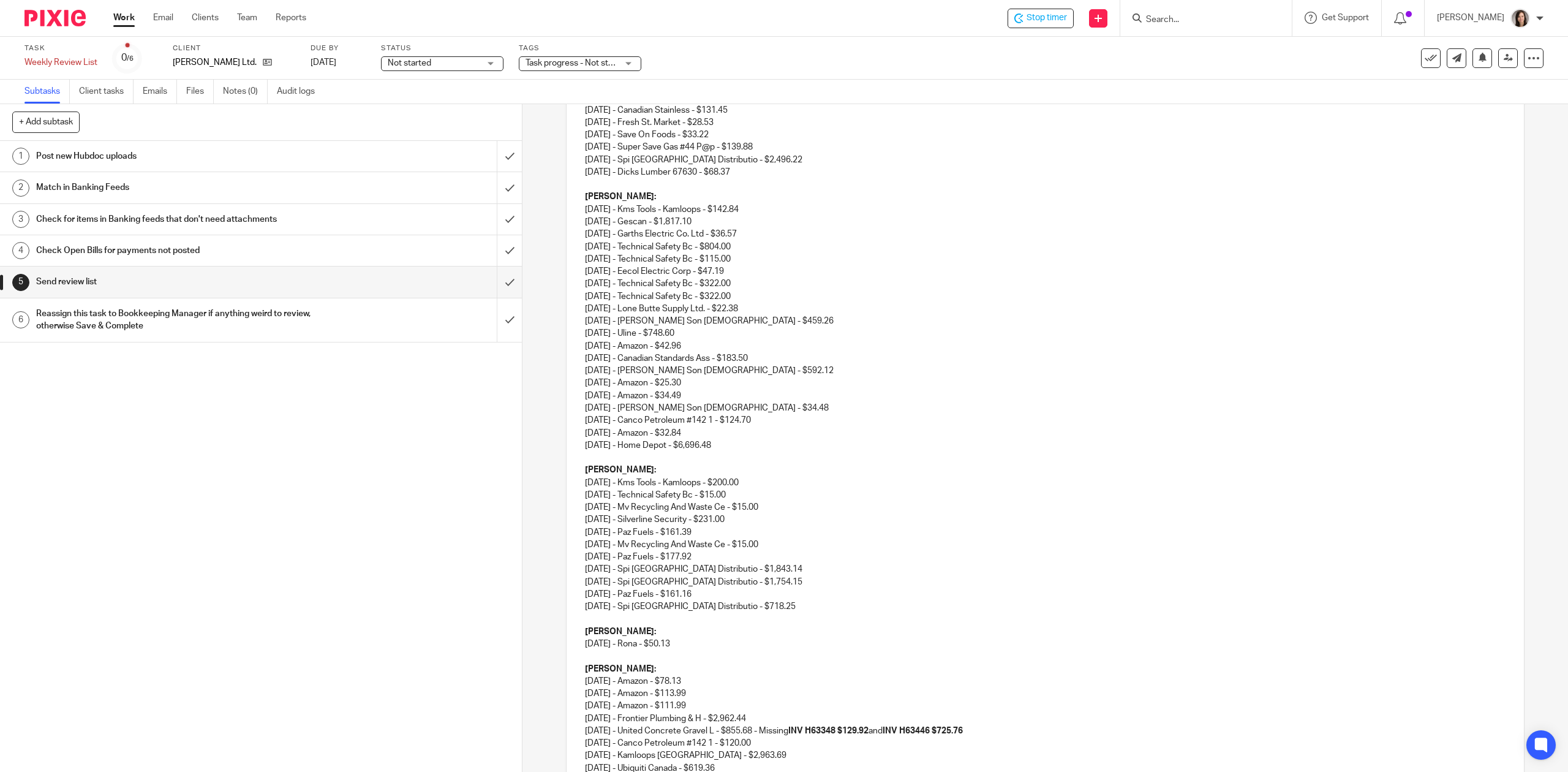
scroll to position [354, 0]
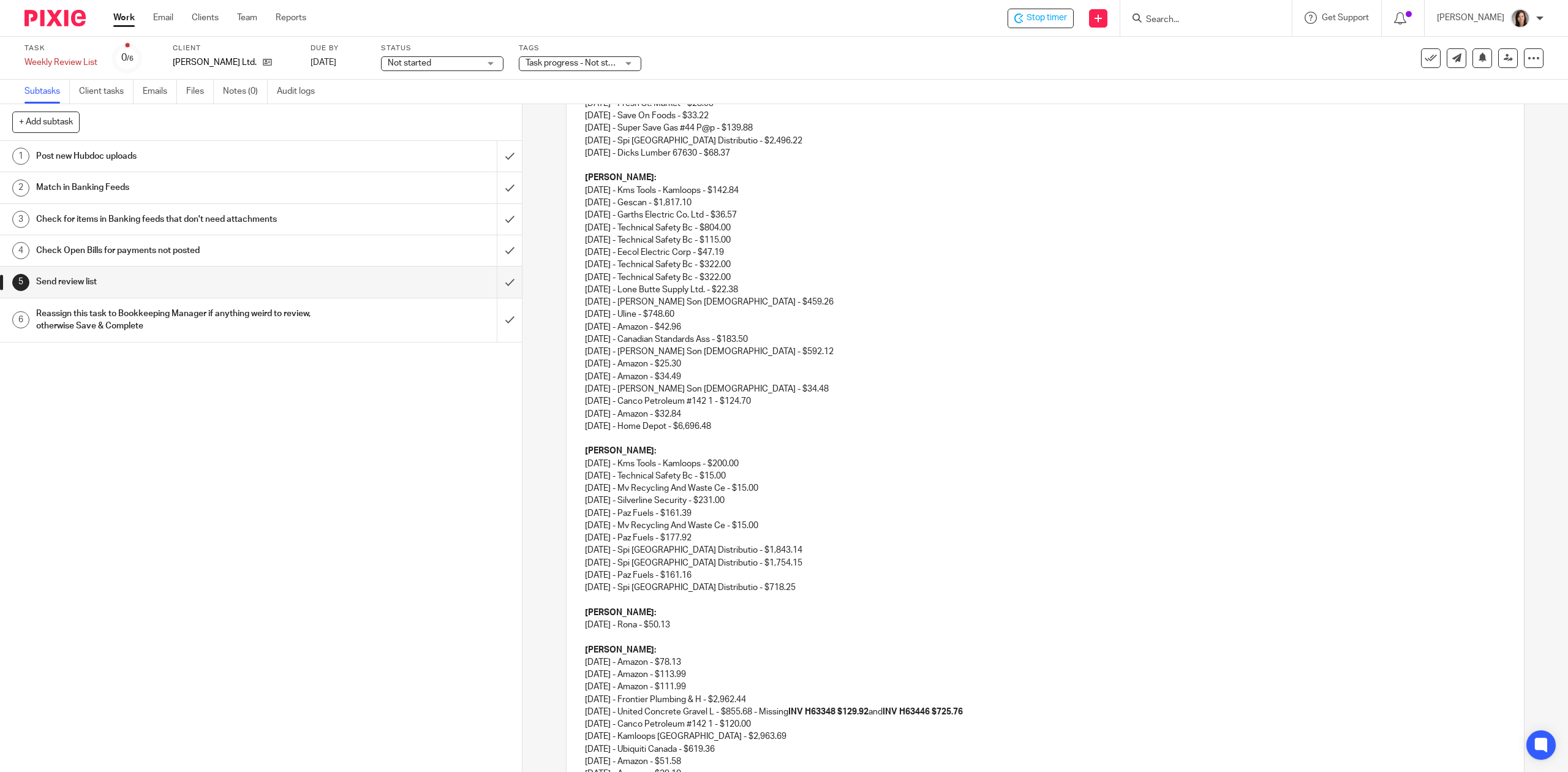
click at [768, 214] on p "Shaun: 07/04/2025 - Kms Tools - Kamloops - $142.84 07/07/2025 - Gescan - $1,817…" at bounding box center [1045, 295] width 920 height 248
click at [765, 231] on p "Shaun: 07/04/2025 - Kms Tools - Kamloops - $142.84 07/07/2025 - Gescan - $1,817…" at bounding box center [1045, 295] width 920 height 248
drag, startPoint x: 1142, startPoint y: 229, endPoint x: 745, endPoint y: 228, distance: 397.0
click at [745, 228] on p "Shaun: 07/04/2025 - Kms Tools - Kamloops - $142.84 07/07/2025 - Gescan - $1,817…" at bounding box center [1045, 295] width 920 height 248
copy p "0 - Would you be able to send the project for these. I can categorize them off …"
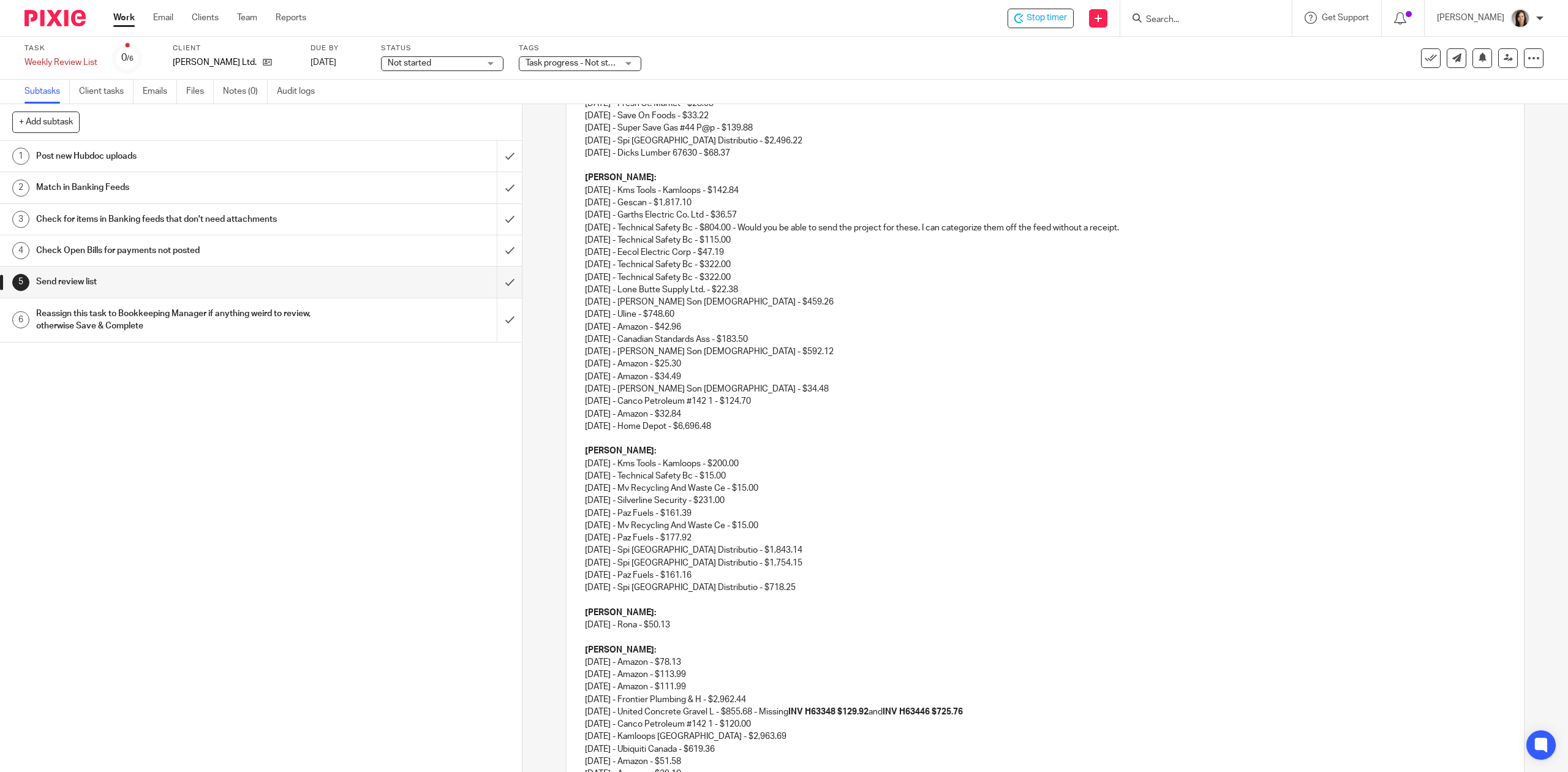
click at [778, 246] on p "Shaun: 07/04/2025 - Kms Tools - Kamloops - $142.84 07/07/2025 - Gescan - $1,817…" at bounding box center [1045, 295] width 920 height 248
click at [773, 265] on p "Shaun: 07/04/2025 - Kms Tools - Kamloops - $142.84 07/07/2025 - Gescan - $1,817…" at bounding box center [1045, 295] width 920 height 248
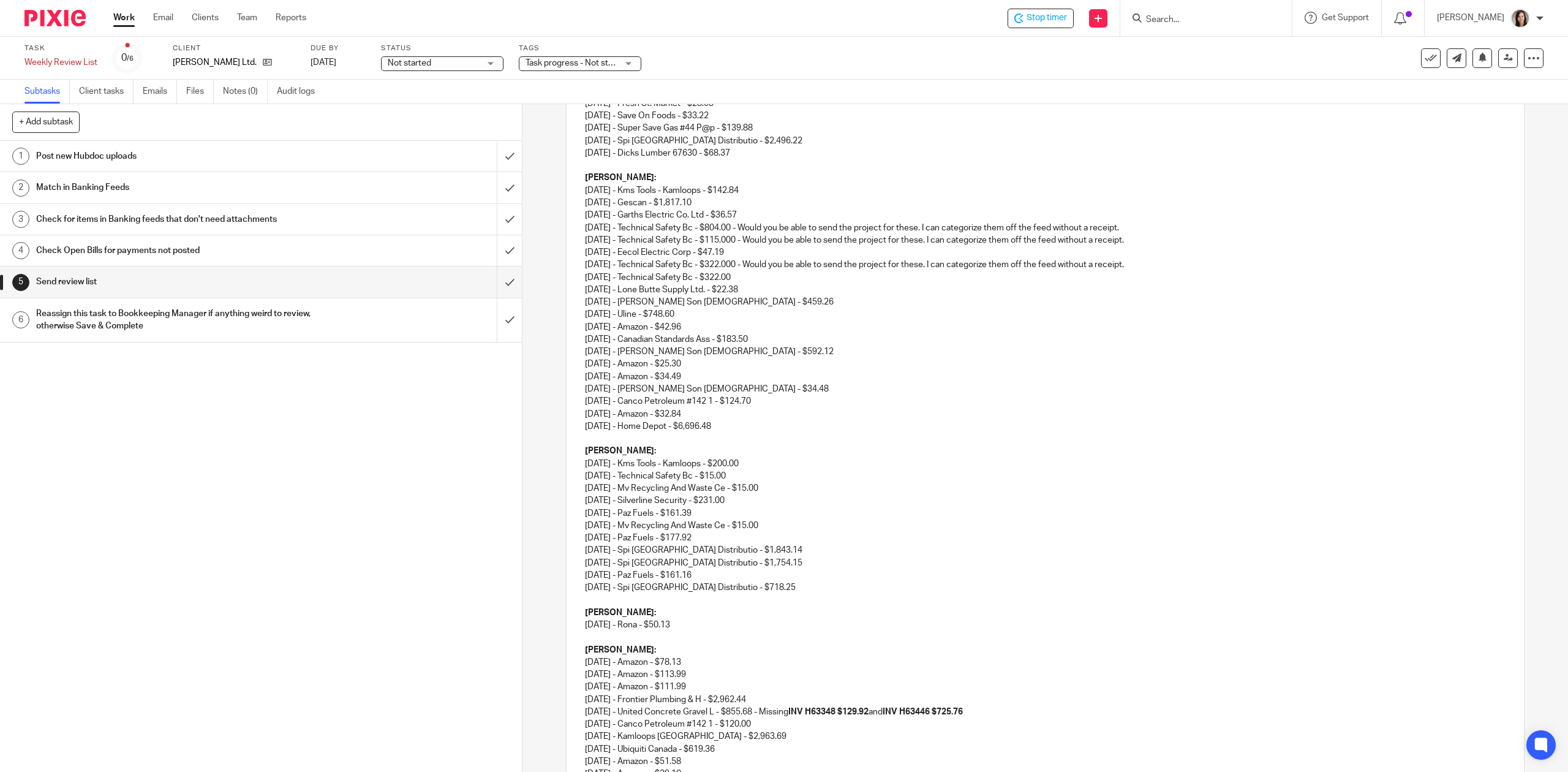
click at [753, 241] on p "Shaun: 07/04/2025 - Kms Tools - Kamloops - $142.84 07/07/2025 - Gescan - $1,817…" at bounding box center [1045, 295] width 920 height 248
click at [751, 267] on p "Shaun: 07/04/2025 - Kms Tools - Kamloops - $142.84 07/07/2025 - Gescan - $1,817…" at bounding box center [1045, 295] width 920 height 248
click at [778, 277] on p "Shaun: 07/04/2025 - Kms Tools - Kamloops - $142.84 07/07/2025 - Gescan - $1,817…" at bounding box center [1045, 295] width 920 height 248
click at [751, 275] on p "Shaun: 07/04/2025 - Kms Tools - Kamloops - $142.84 07/07/2025 - Gescan - $1,817…" at bounding box center [1045, 295] width 920 height 248
drag, startPoint x: 1143, startPoint y: 277, endPoint x: 749, endPoint y: 267, distance: 394.1
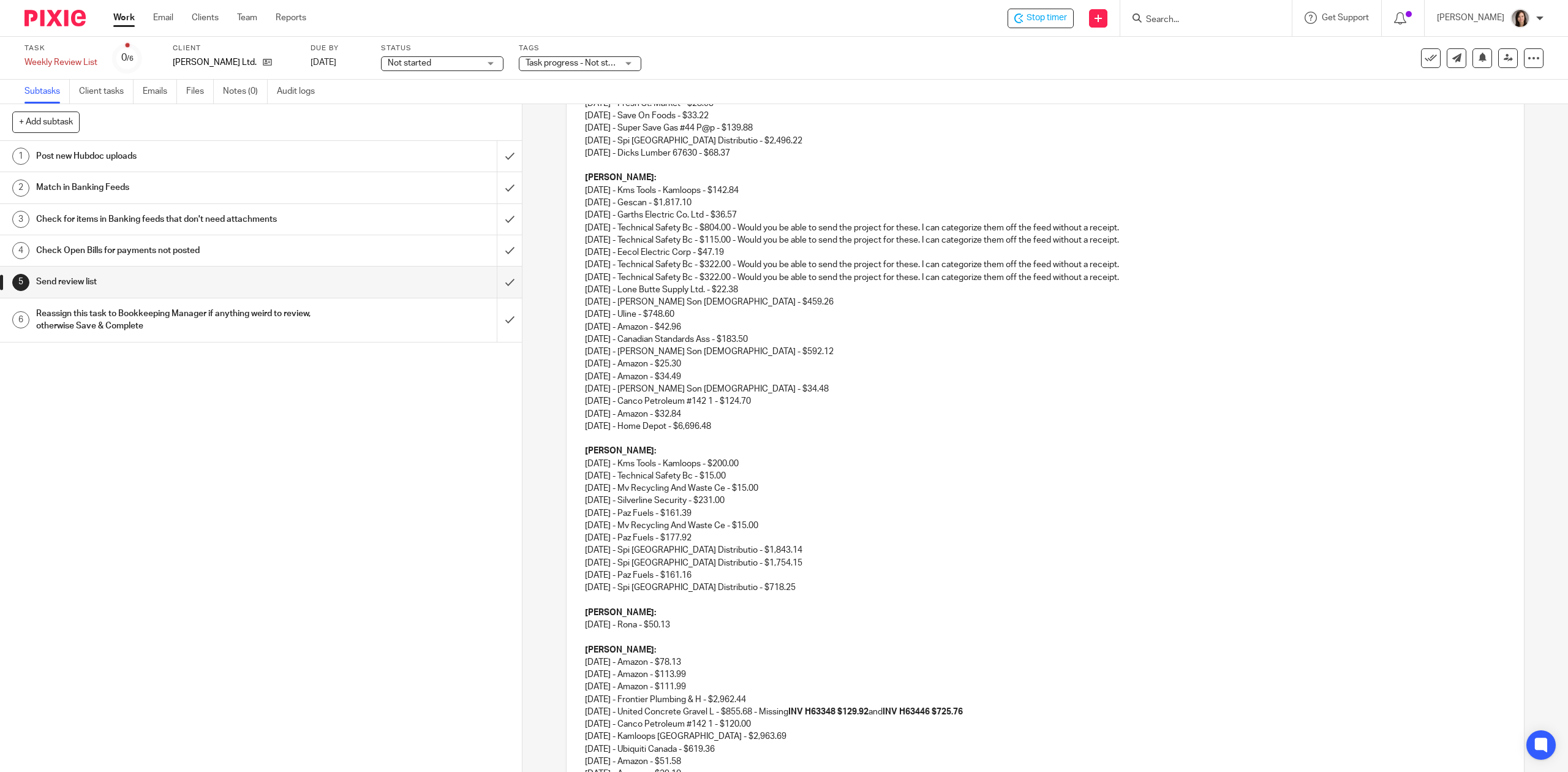
click at [749, 267] on p "Shaun: 07/04/2025 - Kms Tools - Kamloops - $142.84 07/07/2025 - Gescan - $1,817…" at bounding box center [1045, 295] width 920 height 248
click at [753, 267] on p "Shaun: 07/04/2025 - Kms Tools - Kamloops - $142.84 07/07/2025 - Gescan - $1,817…" at bounding box center [1045, 295] width 920 height 248
click at [754, 267] on p "Shaun: 07/04/2025 - Kms Tools - Kamloops - $142.84 07/07/2025 - Gescan - $1,817…" at bounding box center [1045, 295] width 920 height 248
drag, startPoint x: 754, startPoint y: 267, endPoint x: 1143, endPoint y: 261, distance: 389.0
click at [1143, 261] on p "Shaun: 07/04/2025 - Kms Tools - Kamloops - $142.84 07/07/2025 - Gescan - $1,817…" at bounding box center [1045, 295] width 920 height 248
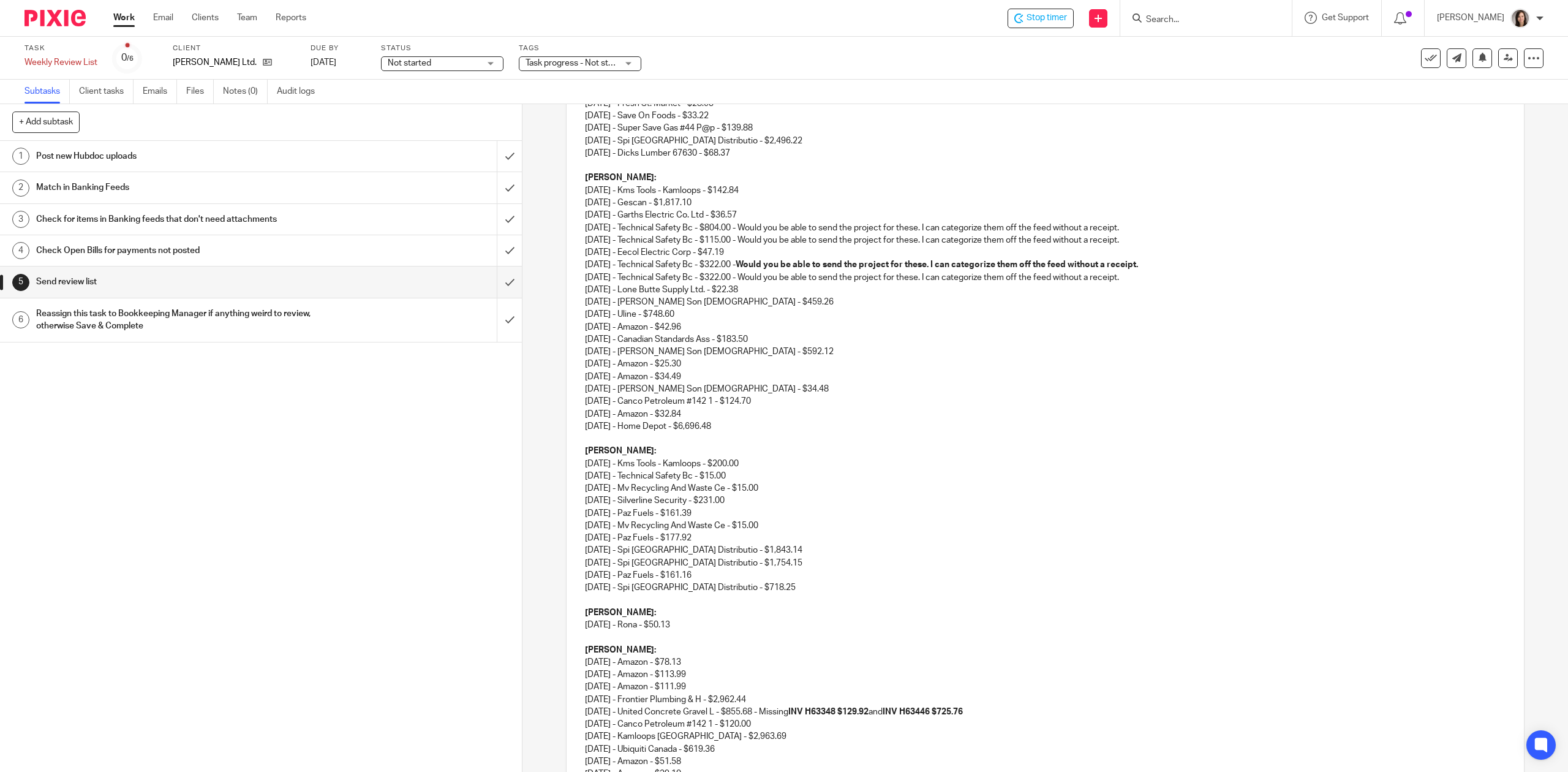
click at [1168, 299] on p "Shaun: 07/04/2025 - Kms Tools - Kamloops - $142.84 07/07/2025 - Gescan - $1,817…" at bounding box center [1045, 295] width 920 height 248
drag, startPoint x: 1149, startPoint y: 276, endPoint x: 756, endPoint y: 280, distance: 393.0
click at [756, 280] on p "Shaun: 07/04/2025 - Kms Tools - Kamloops - $142.84 07/07/2025 - Gescan - $1,817…" at bounding box center [1045, 295] width 920 height 248
drag, startPoint x: 1154, startPoint y: 241, endPoint x: 758, endPoint y: 243, distance: 396.0
click at [758, 243] on p "Shaun: 07/04/2025 - Kms Tools - Kamloops - $142.84 07/07/2025 - Gescan - $1,817…" at bounding box center [1045, 295] width 920 height 248
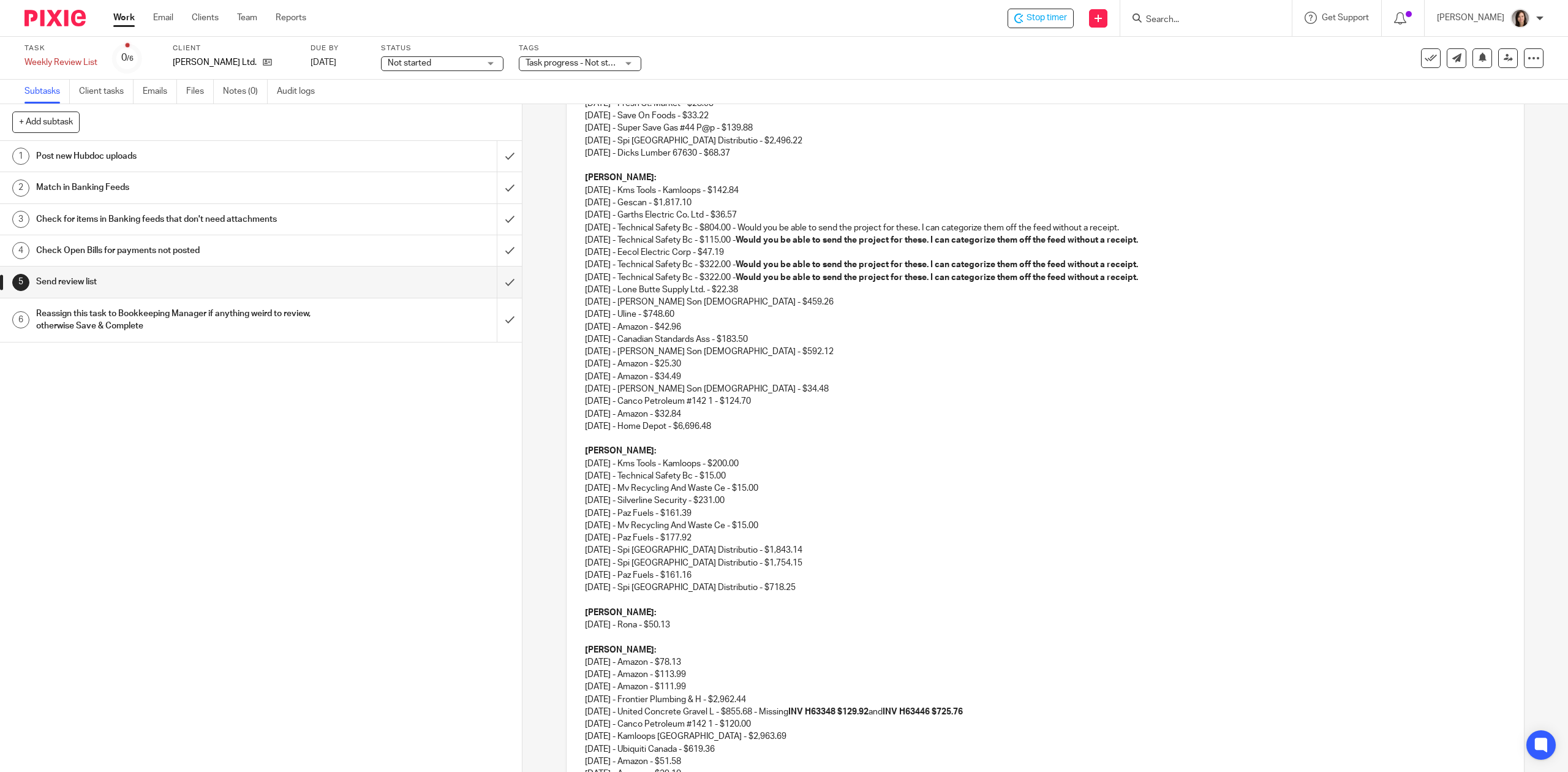
drag, startPoint x: 1143, startPoint y: 228, endPoint x: 756, endPoint y: 229, distance: 387.0
click at [756, 229] on p "Shaun: 07/04/2025 - Kms Tools - Kamloops - $142.84 07/07/2025 - Gescan - $1,817…" at bounding box center [1045, 295] width 920 height 248
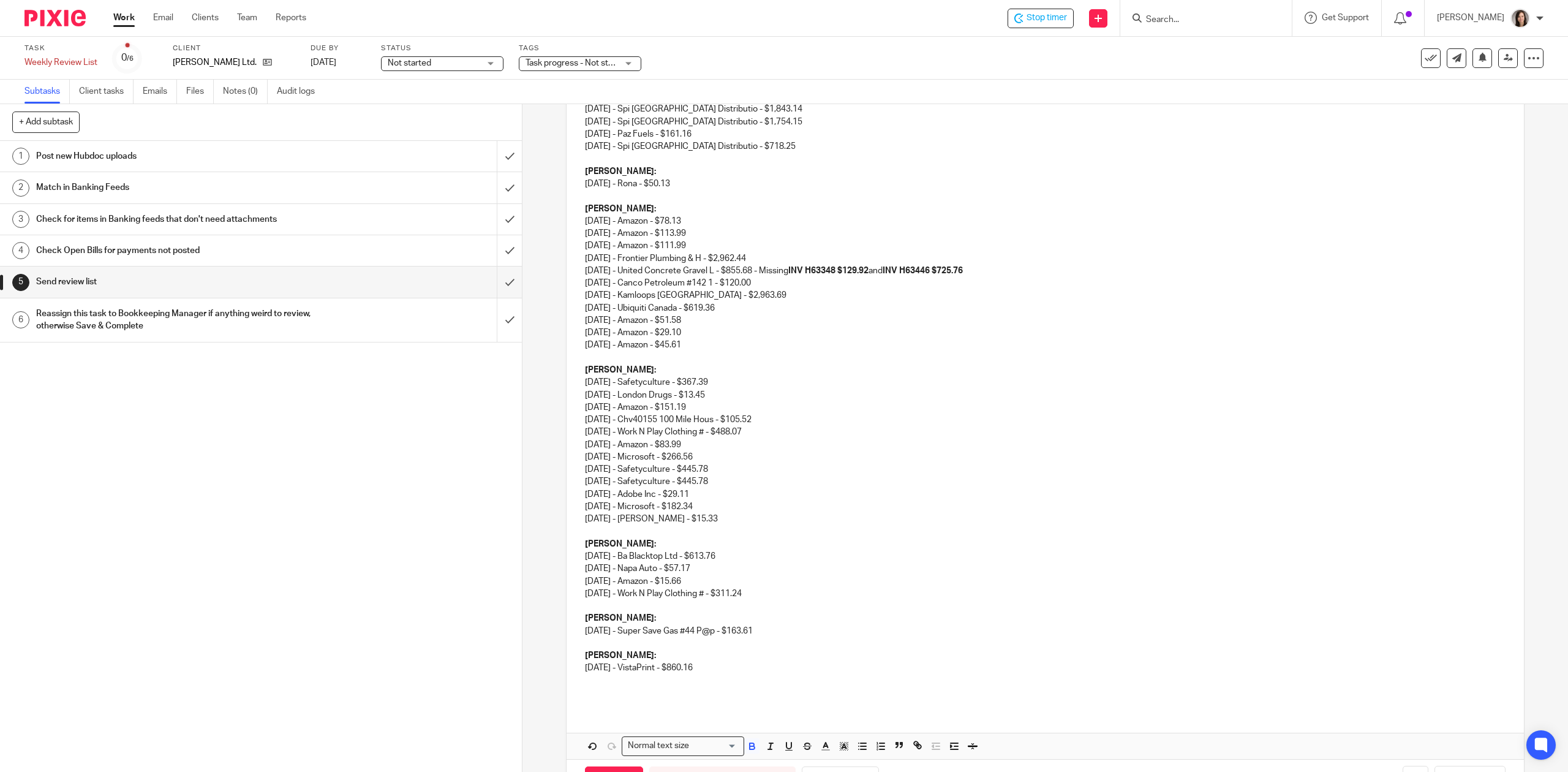
scroll to position [816, 0]
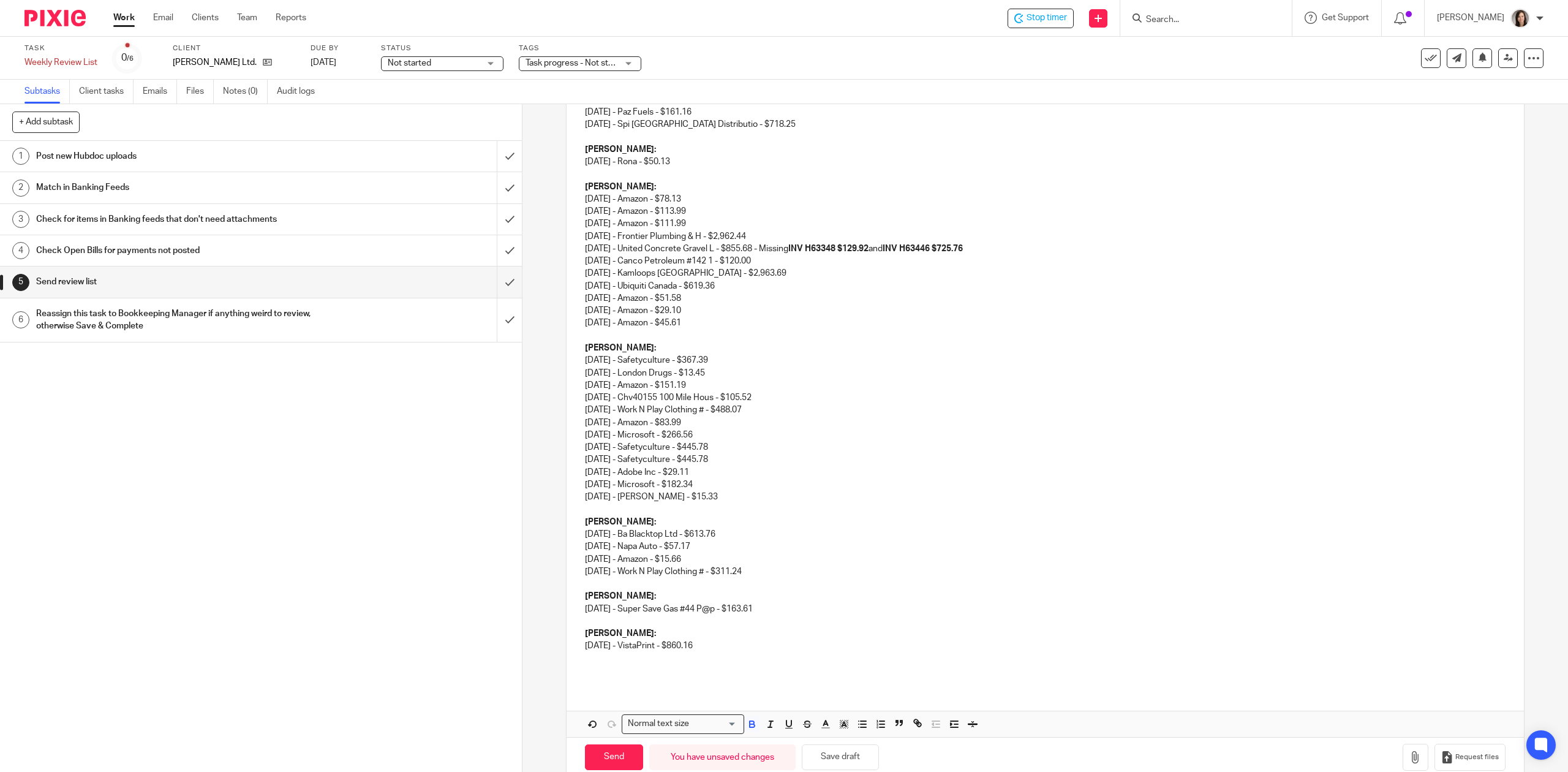
click at [720, 168] on p "07/10/2025 - Rona - $50.13" at bounding box center [1045, 161] width 920 height 12
click at [793, 236] on p "Randy: 07/14/2025 - Amazon - $78.13 07/14/2025 - Amazon - $113.99 07/30/2025 - …" at bounding box center [1045, 249] width 920 height 137
click at [1150, 226] on p "Randy: 07/14/2025 - Amazon - $78.13 07/14/2025 - Amazon - $113.99 07/30/2025 - …" at bounding box center [1045, 249] width 920 height 137
drag, startPoint x: 1133, startPoint y: 239, endPoint x: 772, endPoint y: 238, distance: 361.0
click at [772, 238] on p "Randy: 07/14/2025 - Amazon - $78.13 07/14/2025 - Amazon - $113.99 07/30/2025 - …" at bounding box center [1045, 249] width 920 height 137
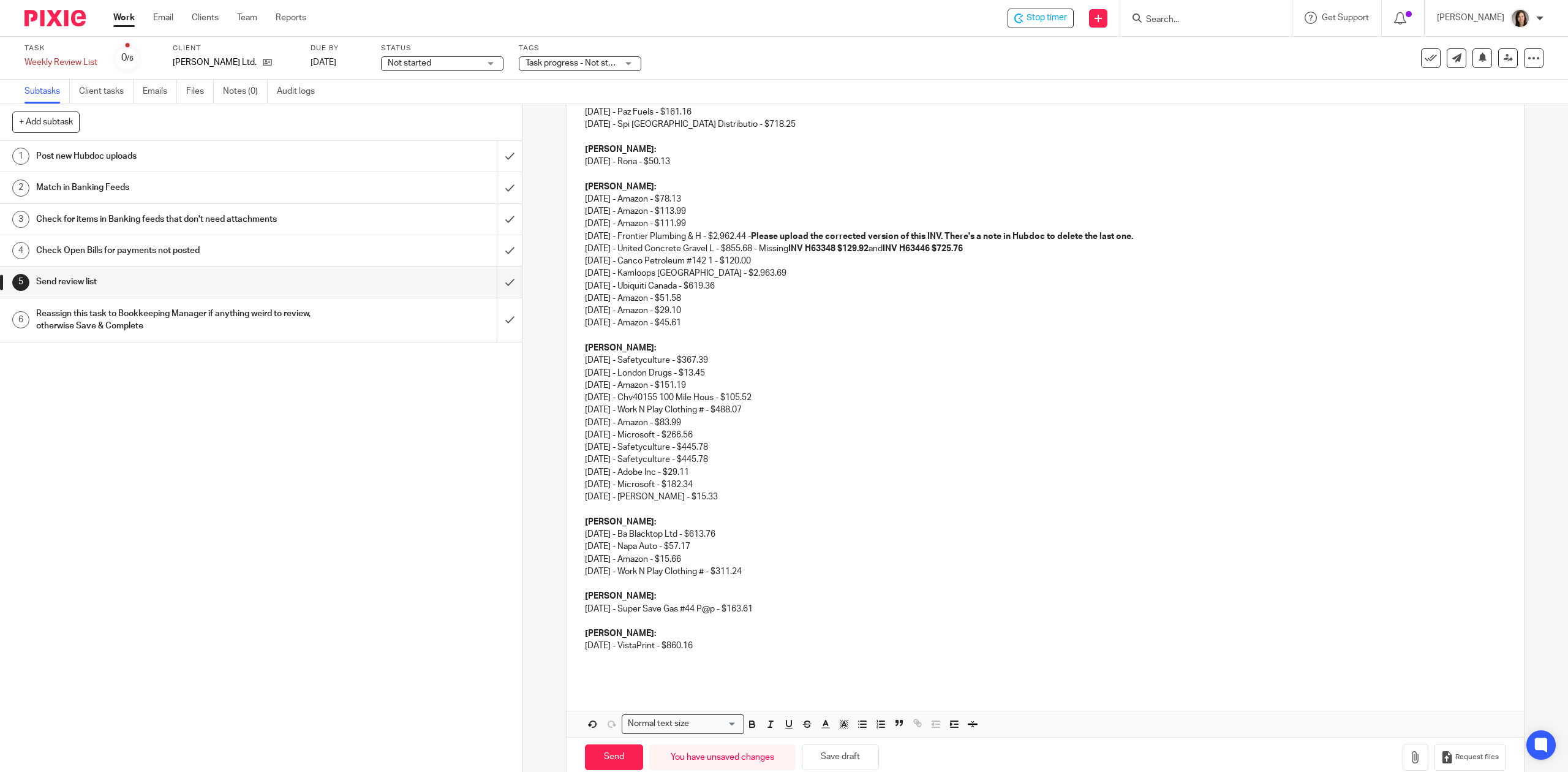
click at [942, 269] on p "Randy: 07/14/2025 - Amazon - $78.13 07/14/2025 - Amazon - $113.99 07/30/2025 - …" at bounding box center [1045, 249] width 920 height 137
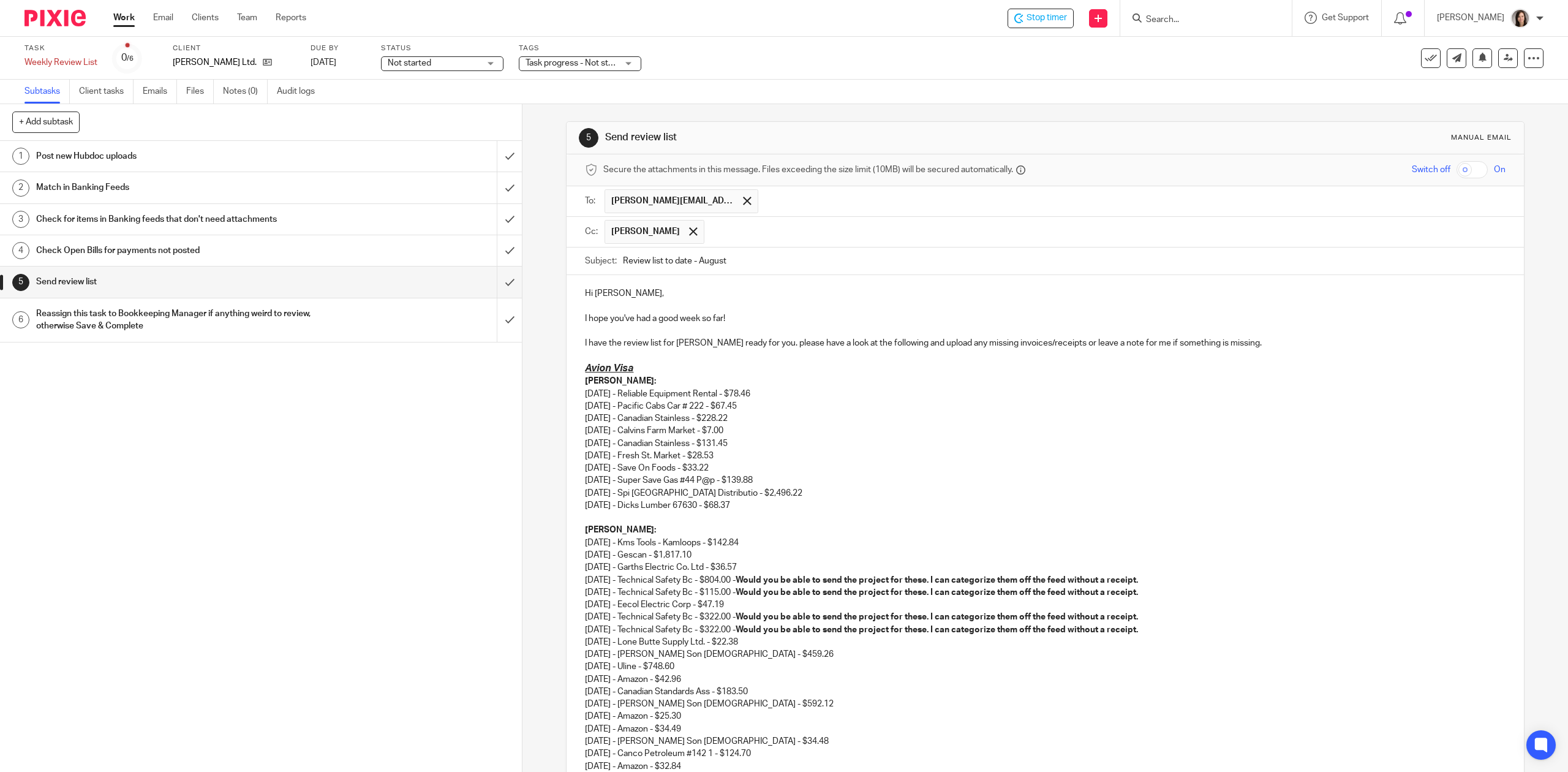
scroll to position [0, 0]
click at [1265, 347] on p "I have the review list for TG Schulz ready for you. please have a look at the f…" at bounding box center [1045, 343] width 920 height 12
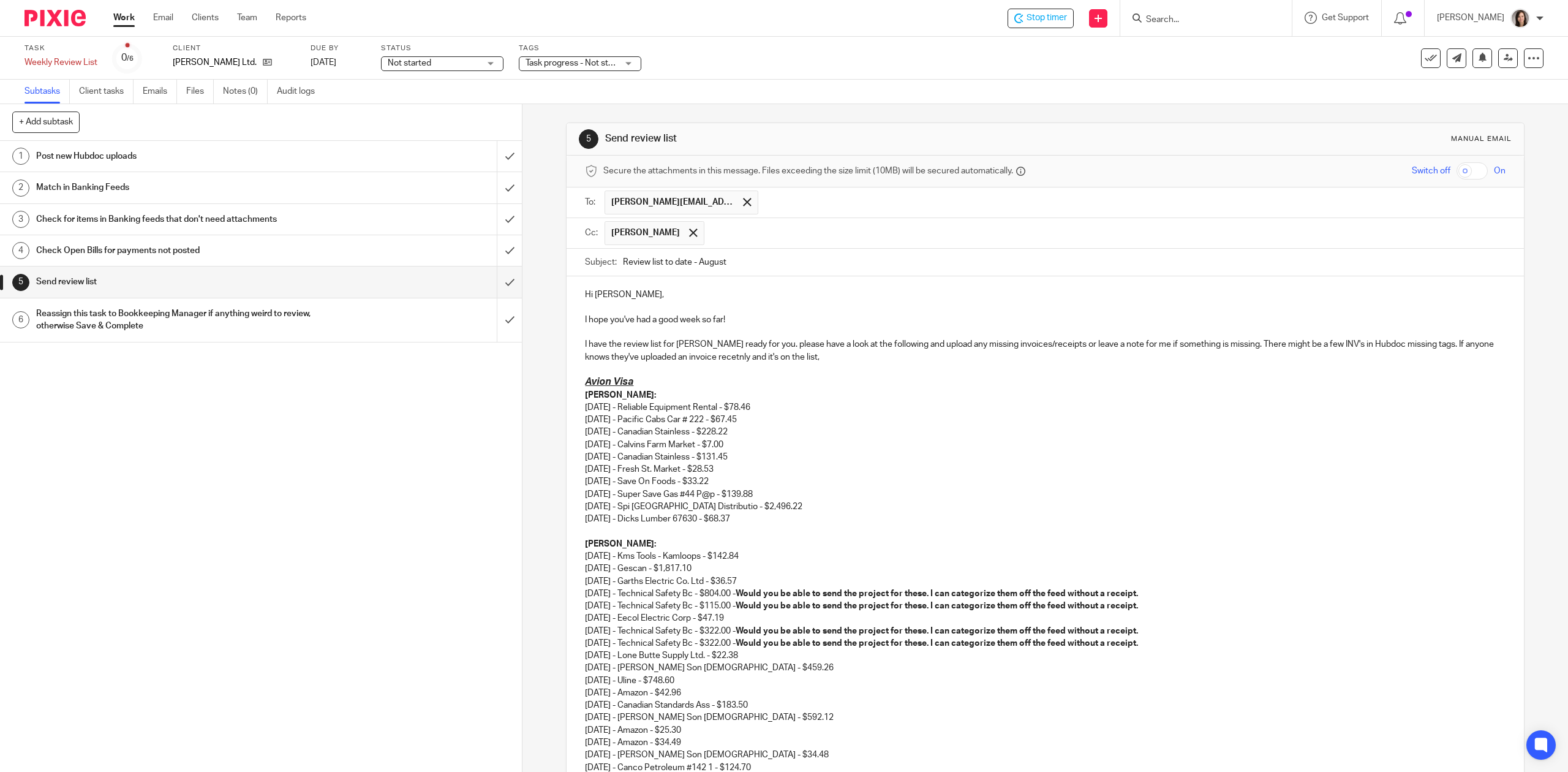
click at [725, 358] on p "I have the review list for TG Schulz ready for you. please have a look at the f…" at bounding box center [1045, 350] width 920 height 25
click at [831, 354] on p "I have the review list for TG Schulz ready for you. please have a look at the f…" at bounding box center [1045, 350] width 920 height 25
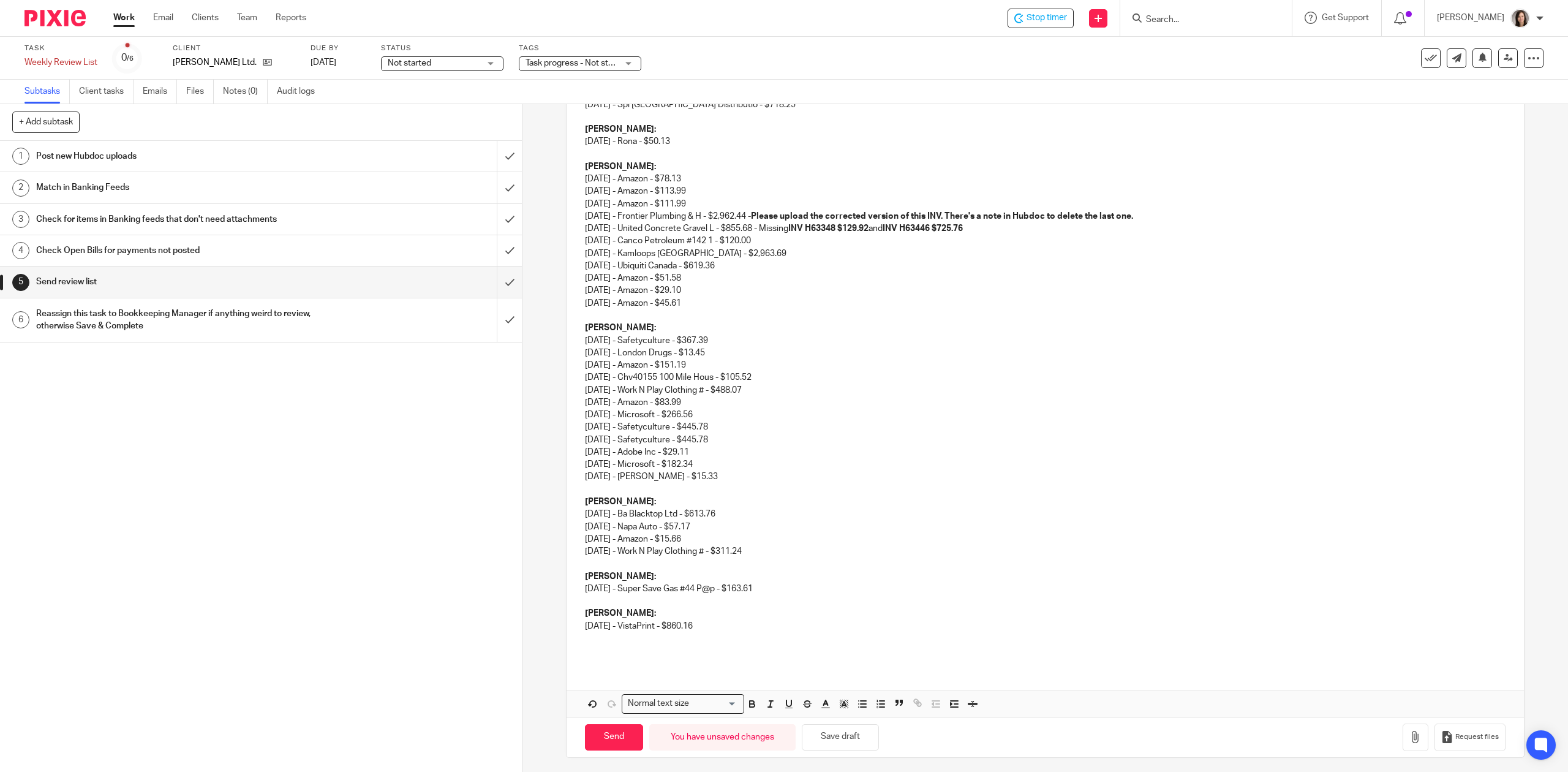
scroll to position [856, 0]
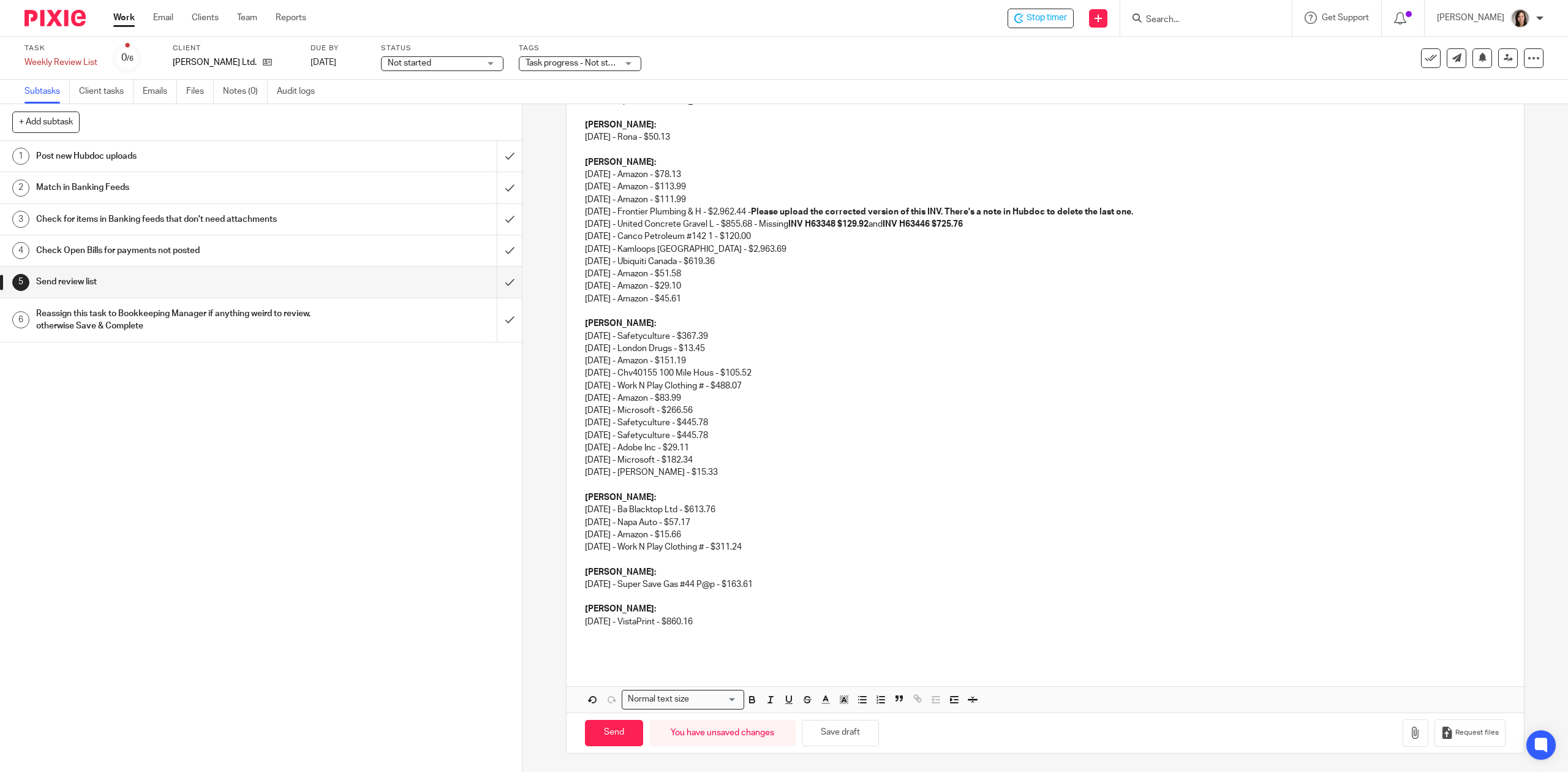
click at [626, 649] on p at bounding box center [1045, 646] width 920 height 12
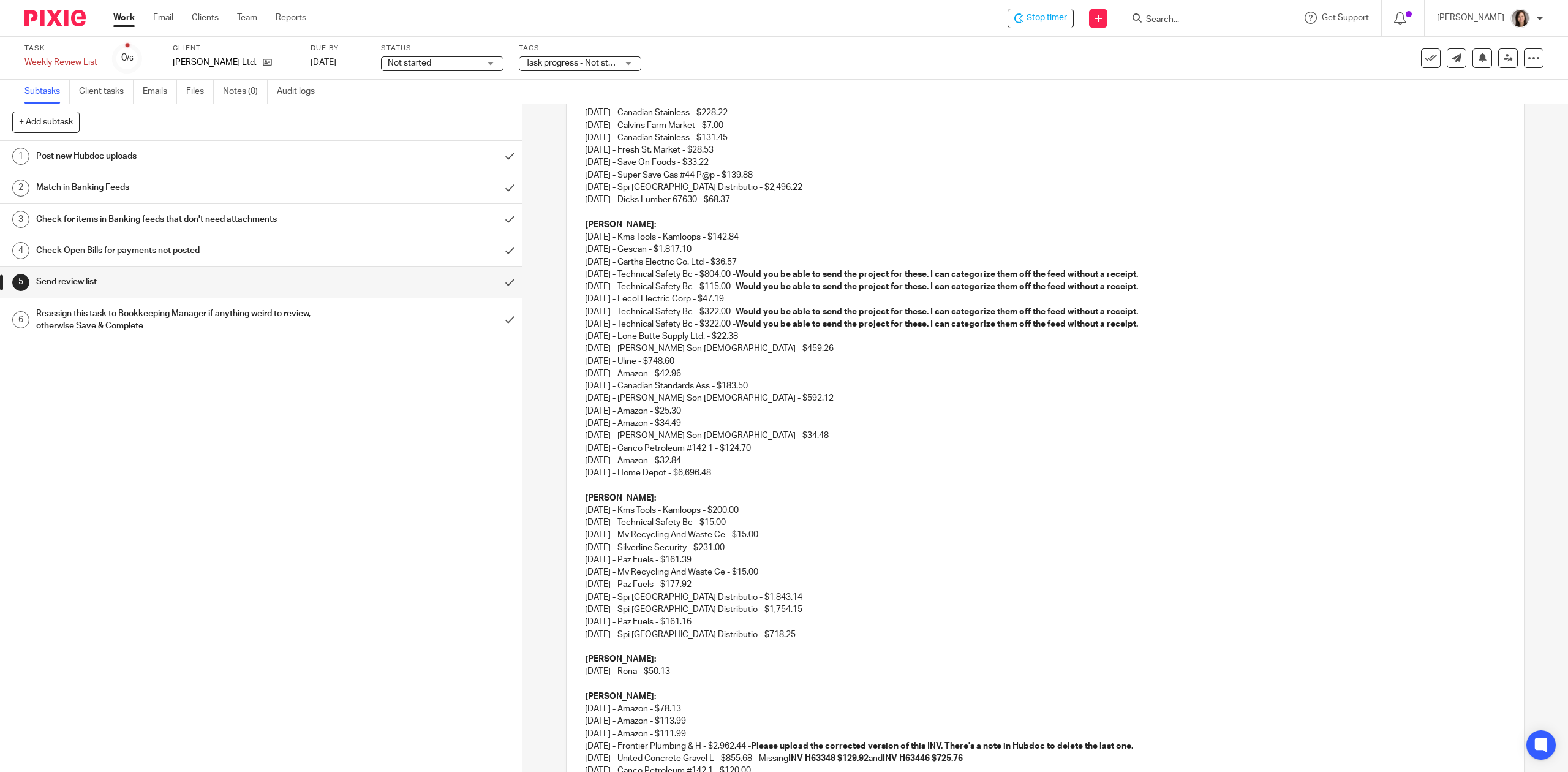
scroll to position [229, 0]
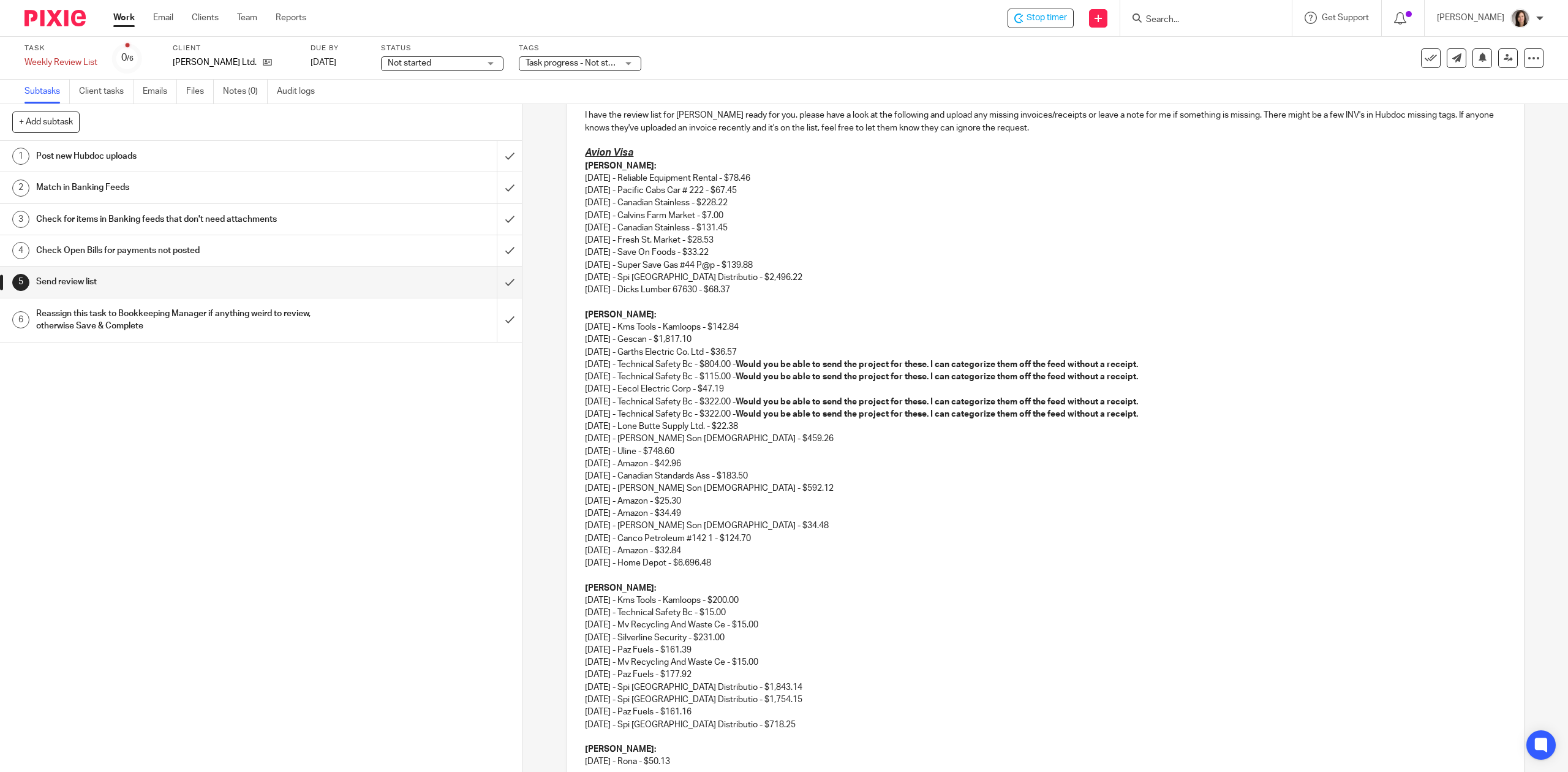
click at [753, 209] on p "Sean: 06/11/2025 - Reliable Equipment Rental - $78.46 07/14/2025 - Pacific Cabs…" at bounding box center [1045, 222] width 920 height 125
drag, startPoint x: 753, startPoint y: 204, endPoint x: 580, endPoint y: 207, distance: 173.0
click at [585, 207] on p "Sean: 06/11/2025 - Reliable Equipment Rental - $78.46 07/14/2025 - Pacific Cabs…" at bounding box center [1045, 222] width 920 height 125
click at [880, 248] on p "Sean: 06/11/2025 - Reliable Equipment Rental - $78.46 07/14/2025 - Pacific Cabs…" at bounding box center [1045, 222] width 920 height 125
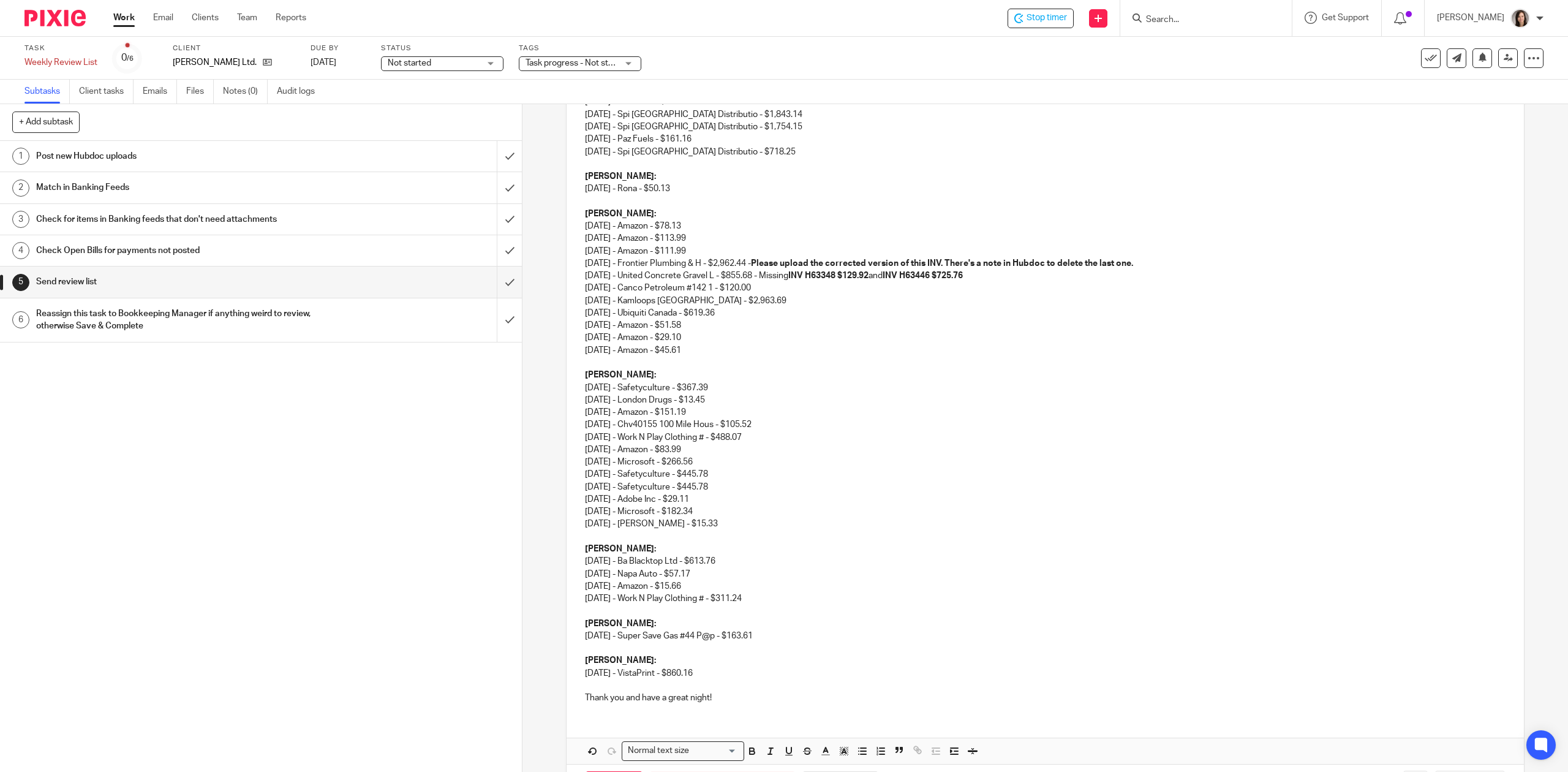
scroll to position [856, 0]
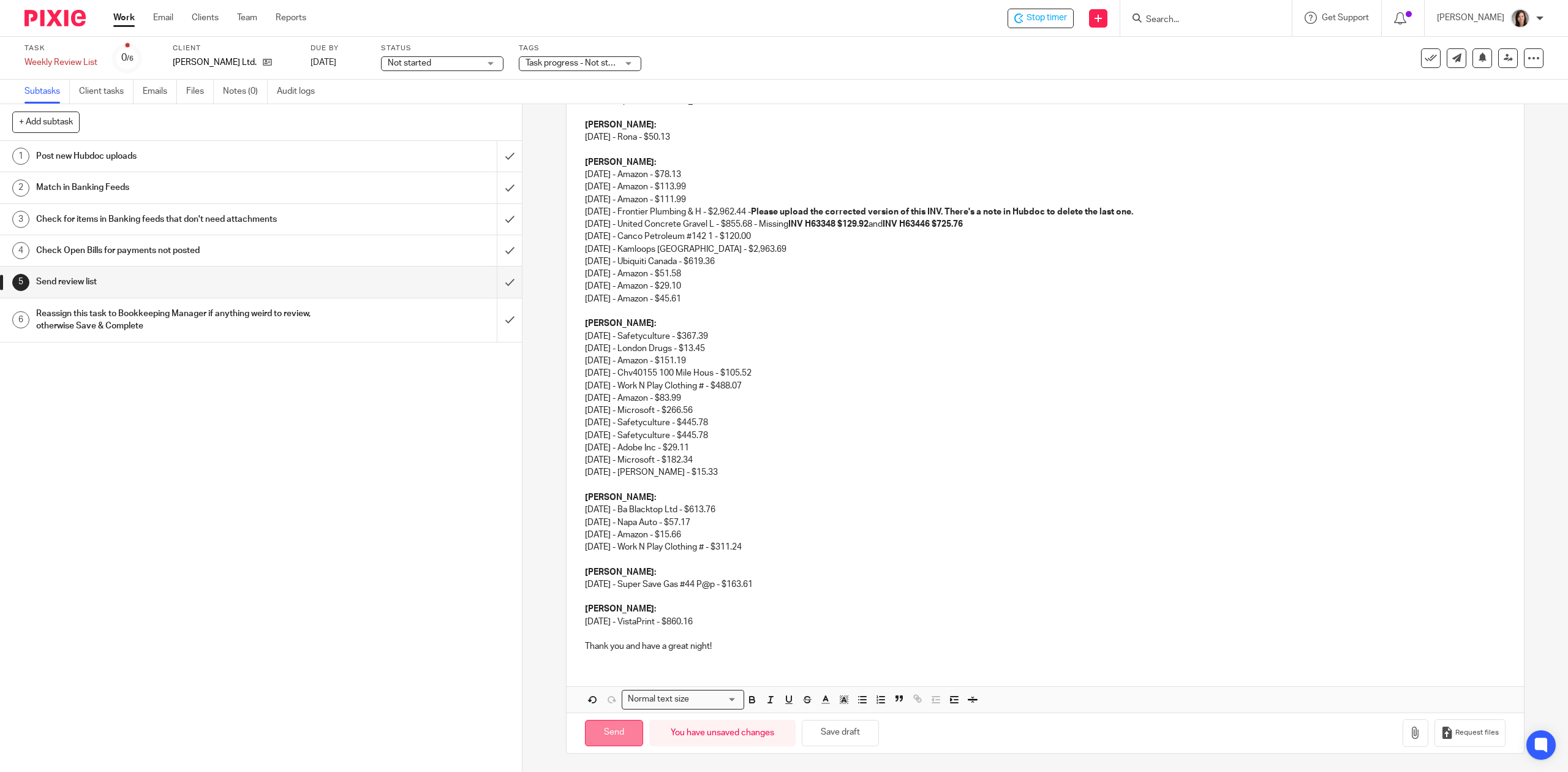
click at [631, 729] on input "Send" at bounding box center [614, 733] width 58 height 27
type input "Sent"
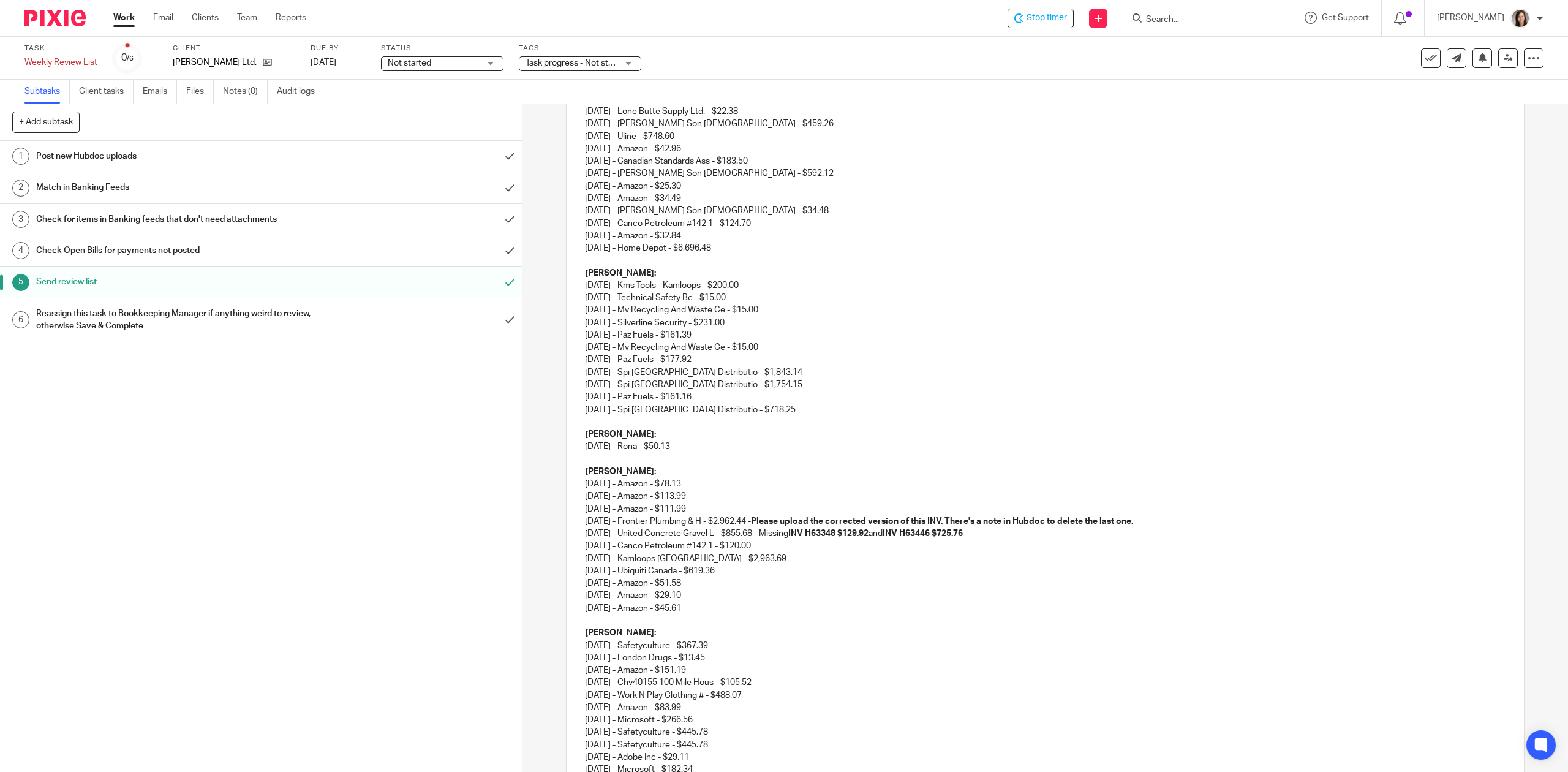
scroll to position [544, 0]
click at [1452, 56] on icon at bounding box center [1456, 57] width 9 height 9
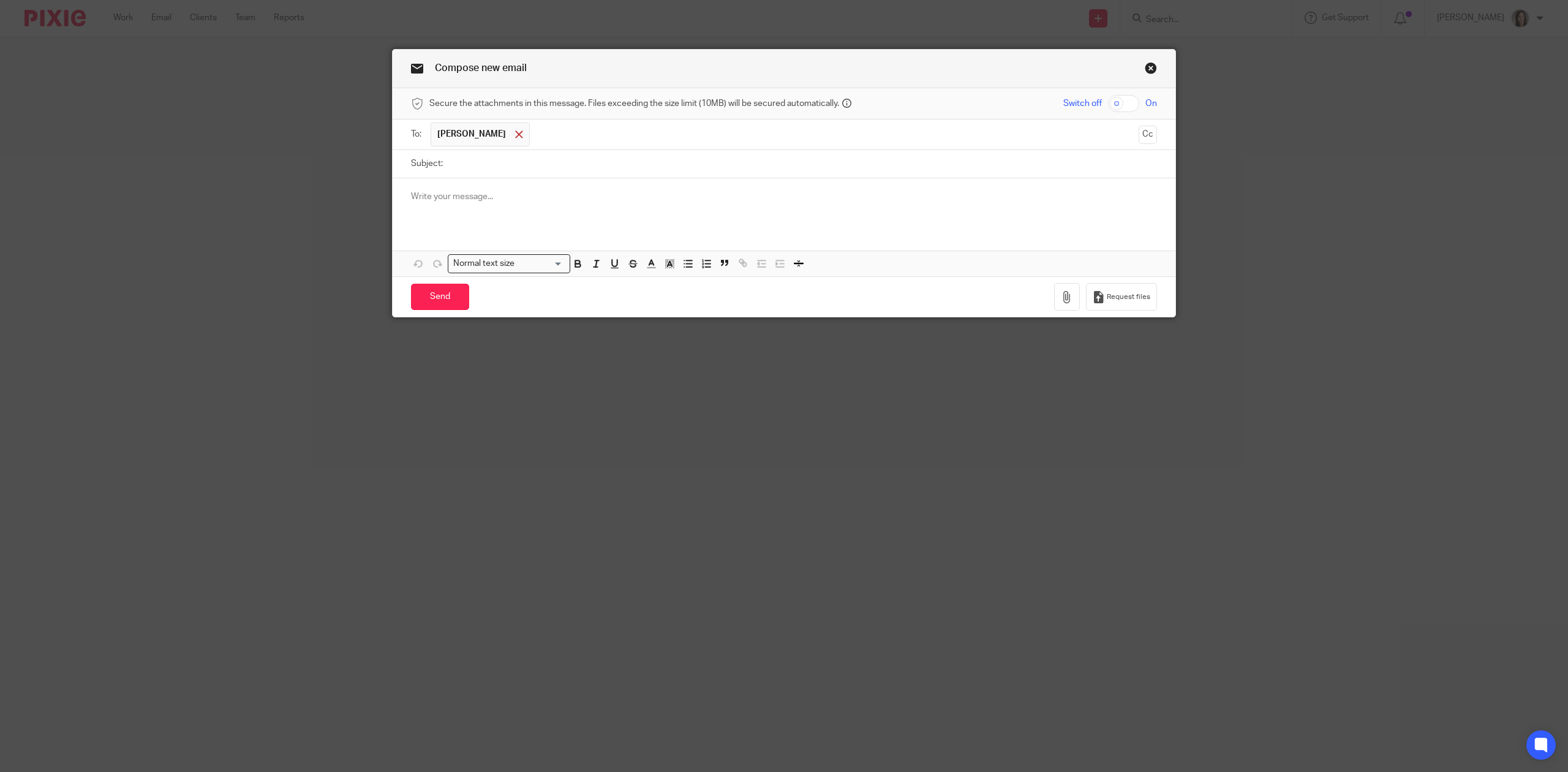
click at [512, 136] on div at bounding box center [519, 134] width 14 height 18
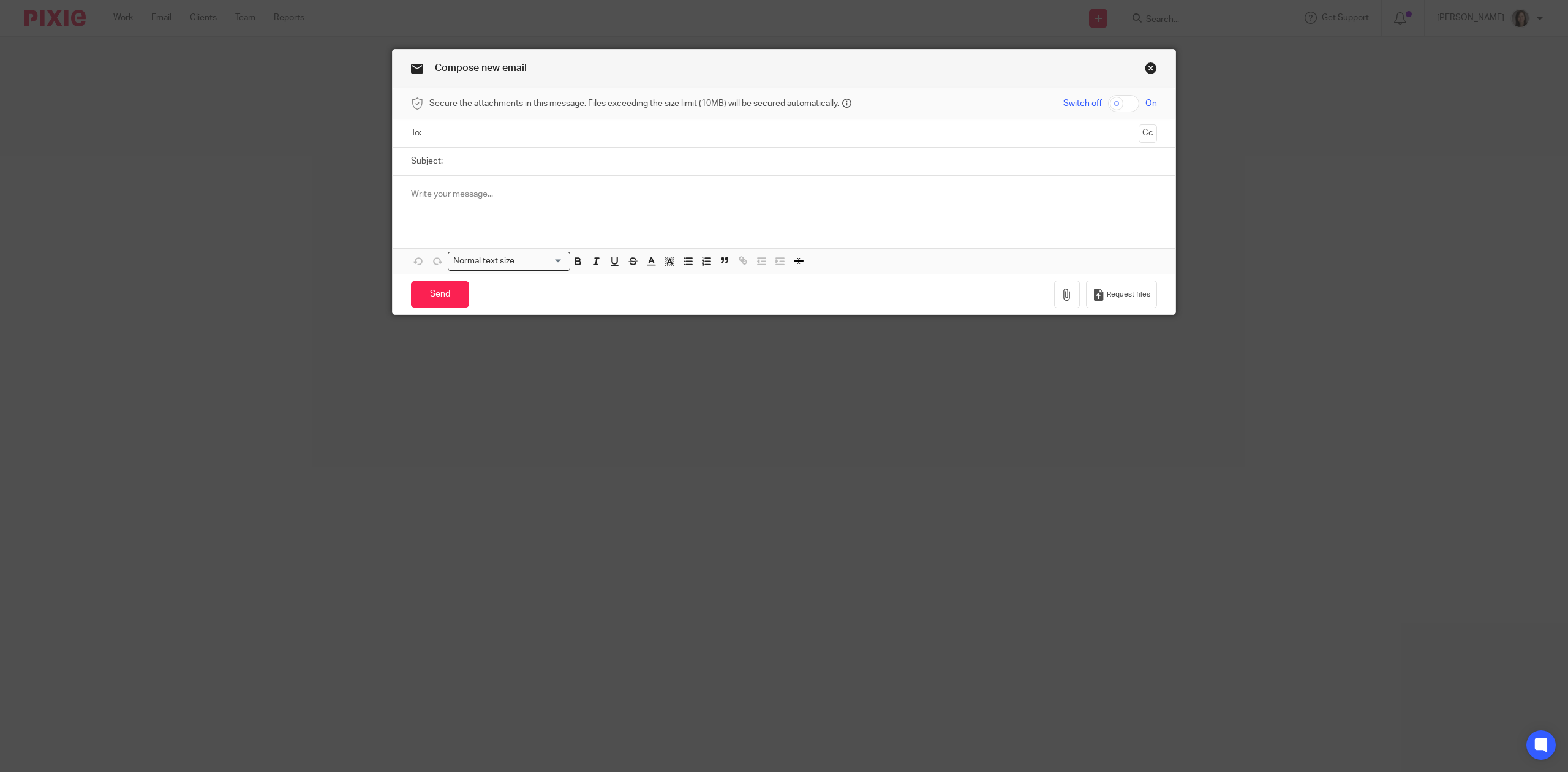
click at [478, 158] on input "Subject:" at bounding box center [802, 162] width 708 height 27
click at [449, 199] on p at bounding box center [784, 194] width 746 height 12
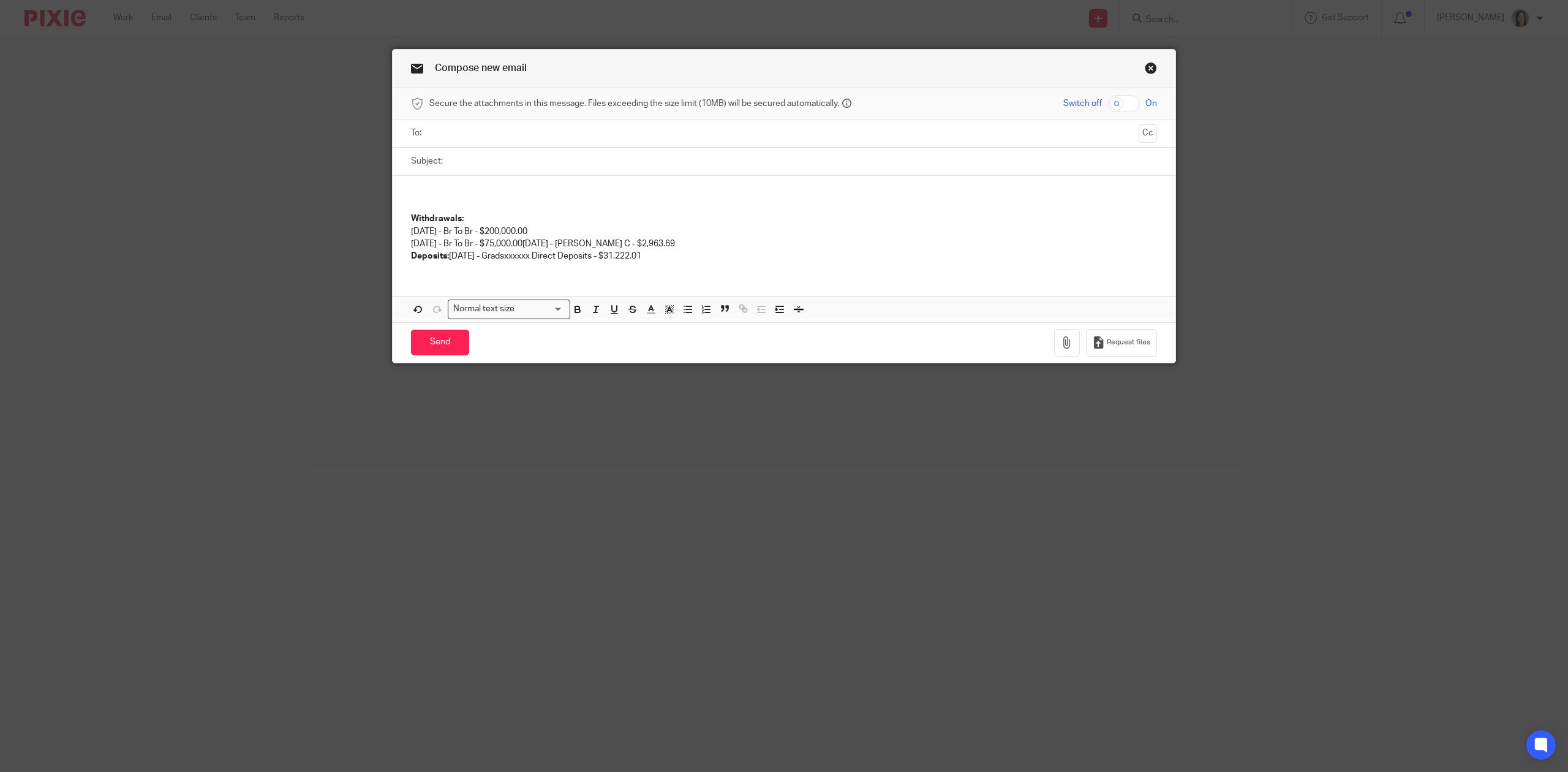
click at [441, 255] on strong "Deposits:" at bounding box center [429, 256] width 38 height 9
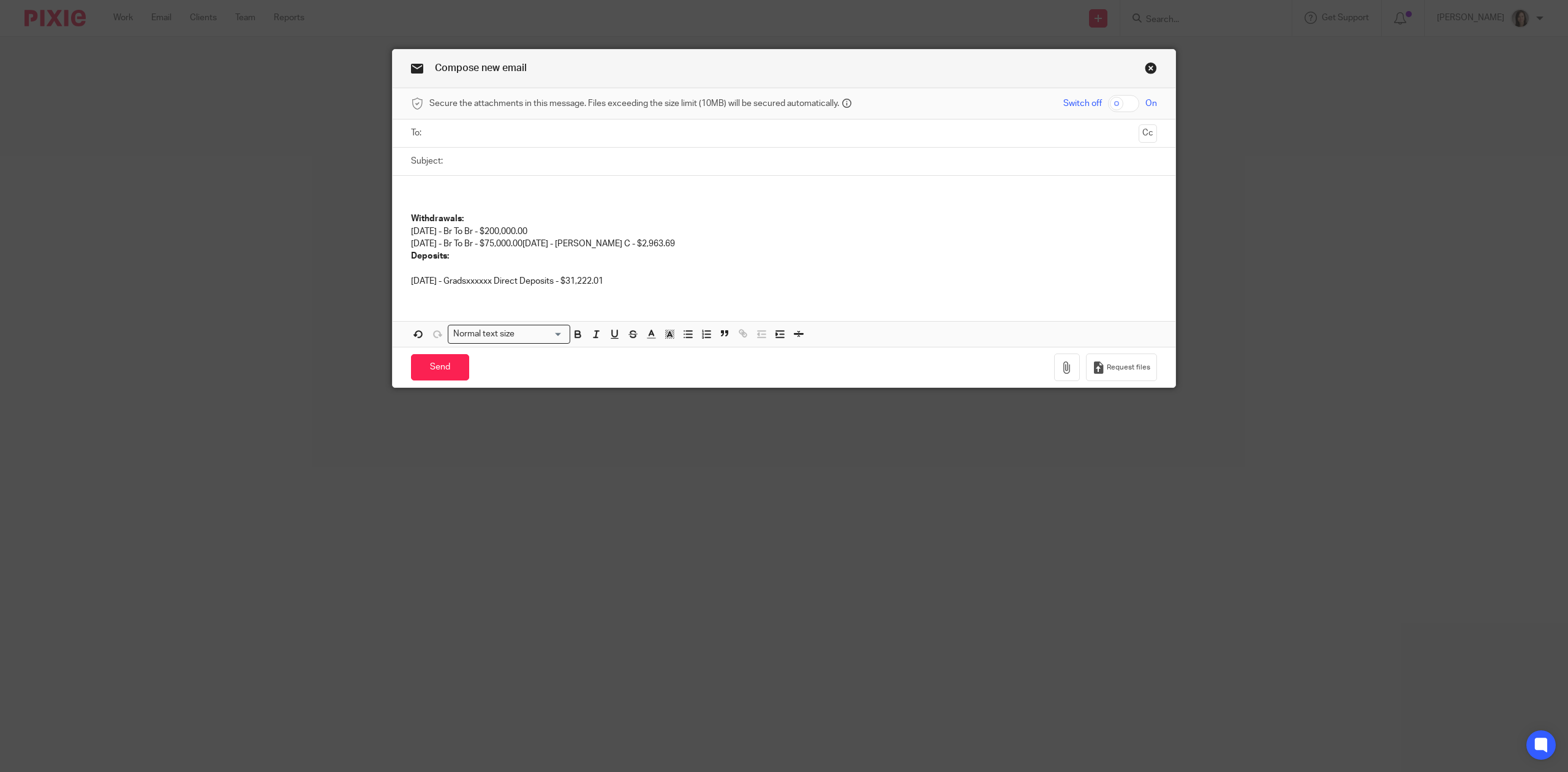
click at [397, 283] on div "Withdrawals: 07/07/2025 - Br To Br - $200,000.00 07/17/2025 - Br To Br - $75,00…" at bounding box center [783, 236] width 782 height 121
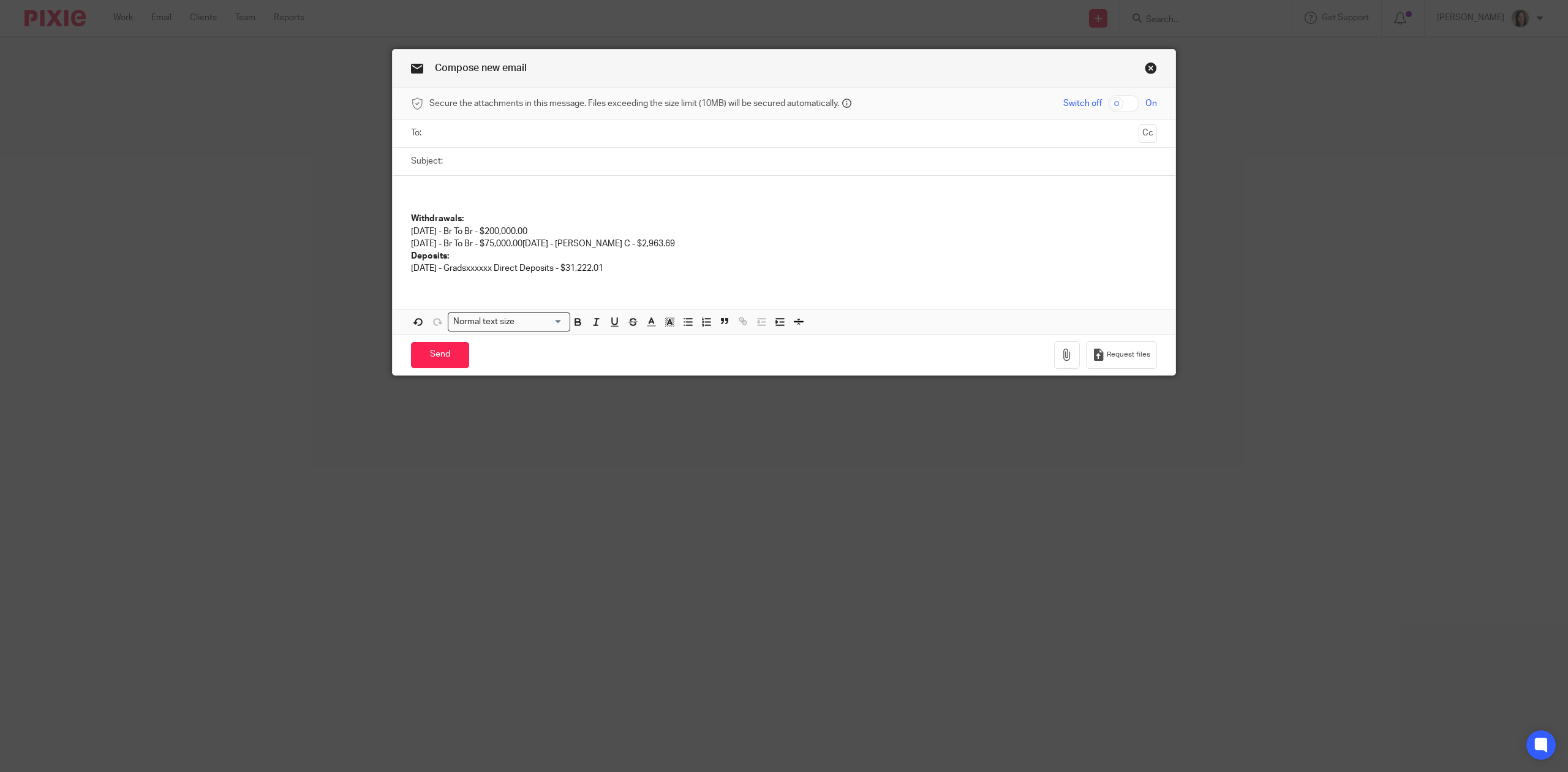
click at [464, 212] on p at bounding box center [784, 206] width 746 height 12
click at [506, 216] on p "Withdrawals: 07/07/2025 - Br To Br - $200,000.00 07/17/2025 - Br To Br - $75,00…" at bounding box center [784, 231] width 746 height 37
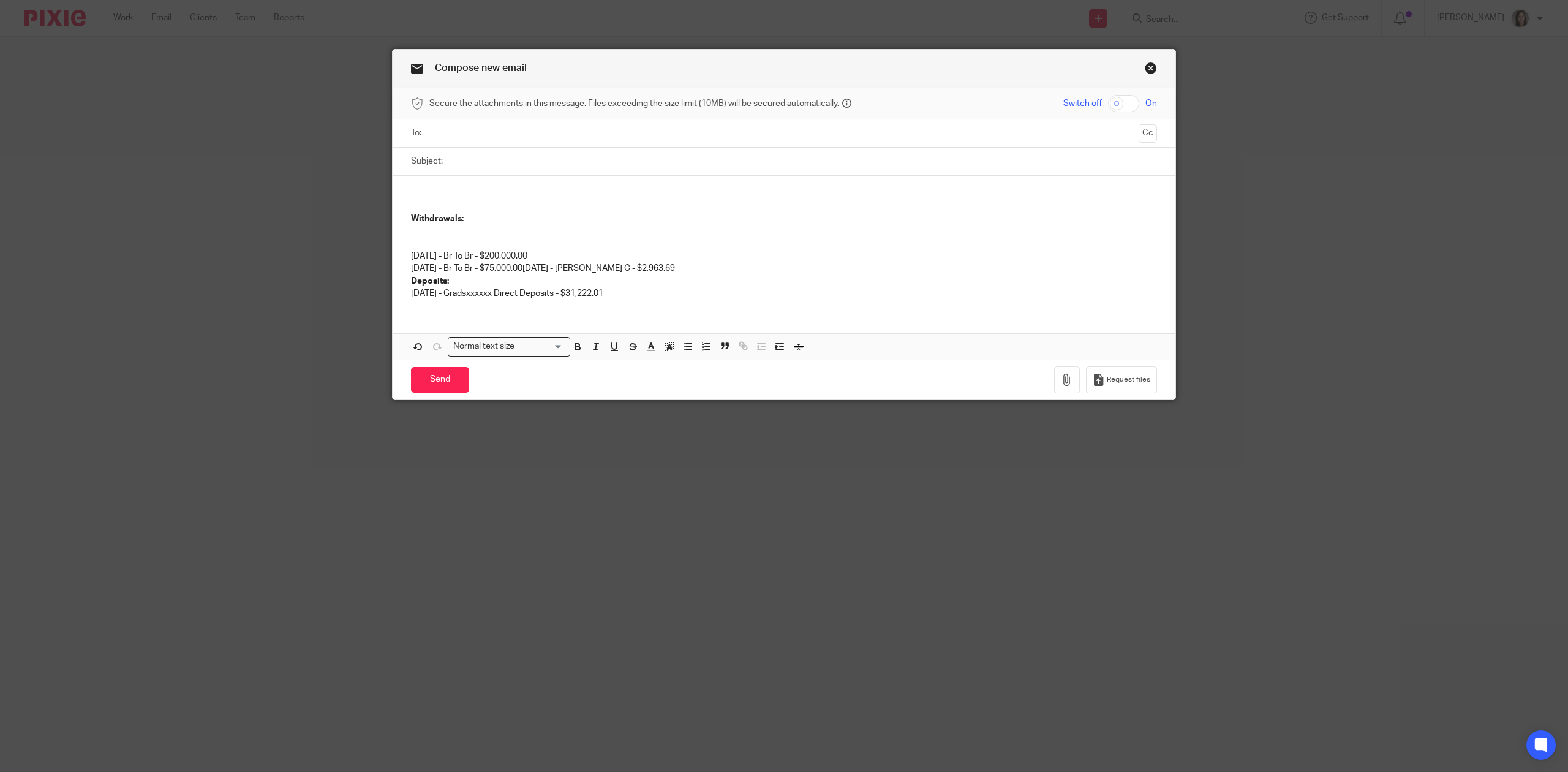
click at [482, 287] on p "Deposits:" at bounding box center [784, 281] width 746 height 12
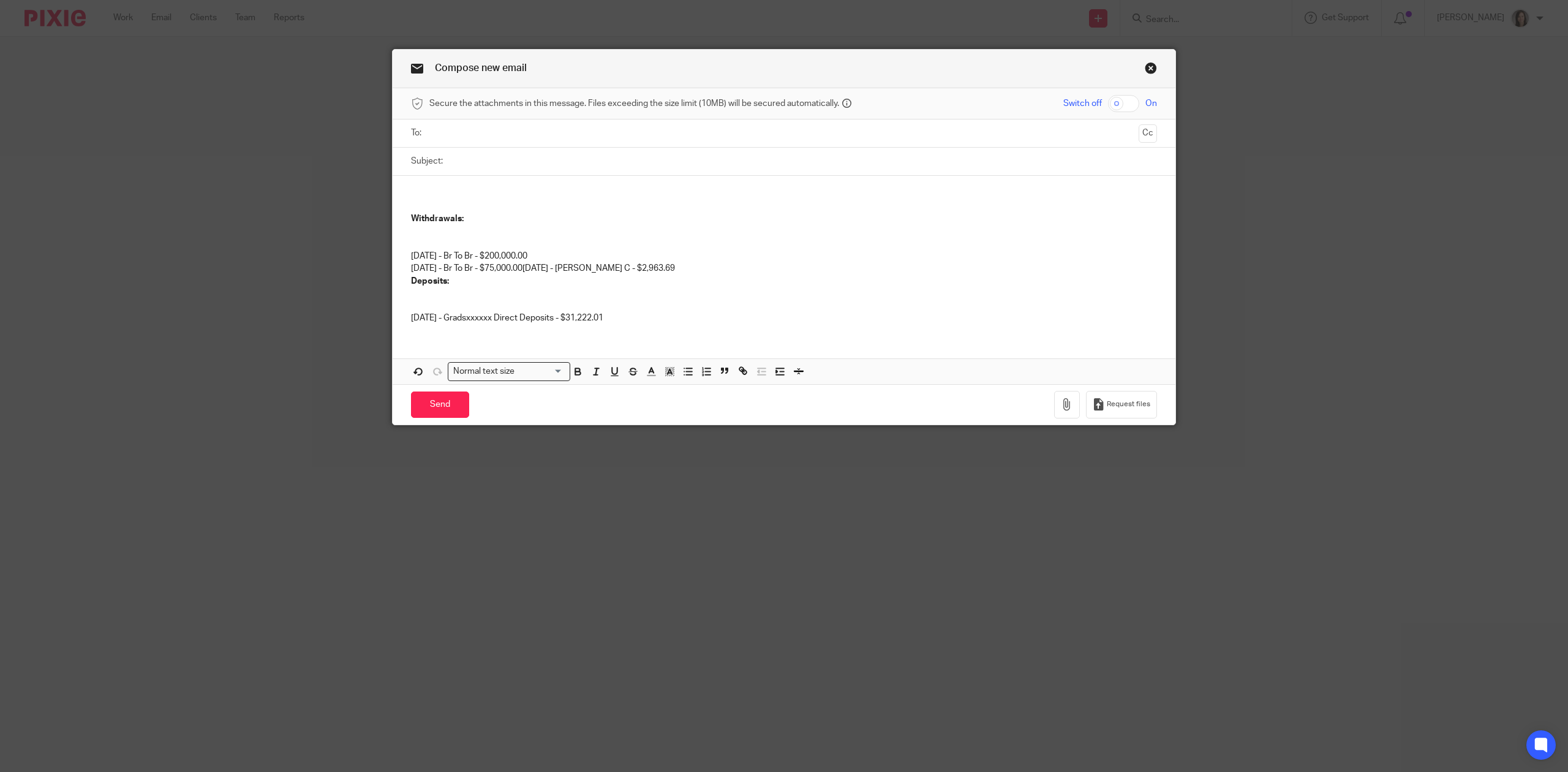
drag, startPoint x: 554, startPoint y: 253, endPoint x: 400, endPoint y: 253, distance: 154.0
click at [400, 253] on div "Withdrawals: 07/07/2025 - Br To Br - $200,000.00 07/17/2025 - Br To Br - $75,00…" at bounding box center [783, 255] width 782 height 158
click at [422, 286] on p "Deposits:" at bounding box center [784, 281] width 746 height 12
click at [417, 292] on p at bounding box center [784, 293] width 746 height 12
drag, startPoint x: 708, startPoint y: 264, endPoint x: 649, endPoint y: 277, distance: 60.4
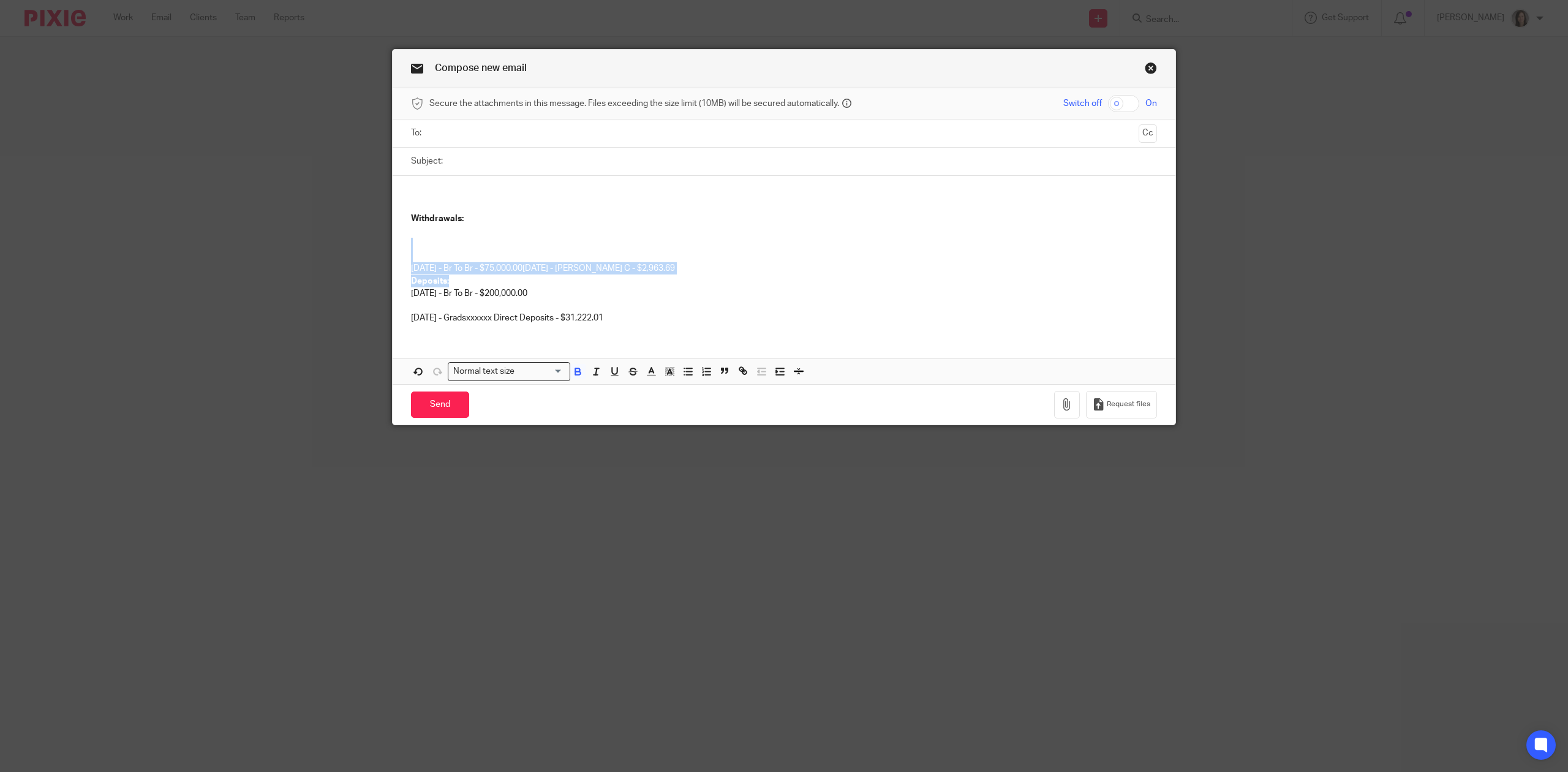
click at [649, 277] on div "Withdrawals: 07/17/2025 - Br To Br - $75,000.00 08/14/2025 - Donald Allenby C -…" at bounding box center [783, 255] width 782 height 158
click at [726, 269] on p "07/17/2025 - Br To Br - $75,000.00 08/14/2025 - Donald Allenby C - $2,963.69" at bounding box center [784, 257] width 746 height 37
drag, startPoint x: 726, startPoint y: 269, endPoint x: 547, endPoint y: 261, distance: 179.2
click at [547, 261] on p "07/17/2025 - Br To Br - $75,000.00 08/14/2025 - Donald Allenby C - $2,963.69" at bounding box center [784, 257] width 746 height 37
click at [623, 288] on p "07/07/2025 - Br To Br - $200,000.00" at bounding box center [784, 293] width 746 height 12
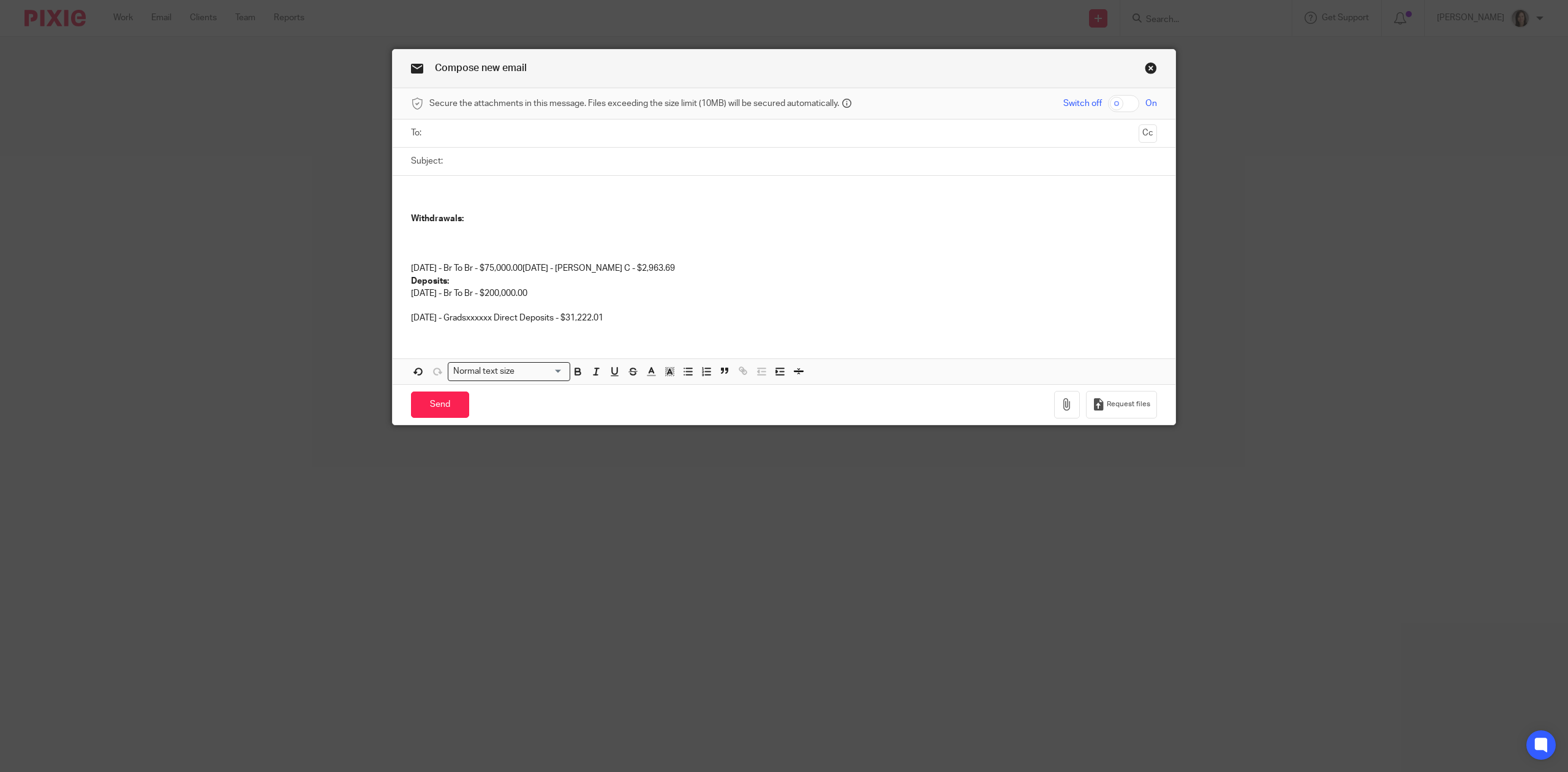
click at [697, 253] on p "07/17/2025 - Br To Br - $75,000.00 08/14/2025 - Donald Allenby C - $2,963.69" at bounding box center [784, 257] width 746 height 37
click at [576, 265] on p "07/17/2025 - Br To Br - $75,000.00 08/14/2025 - Donald Allenby C - $2,963.69" at bounding box center [784, 257] width 746 height 37
click at [547, 273] on p "07/17/2025 - Br To Br - $75,000.00 08/14/2025 - Donald Allenby C - $2,963.69" at bounding box center [784, 257] width 746 height 37
click at [539, 271] on p "07/17/2025 - Br To Br - $75,000.00 08/14/2025 - Donald Allenby C - $2,963.69" at bounding box center [784, 257] width 746 height 37
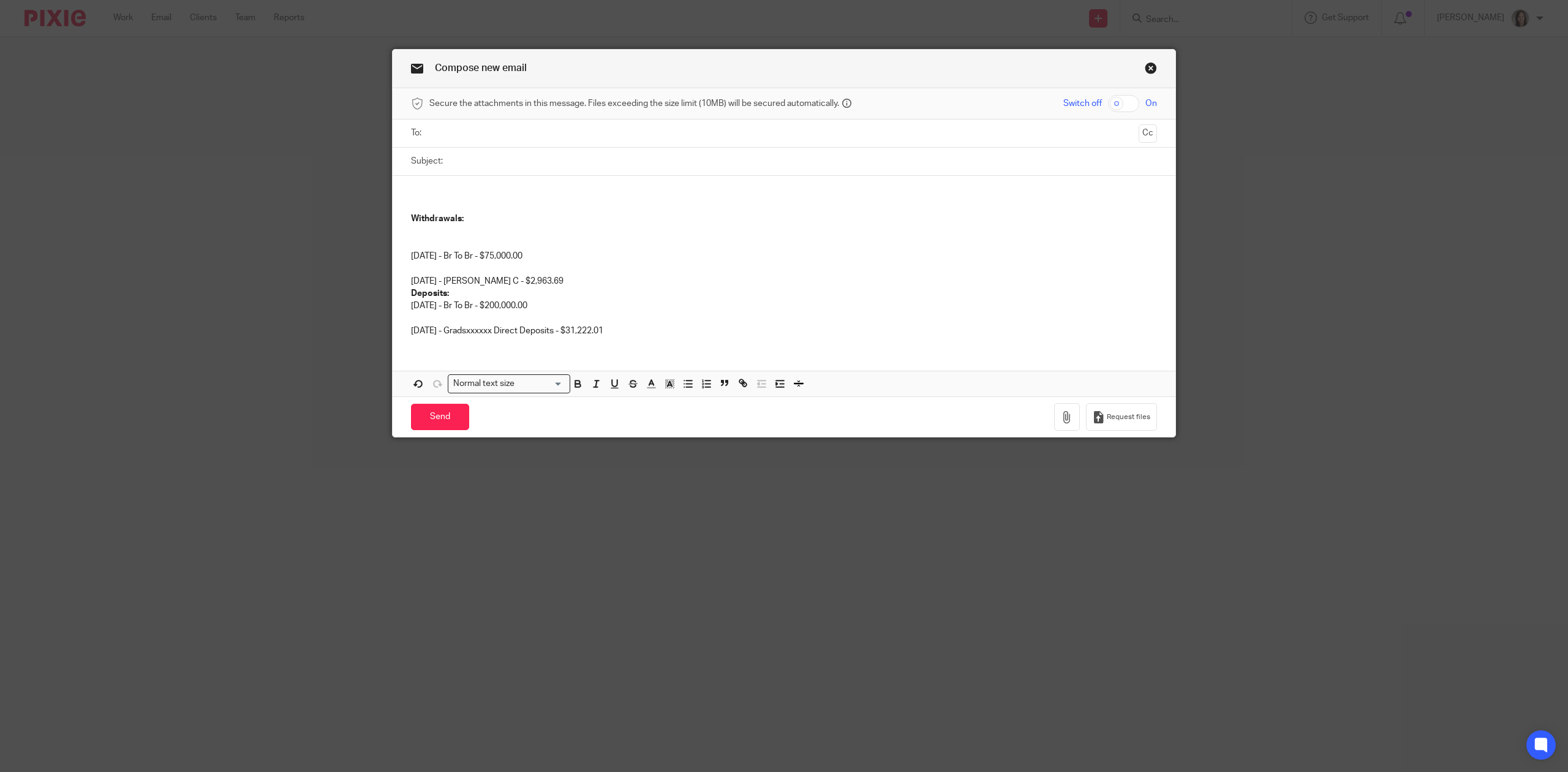
drag, startPoint x: 578, startPoint y: 280, endPoint x: 392, endPoint y: 284, distance: 186.0
click at [392, 284] on div "Withdrawals: 07/17/2025 - Br To Br - $75,000.00 08/14/2025 - Donald Allenby C -…" at bounding box center [783, 261] width 782 height 170
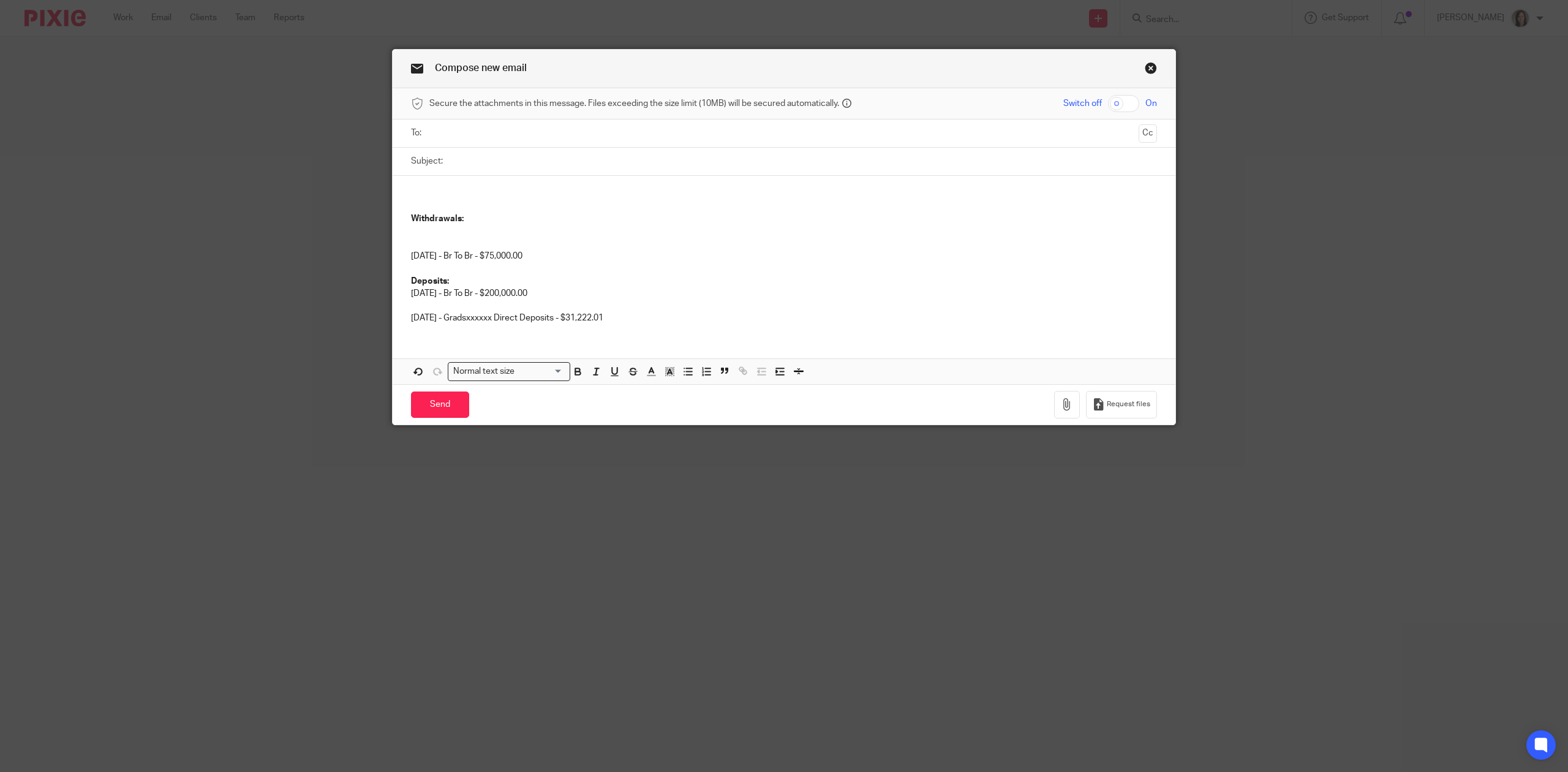
click at [564, 292] on p "07/07/2025 - Br To Br - $200,000.00" at bounding box center [784, 293] width 746 height 12
click at [414, 306] on p at bounding box center [784, 305] width 746 height 12
click at [400, 261] on div "Withdrawals: 07/17/2025 - Br To Br - $75,000.00 Deposits: 07/07/2025 - Br To Br…" at bounding box center [783, 255] width 782 height 158
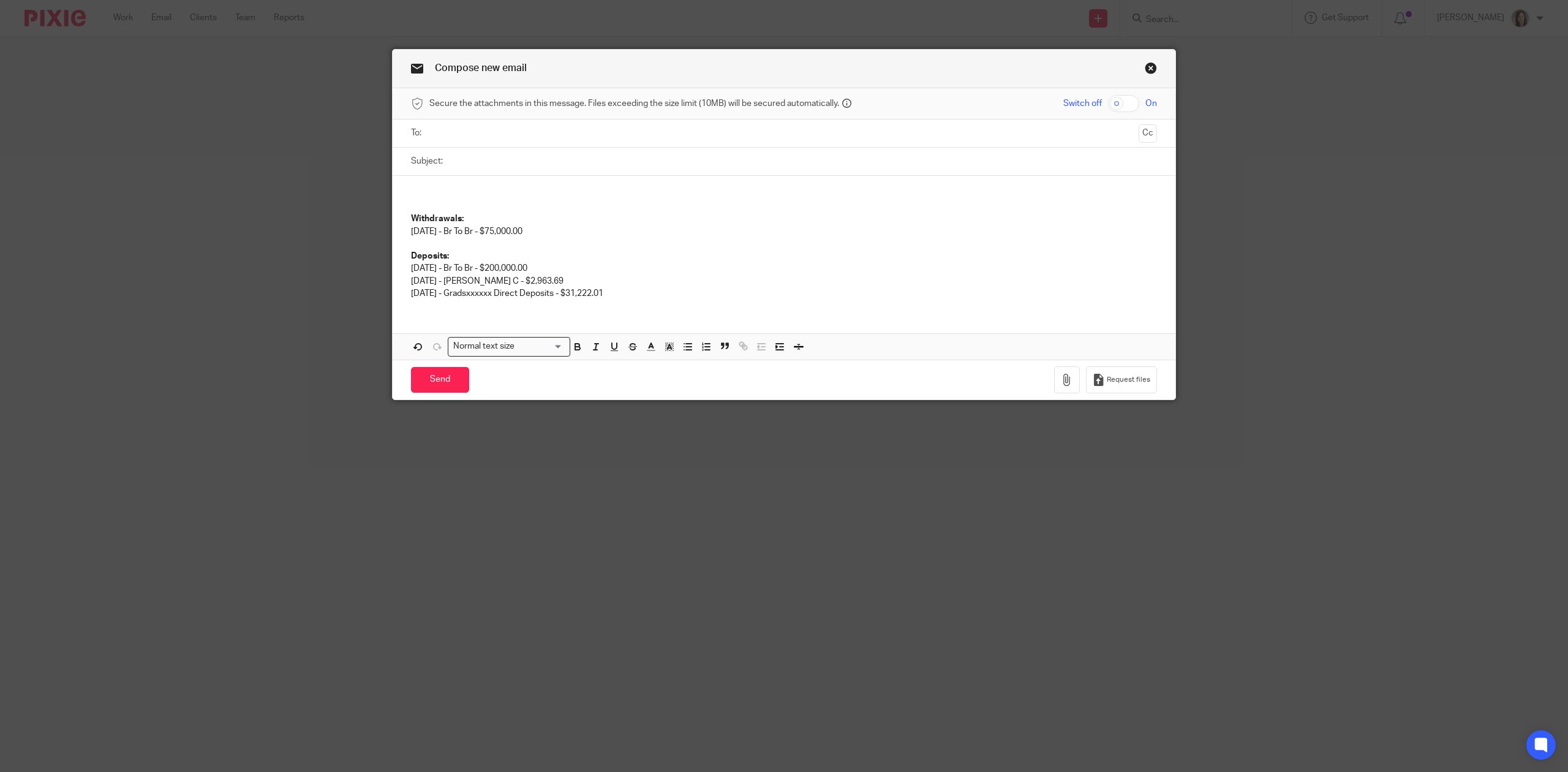
click at [478, 243] on p at bounding box center [784, 244] width 746 height 12
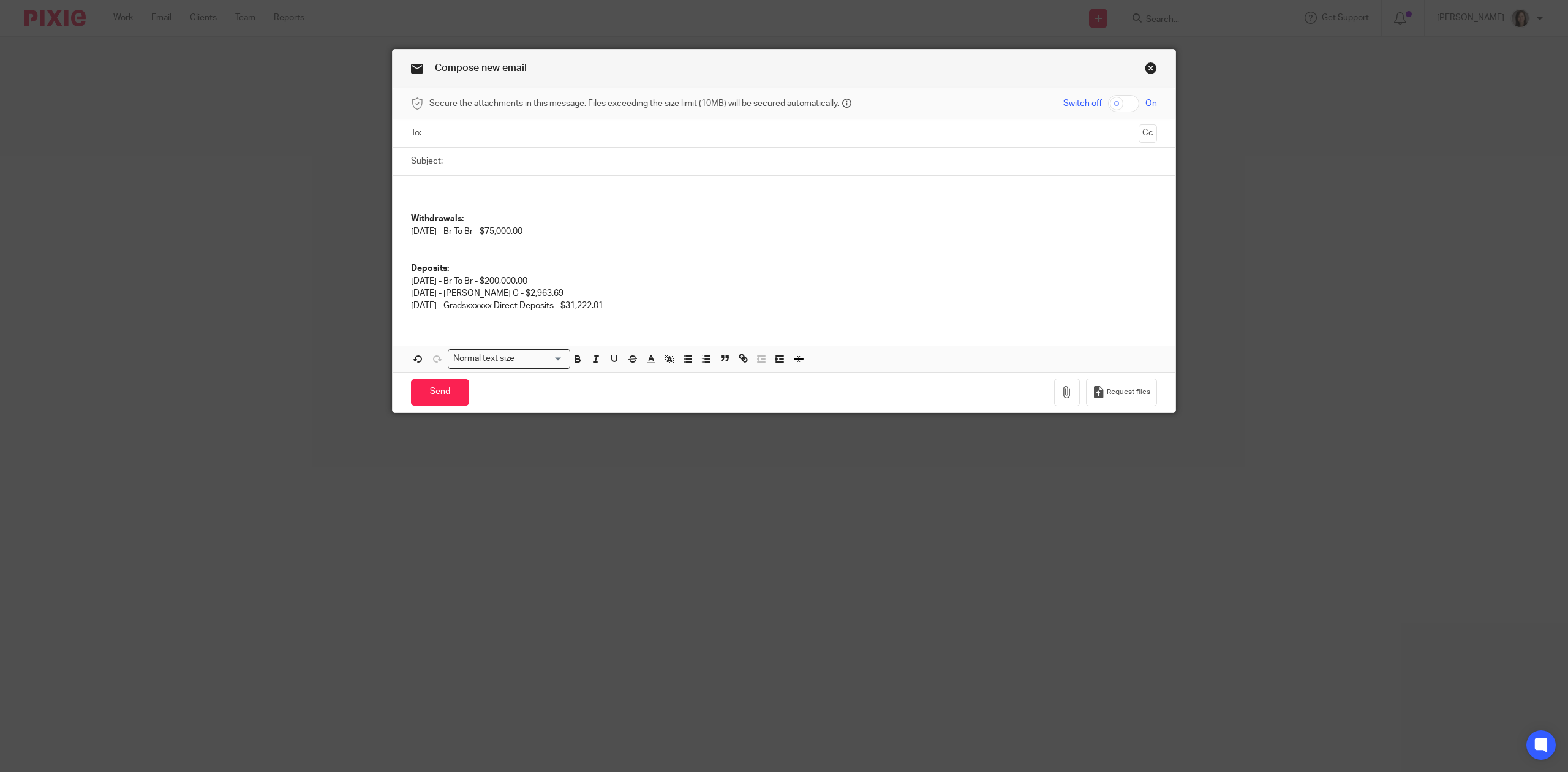
drag, startPoint x: 655, startPoint y: 307, endPoint x: 404, endPoint y: 310, distance: 251.0
click at [411, 310] on p "08/15/2025 - Gradsxxxxxx Direct Deposits - $31,222.01" at bounding box center [784, 305] width 746 height 12
click at [428, 243] on p at bounding box center [784, 244] width 746 height 12
click at [739, 262] on p at bounding box center [784, 256] width 746 height 12
click at [613, 297] on p "08/14/2025 - Donald Allenby C - $2,963.69" at bounding box center [784, 293] width 746 height 12
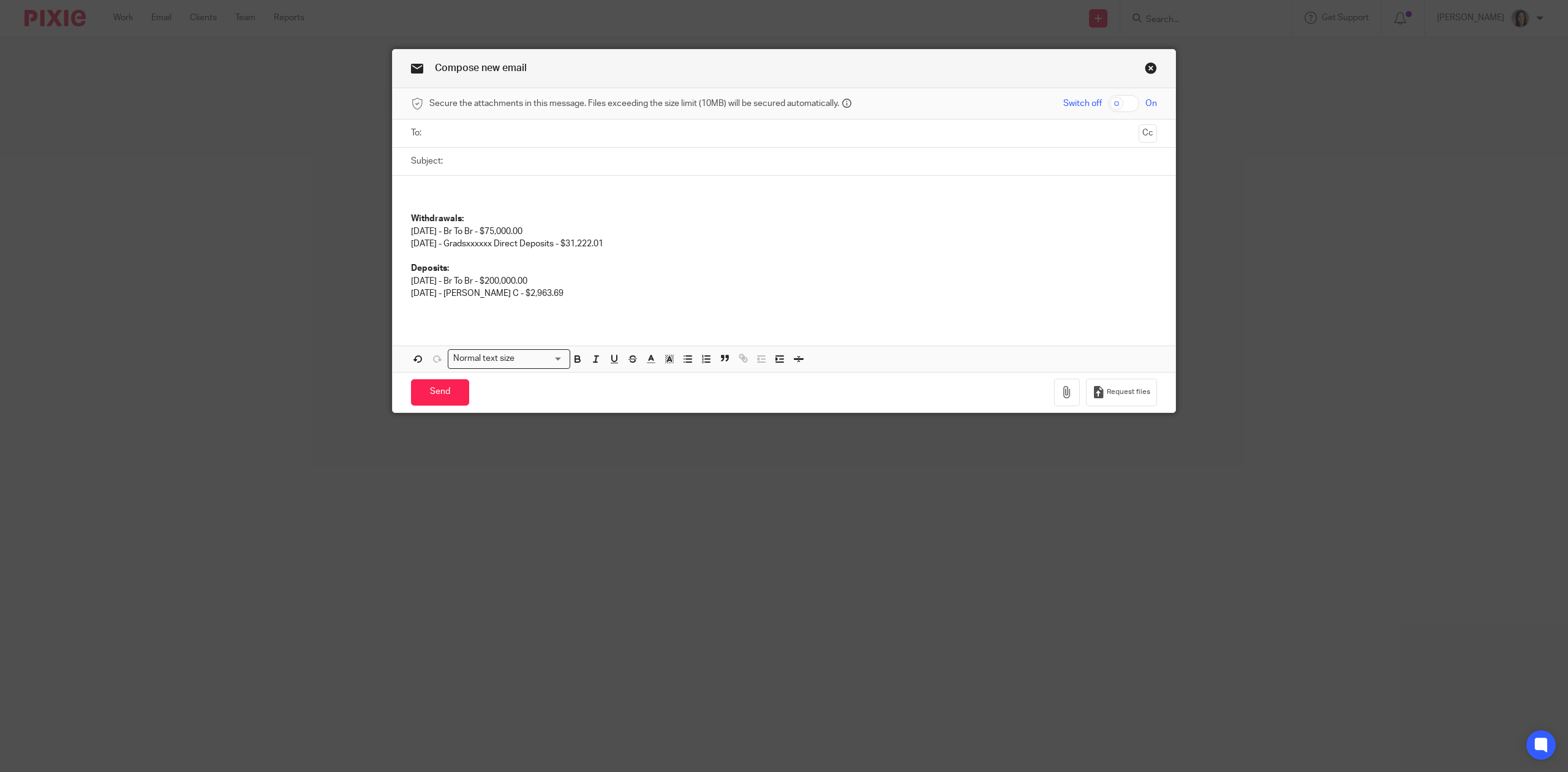
click at [667, 241] on p "08/15/2025 - Gradsxxxxxx Direct Deposits - $31,222.01" at bounding box center [784, 244] width 746 height 12
click at [713, 253] on p at bounding box center [784, 256] width 746 height 12
click at [716, 243] on p "08/15/2025 - Gradsxxxxxx Direct Deposits - $31,222.01 -" at bounding box center [784, 244] width 746 height 12
click at [603, 298] on p "08/14/2025 - Donald Allenby C - $2,963.69" at bounding box center [784, 293] width 746 height 12
drag, startPoint x: 654, startPoint y: 240, endPoint x: 382, endPoint y: 248, distance: 272.1
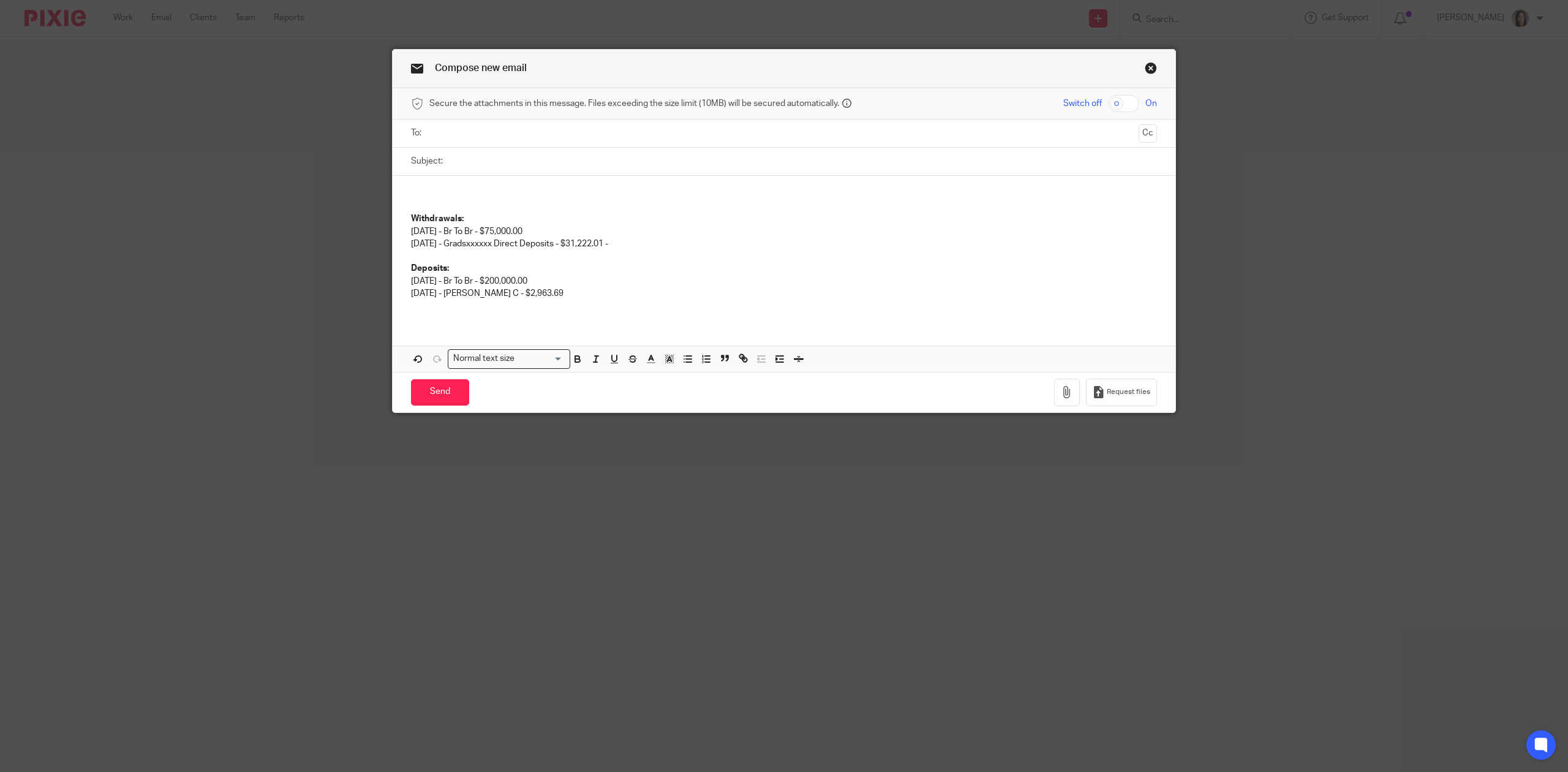
click at [382, 248] on div "Compose new email Secure the attachments in this message. Files exceeding the s…" at bounding box center [784, 386] width 1568 height 772
click at [434, 253] on p at bounding box center [784, 256] width 746 height 12
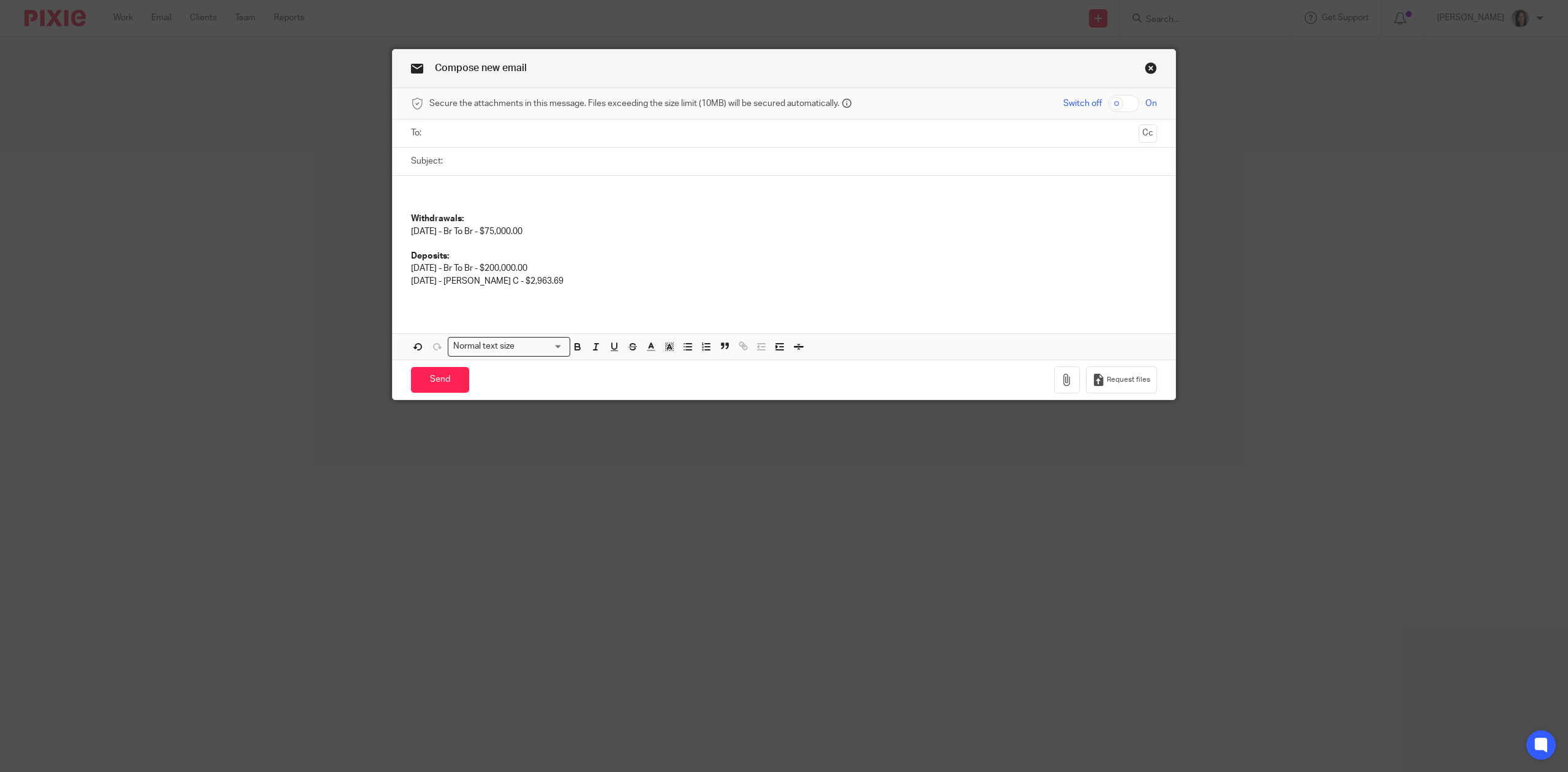
click at [585, 290] on p at bounding box center [784, 293] width 746 height 12
drag, startPoint x: 574, startPoint y: 282, endPoint x: 388, endPoint y: 282, distance: 186.0
click at [392, 282] on div "Withdrawals: 07/17/2025 - Br To Br - $75,000.00 Deposits: 07/07/2025 - Br To Br…" at bounding box center [783, 242] width 782 height 133
click at [544, 231] on p "07/17/2025 - Br To Br - $75,000.00" at bounding box center [784, 231] width 746 height 12
click at [561, 224] on p "Withdrawals:" at bounding box center [784, 218] width 746 height 12
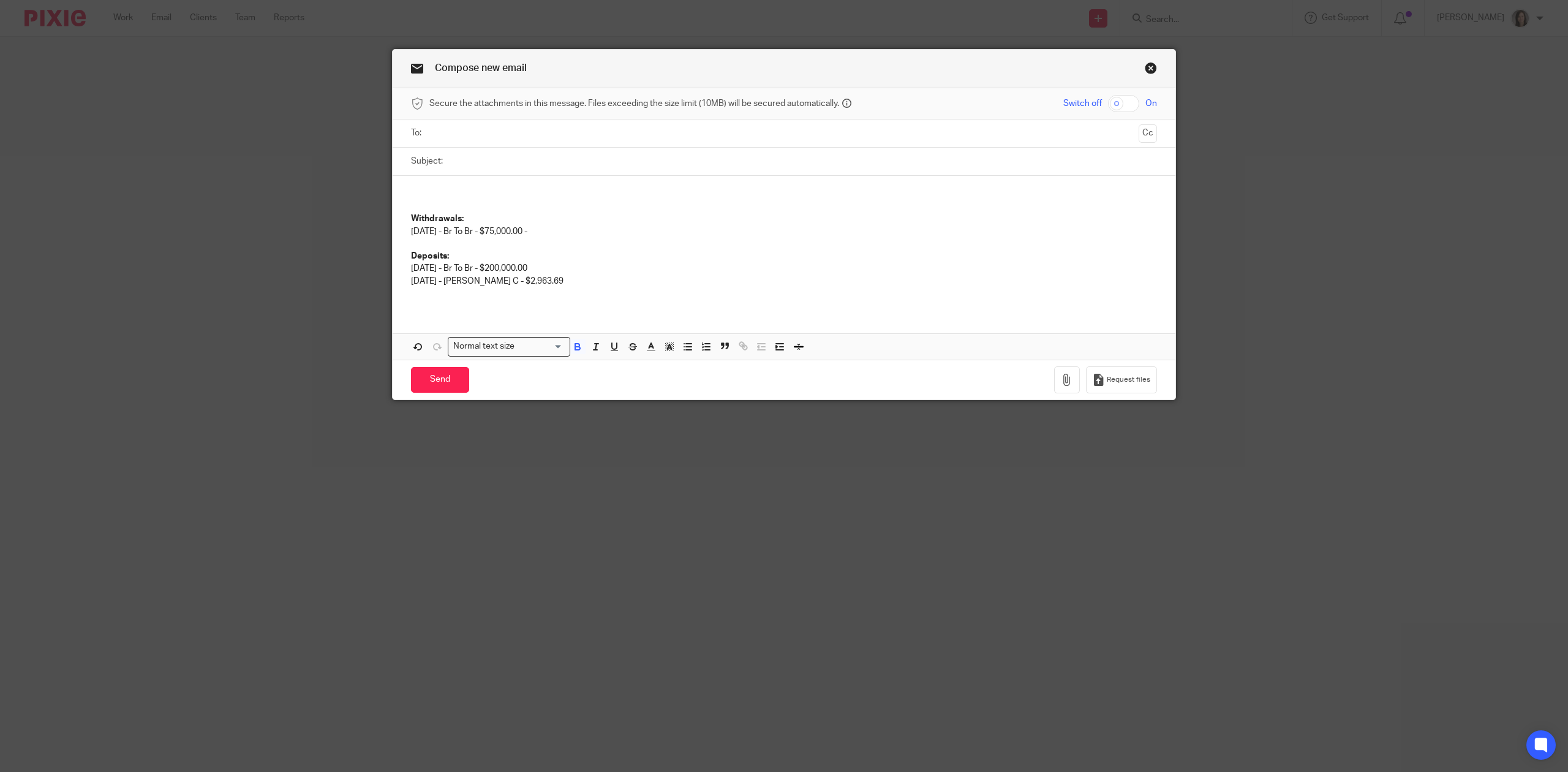
click at [561, 228] on p "07/17/2025 - Br To Br - $75,000.00 -" at bounding box center [784, 231] width 746 height 12
click at [447, 184] on div "Withdrawals: 07/17/2025 - Br To Br - $75,000.00 - Deposits: 07/07/2025 - Br To …" at bounding box center [783, 242] width 782 height 133
click at [466, 162] on input "Subject:" at bounding box center [802, 162] width 708 height 27
type input "TG Schulz Chequing Review List"
click at [449, 194] on p at bounding box center [784, 194] width 746 height 12
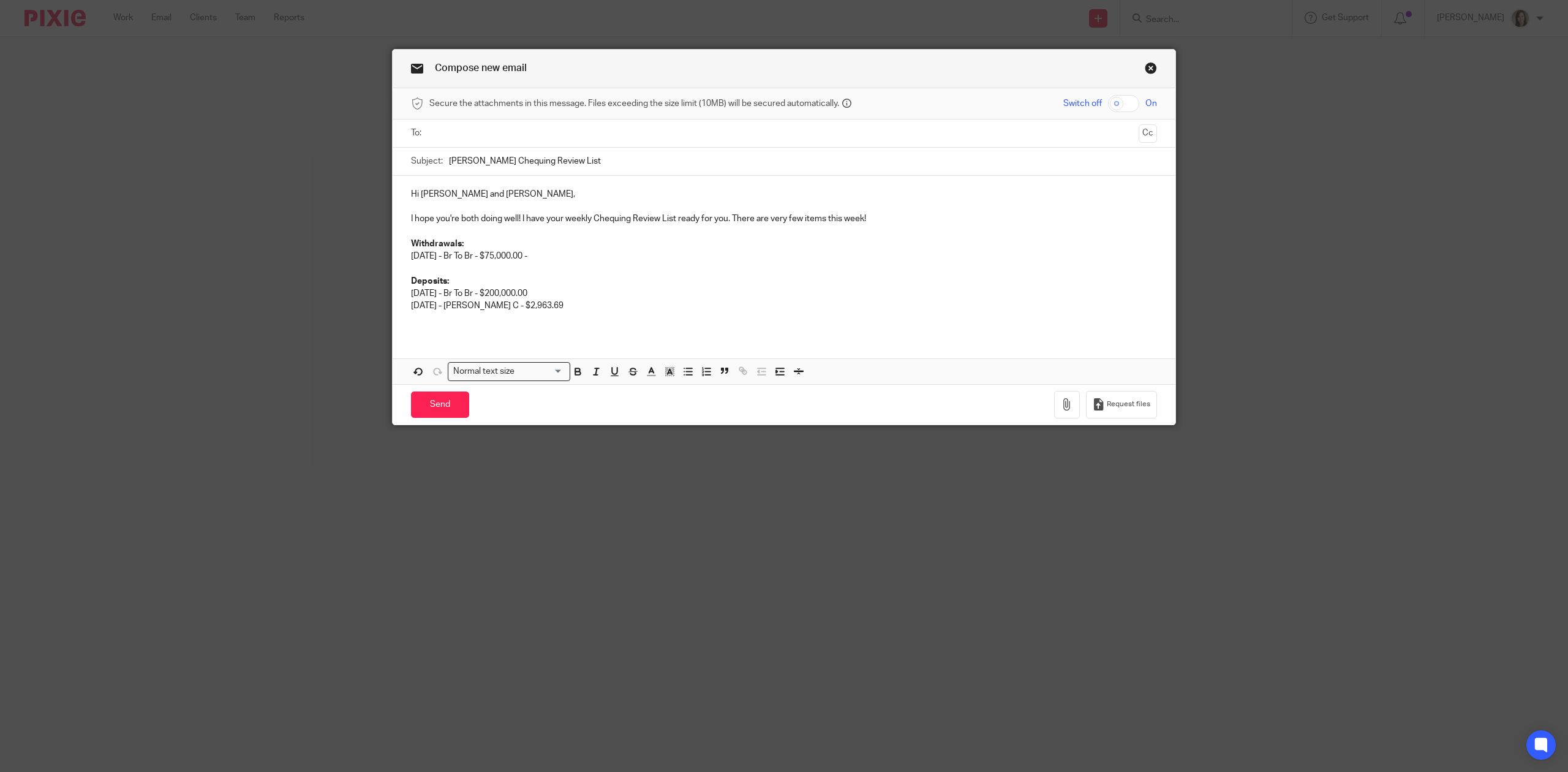
click at [592, 257] on p "07/17/2025 - Br To Br - $75,000.00 -" at bounding box center [784, 256] width 746 height 12
click at [765, 248] on p "Withdrawals:" at bounding box center [784, 244] width 746 height 12
click at [736, 250] on p "Withdrawals:" at bounding box center [784, 244] width 746 height 12
drag, startPoint x: 729, startPoint y: 258, endPoint x: 560, endPoint y: 253, distance: 169.1
click at [560, 253] on p "07/17/2025 - Br To Br - $75,000.00 - The $75,000 transfer to TG Electric was se…" at bounding box center [784, 256] width 746 height 12
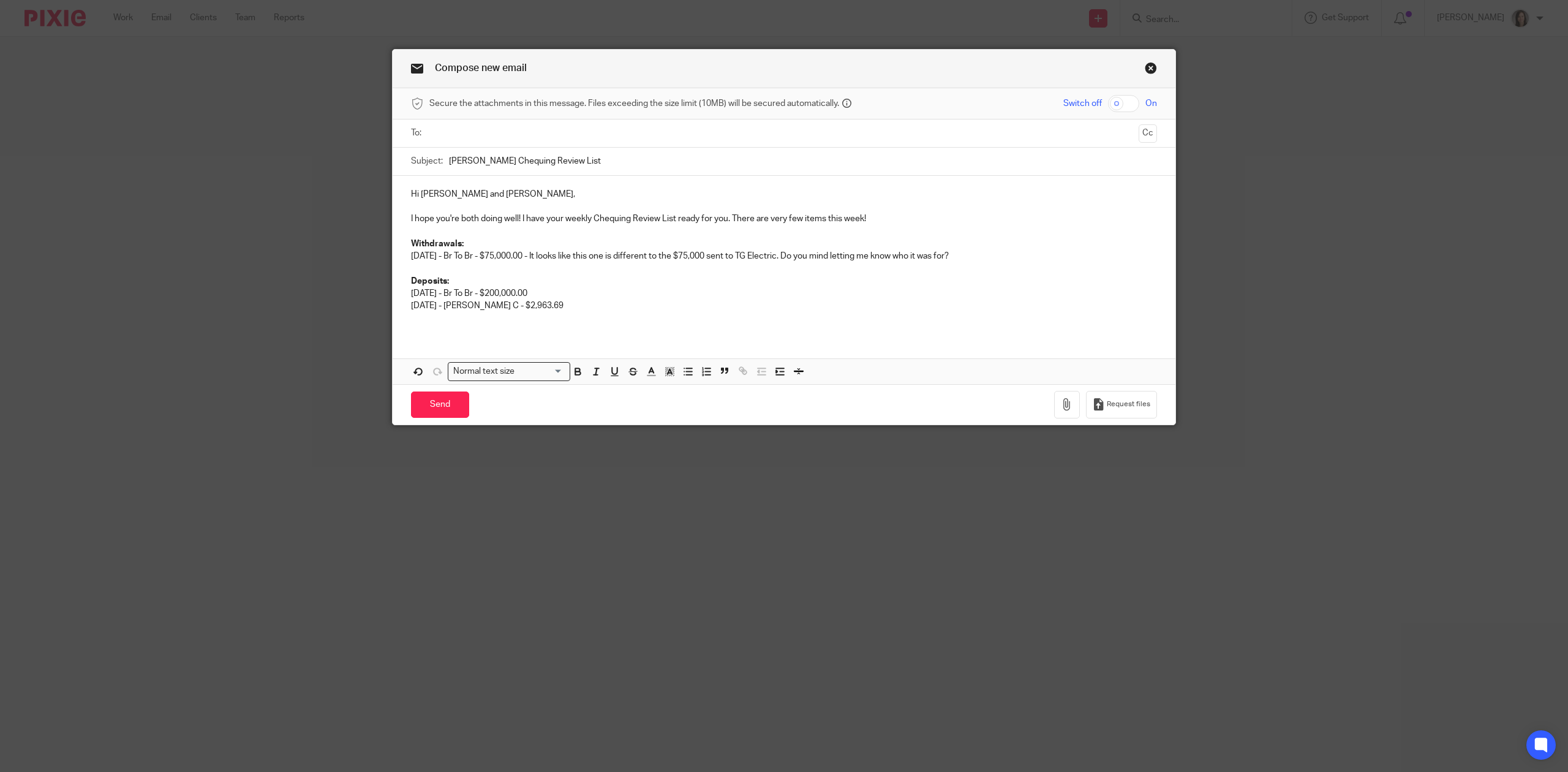
click at [581, 304] on p "08/14/2025 - Donald Allenby C - $2,963.69" at bounding box center [784, 305] width 746 height 12
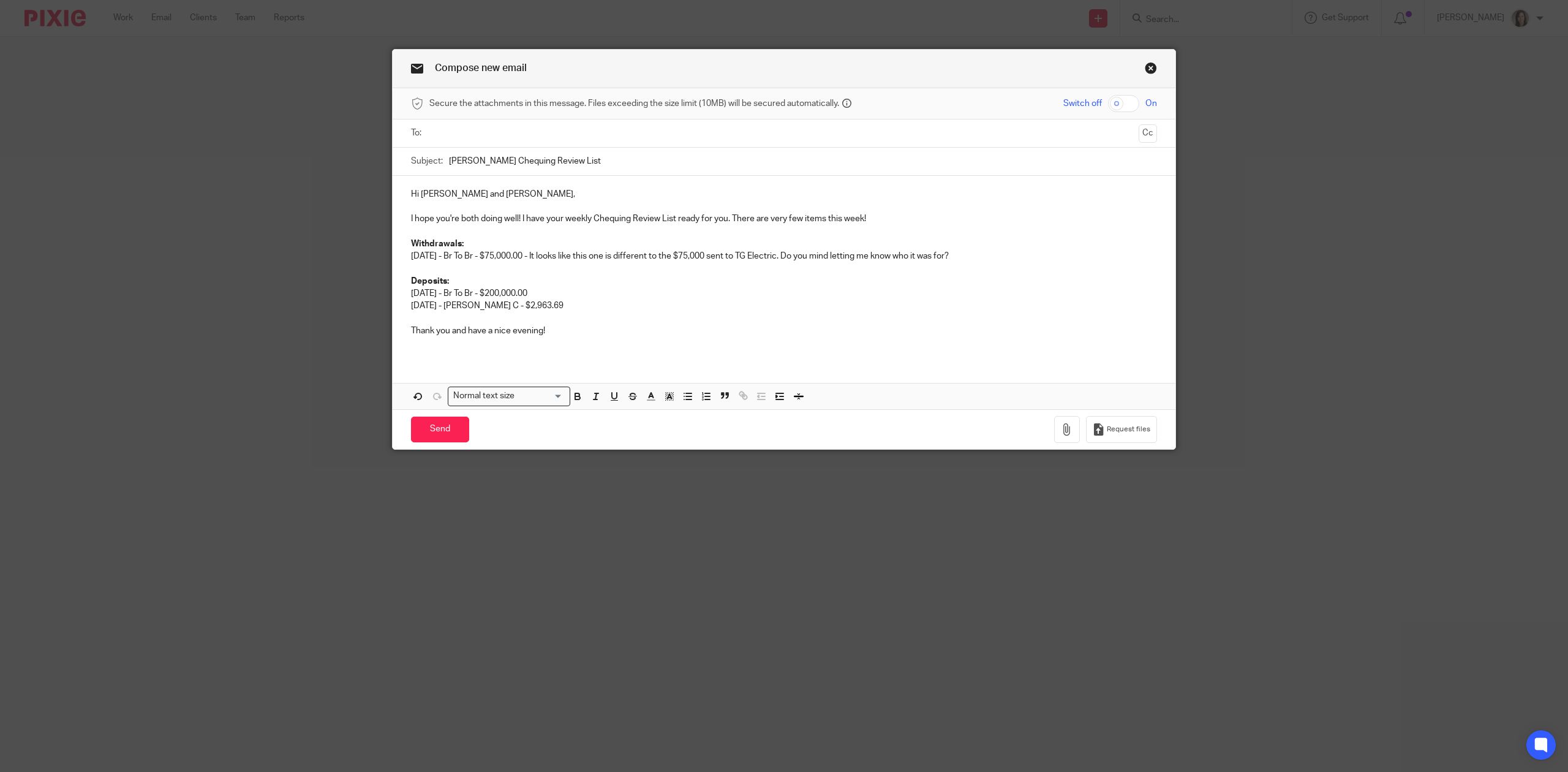
click at [433, 130] on input "text" at bounding box center [783, 133] width 700 height 14
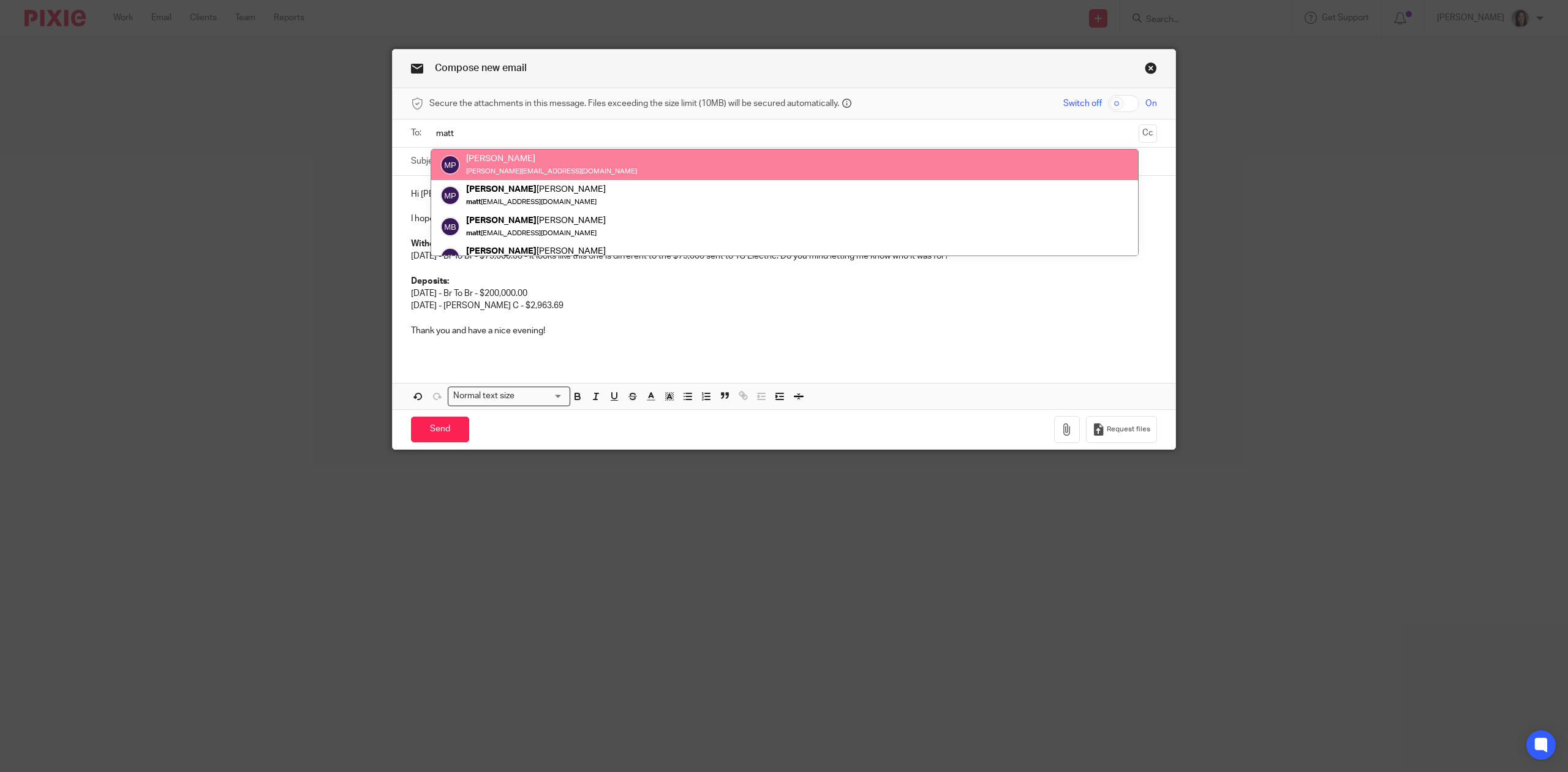
type input "matt"
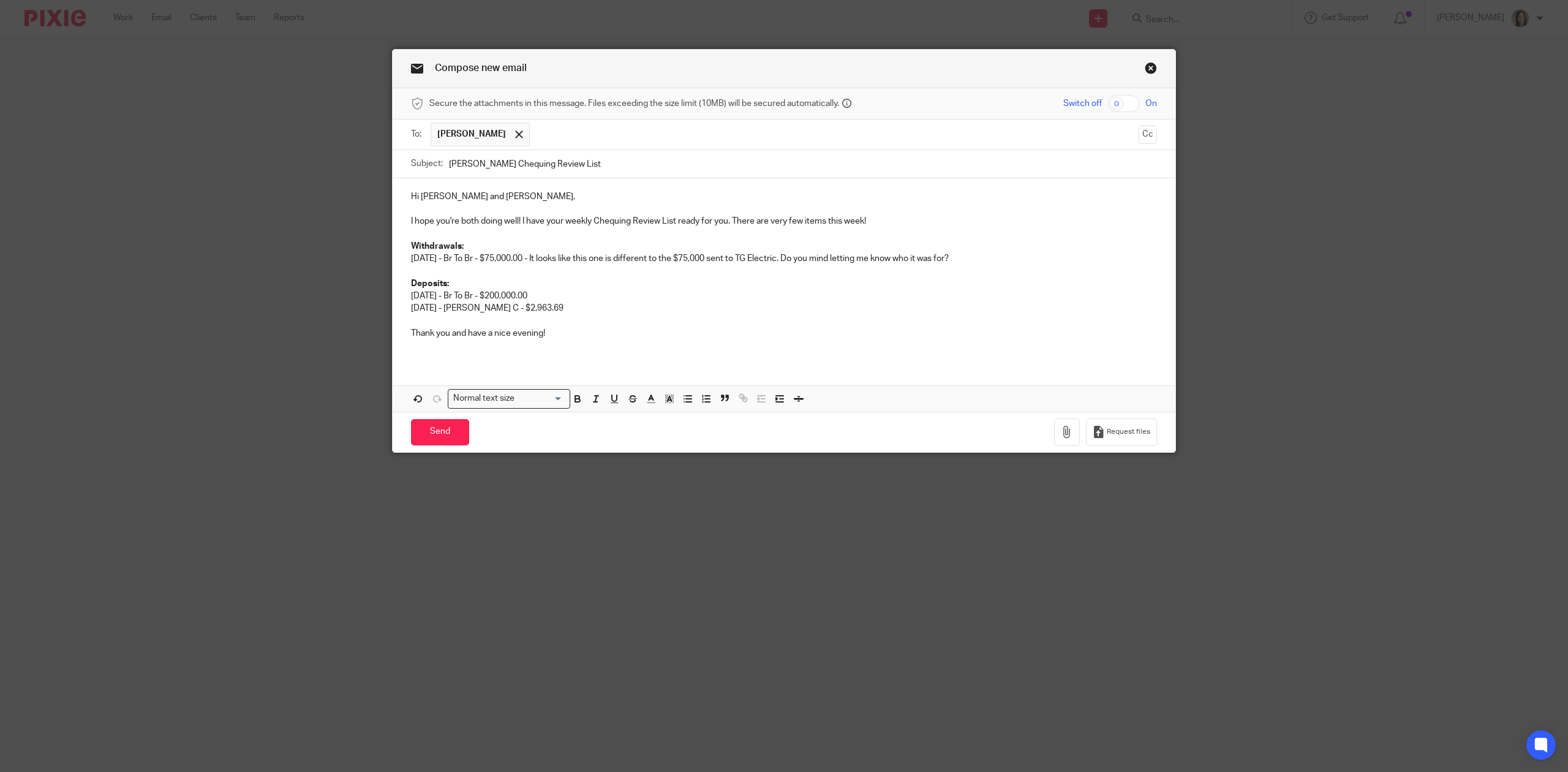
click at [542, 135] on input "text" at bounding box center [834, 134] width 597 height 24
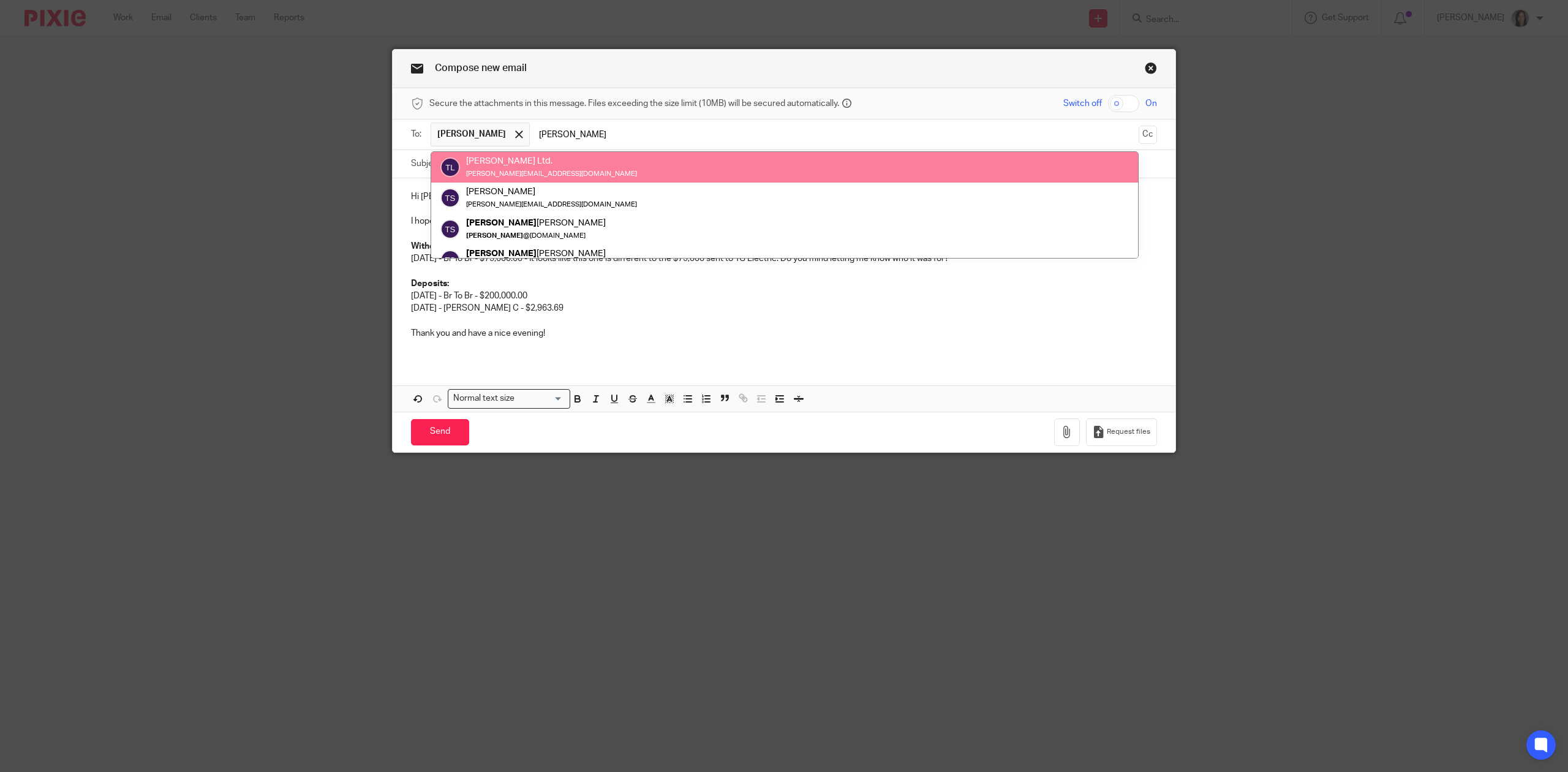
type input "terry"
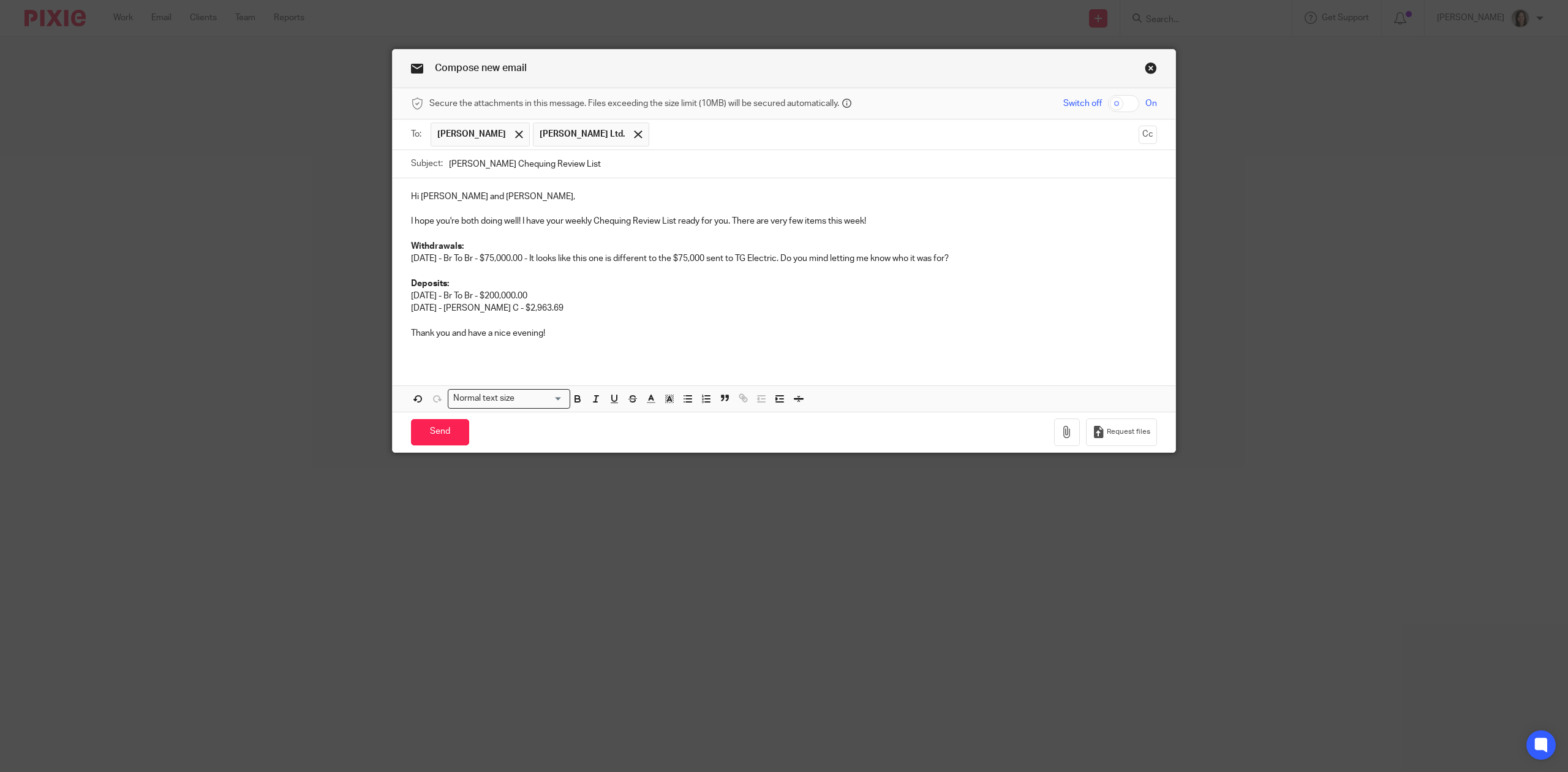
click at [875, 226] on p "I hope you're both doing well! I have your weekly Chequing Review List ready fo…" at bounding box center [784, 220] width 746 height 12
click at [411, 244] on strong "Withdrawals:" at bounding box center [437, 246] width 53 height 9
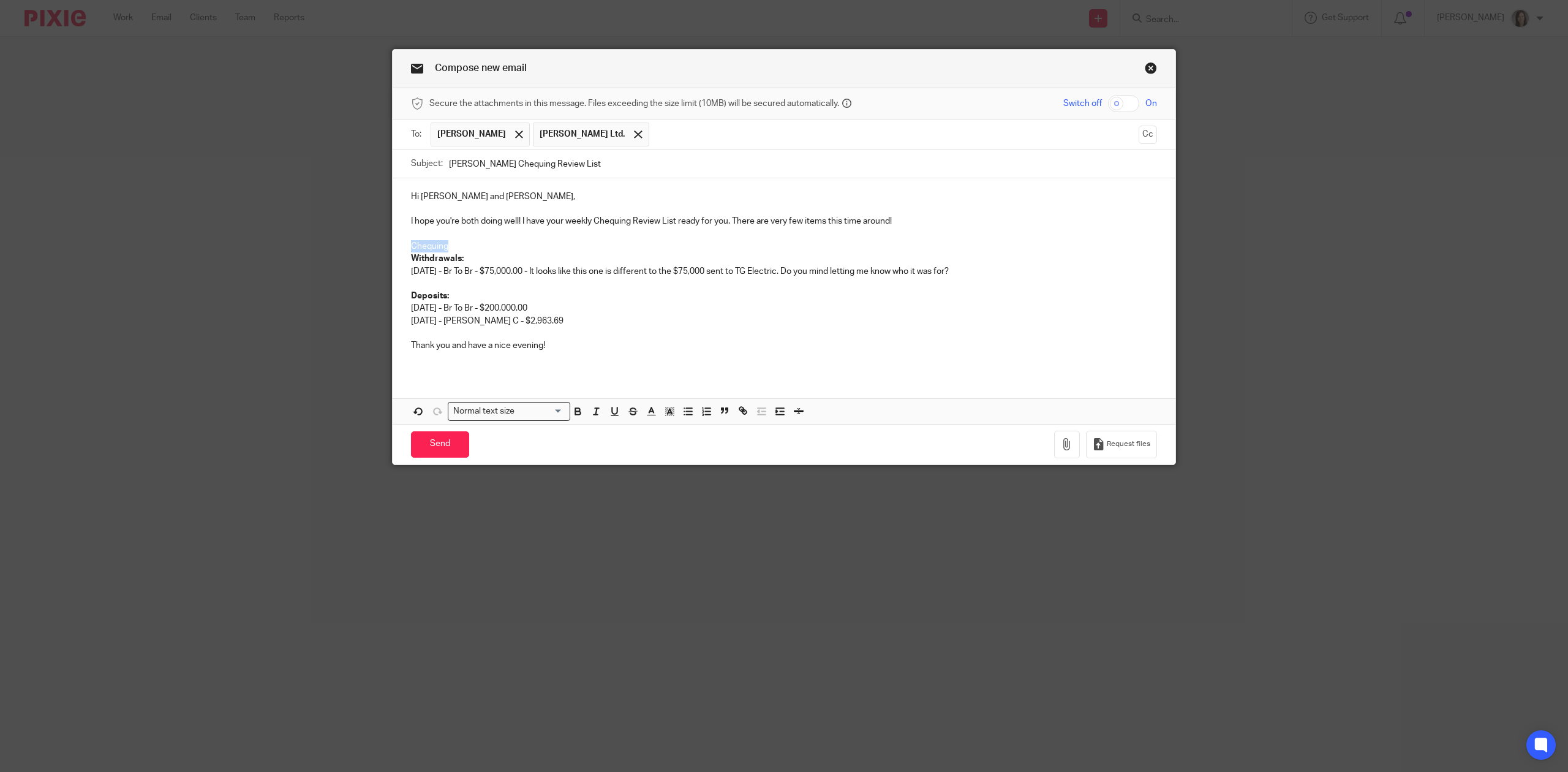
drag, startPoint x: 445, startPoint y: 251, endPoint x: 400, endPoint y: 250, distance: 45.0
click at [400, 250] on div "Hi Matt and Terry, I hope you're both doing well! I have your weekly Chequing R…" at bounding box center [783, 276] width 782 height 195
click at [540, 414] on input "Search for option" at bounding box center [540, 411] width 44 height 13
click at [491, 486] on li "Heading 3" at bounding box center [509, 479] width 121 height 16
click at [695, 331] on p at bounding box center [784, 334] width 746 height 12
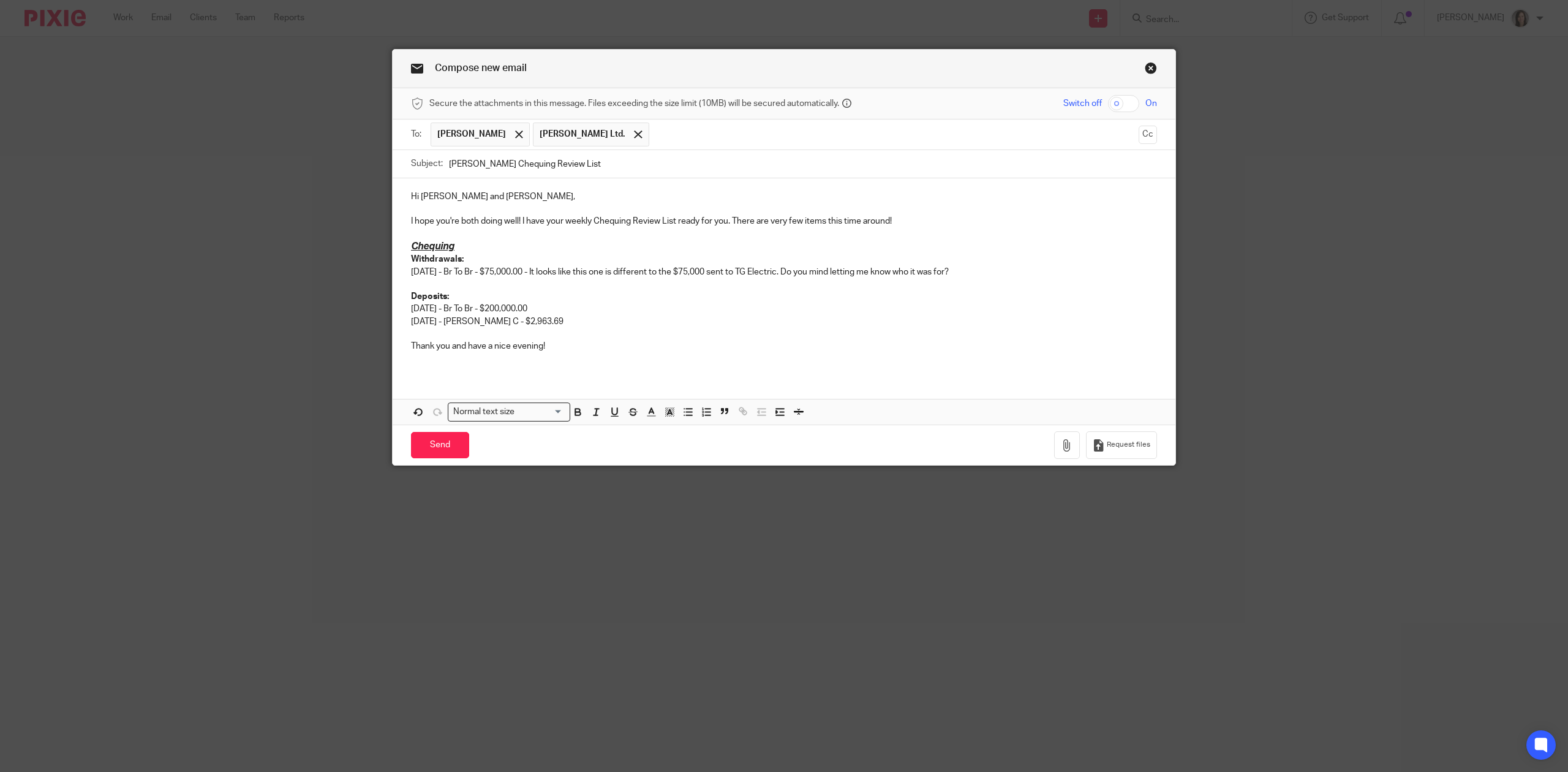
click at [477, 239] on p at bounding box center [784, 233] width 746 height 12
click at [421, 286] on p at bounding box center [784, 284] width 746 height 12
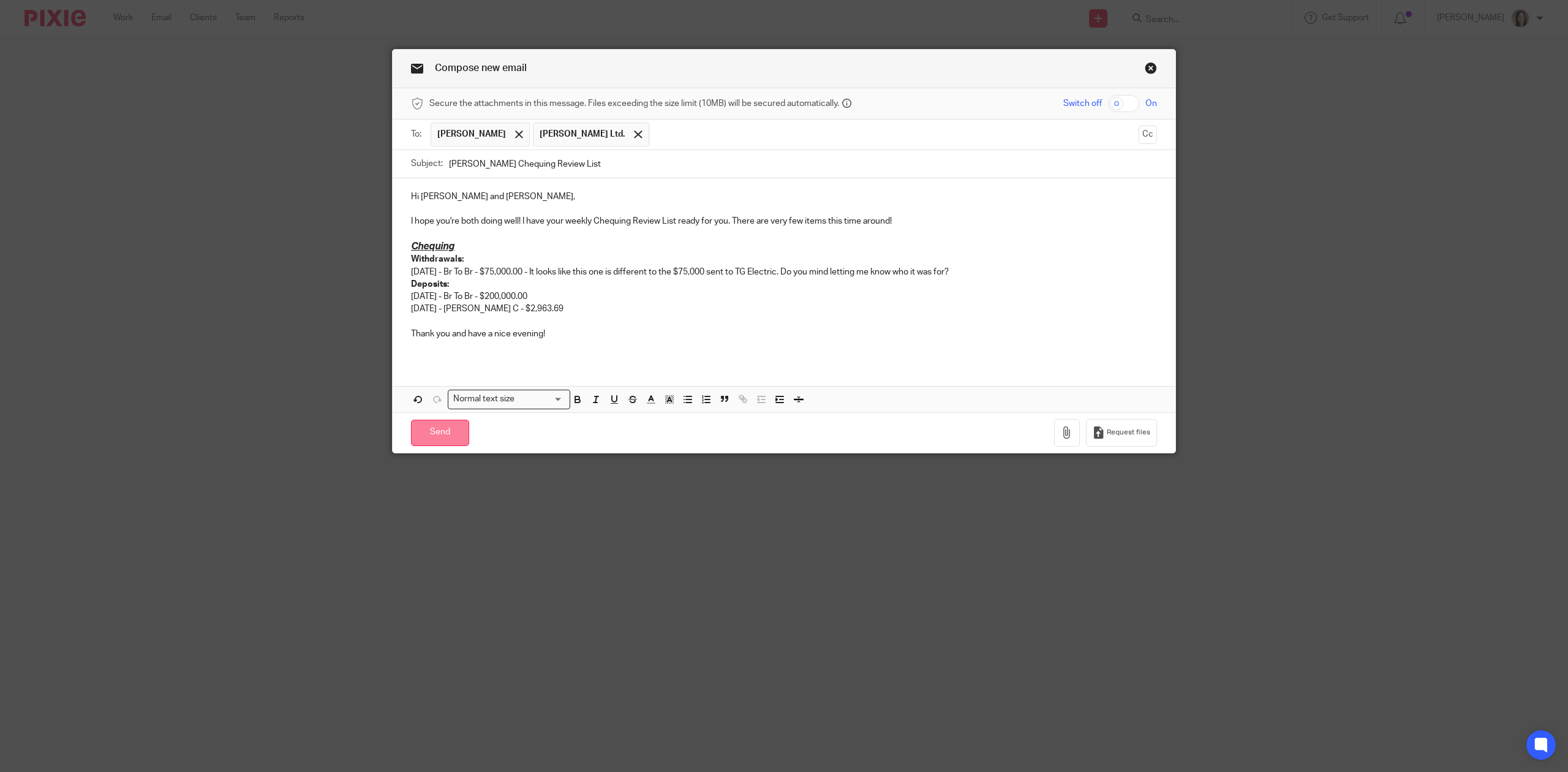
click at [425, 434] on input "Send" at bounding box center [440, 433] width 58 height 27
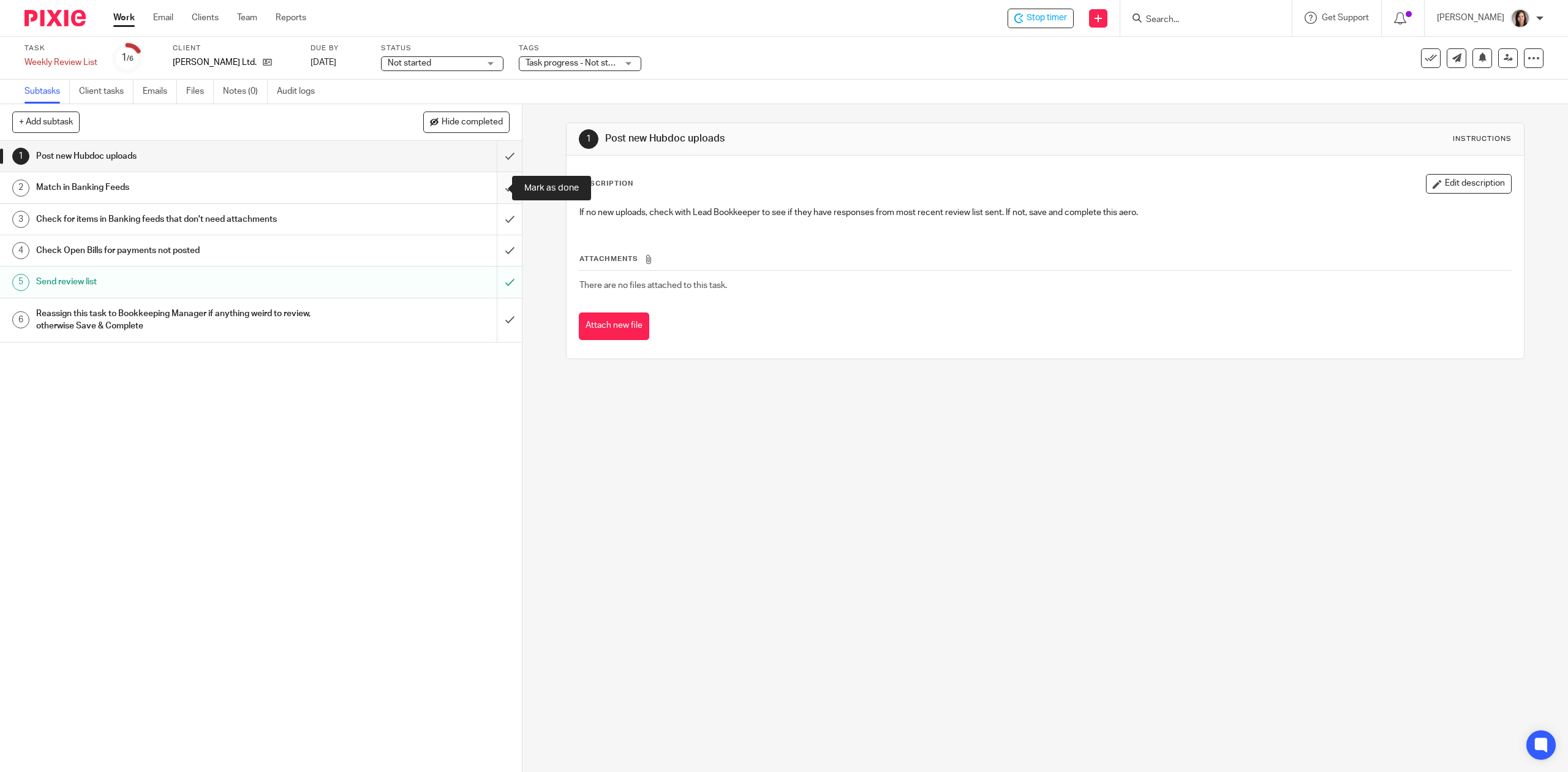
click at [499, 179] on input "submit" at bounding box center [261, 187] width 522 height 31
click at [499, 222] on input "submit" at bounding box center [261, 220] width 522 height 31
click at [493, 157] on input "submit" at bounding box center [261, 156] width 522 height 31
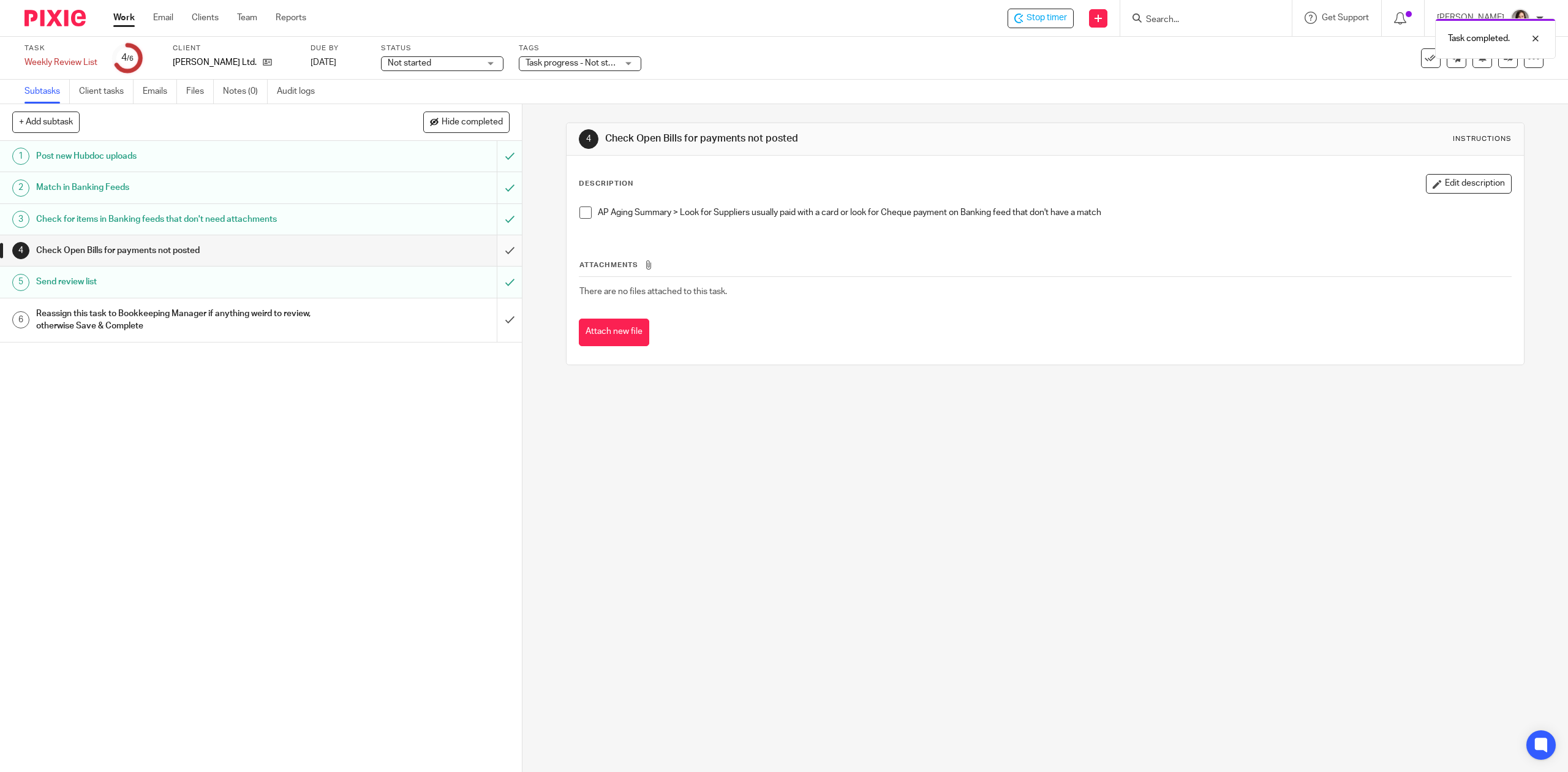
click at [493, 245] on input "submit" at bounding box center [261, 250] width 522 height 31
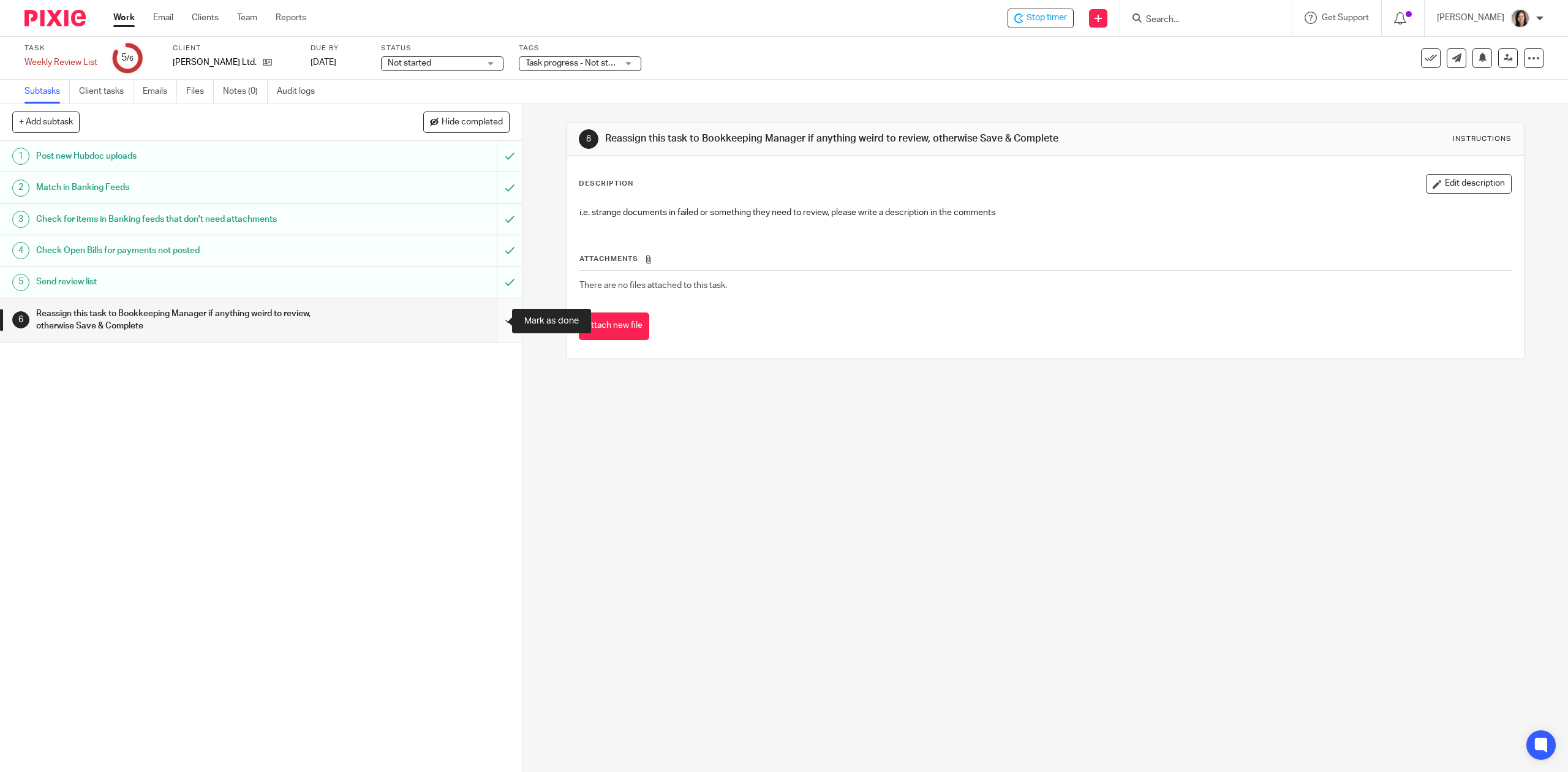
click at [492, 329] on input "submit" at bounding box center [261, 320] width 522 height 43
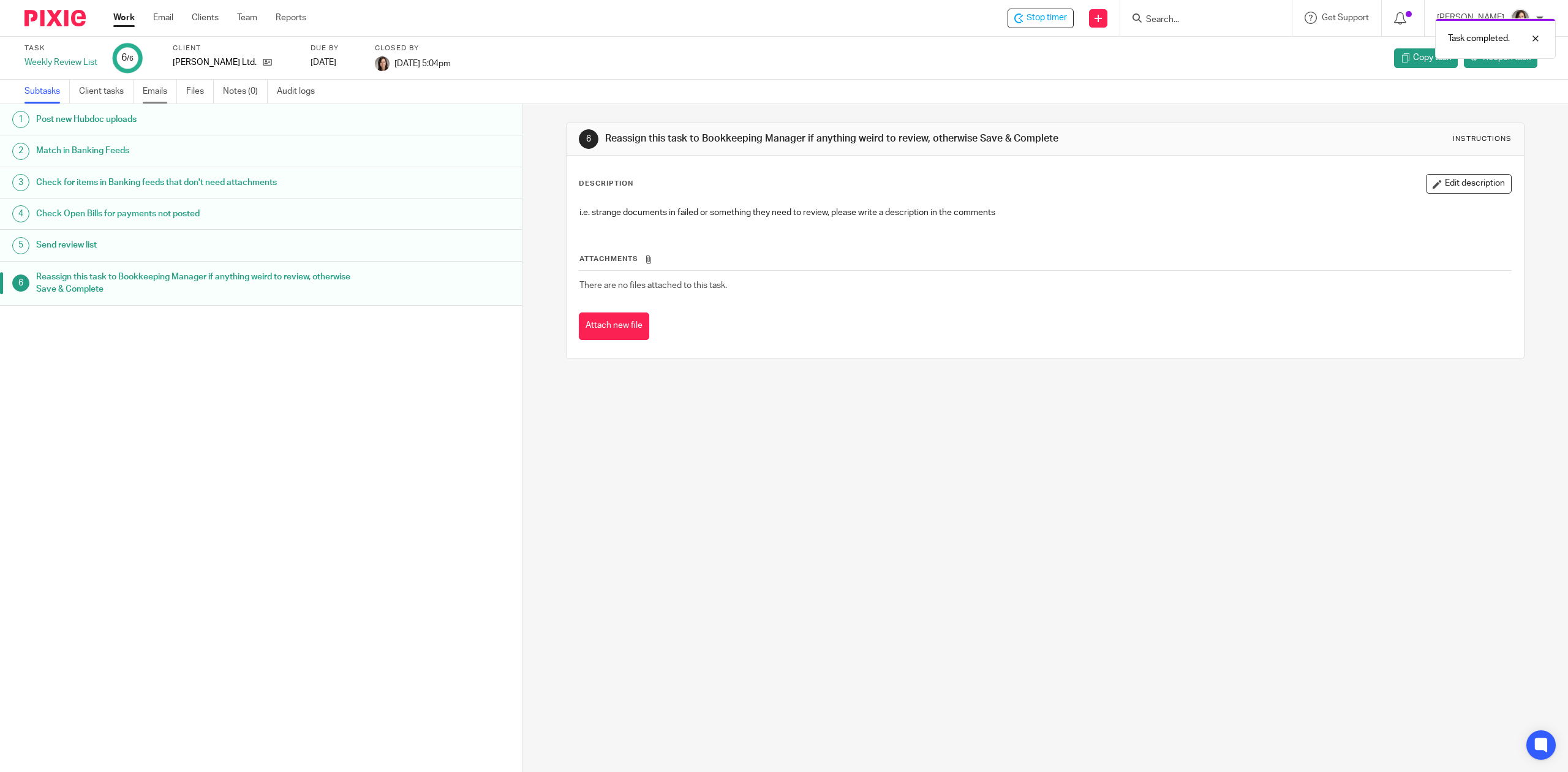
click at [150, 88] on link "Emails" at bounding box center [159, 92] width 35 height 24
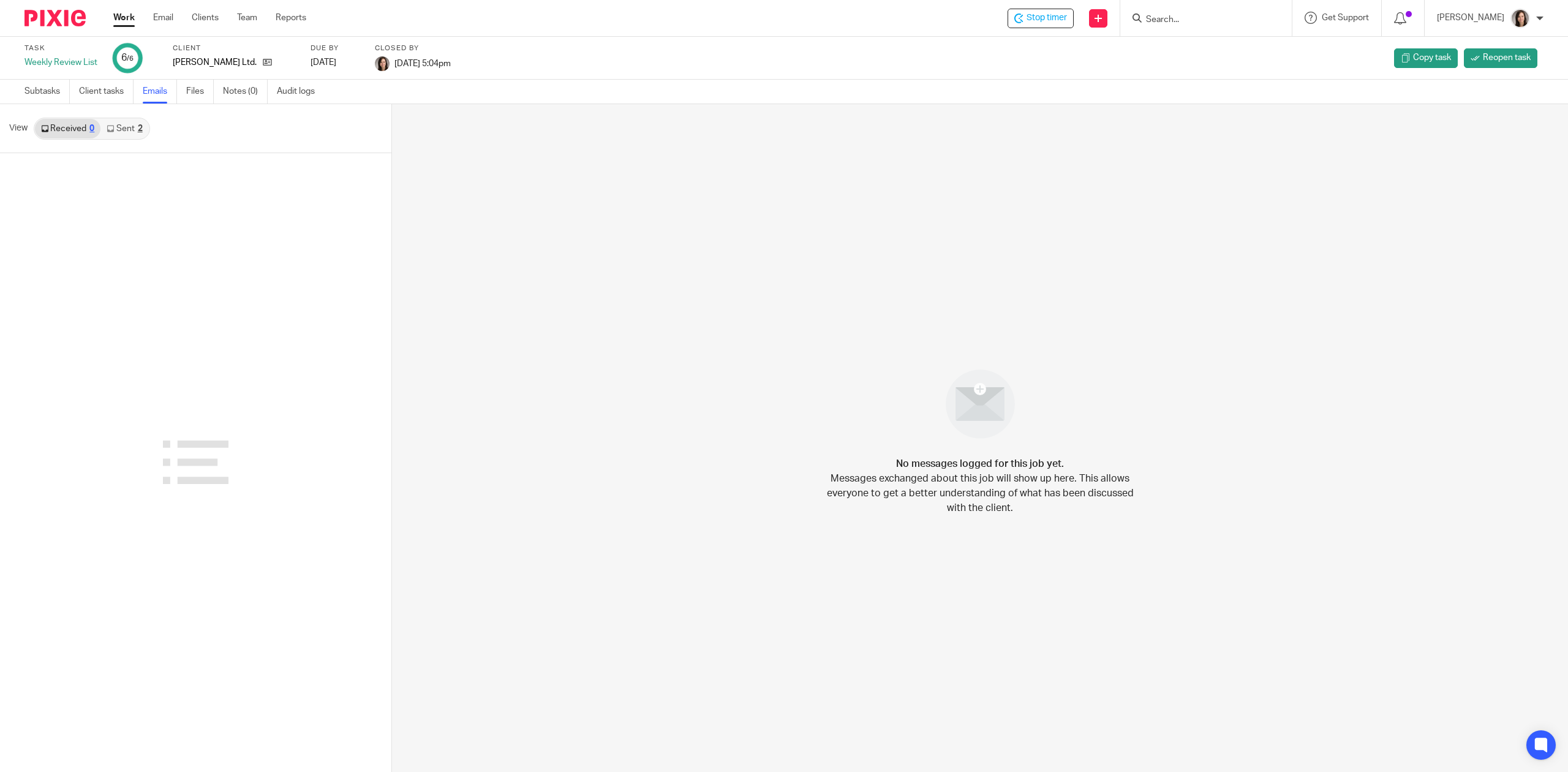
click at [129, 123] on link "Sent 2" at bounding box center [124, 129] width 47 height 19
